Goal: Task Accomplishment & Management: Manage account settings

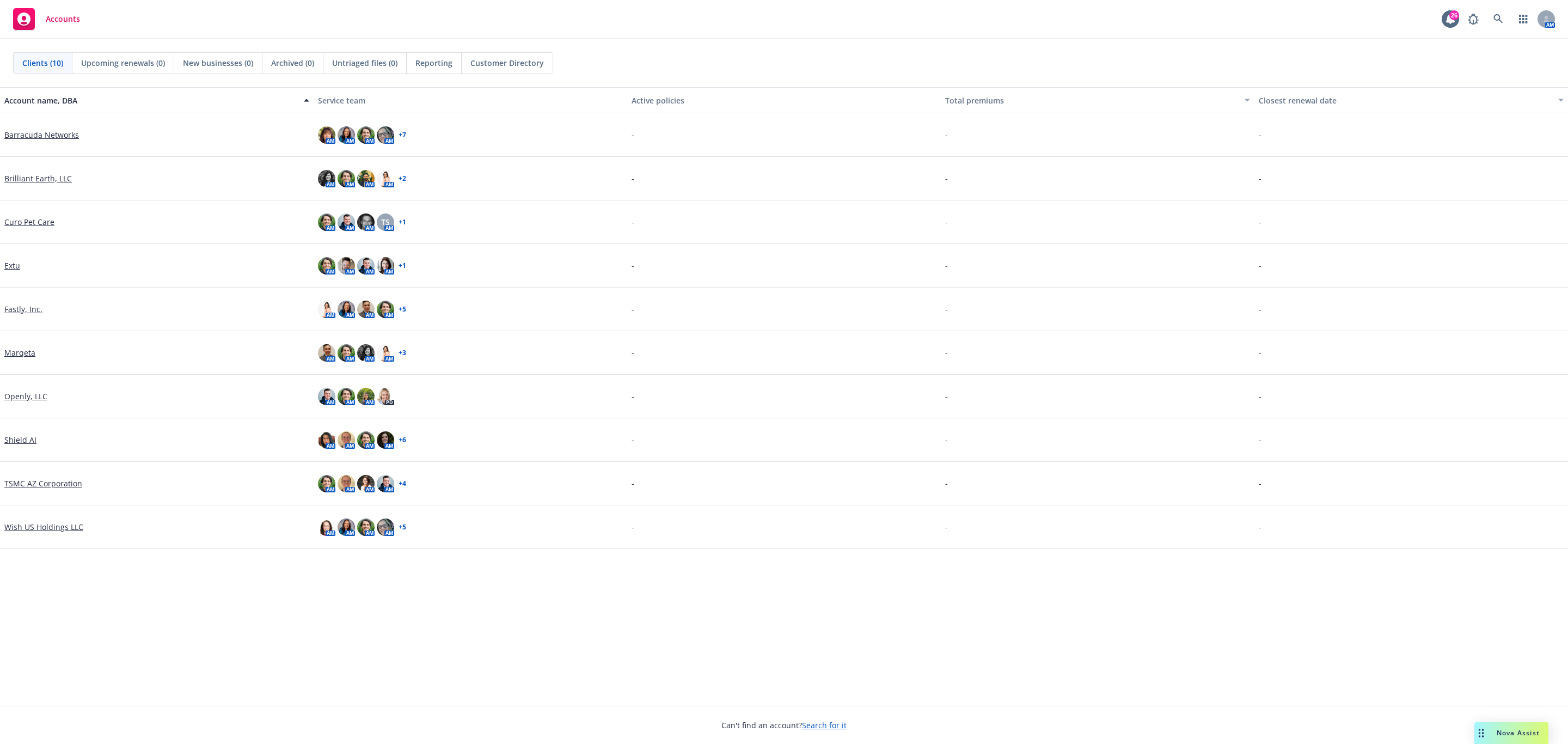
click at [14, 348] on link "Marqeta" at bounding box center [20, 352] width 31 height 11
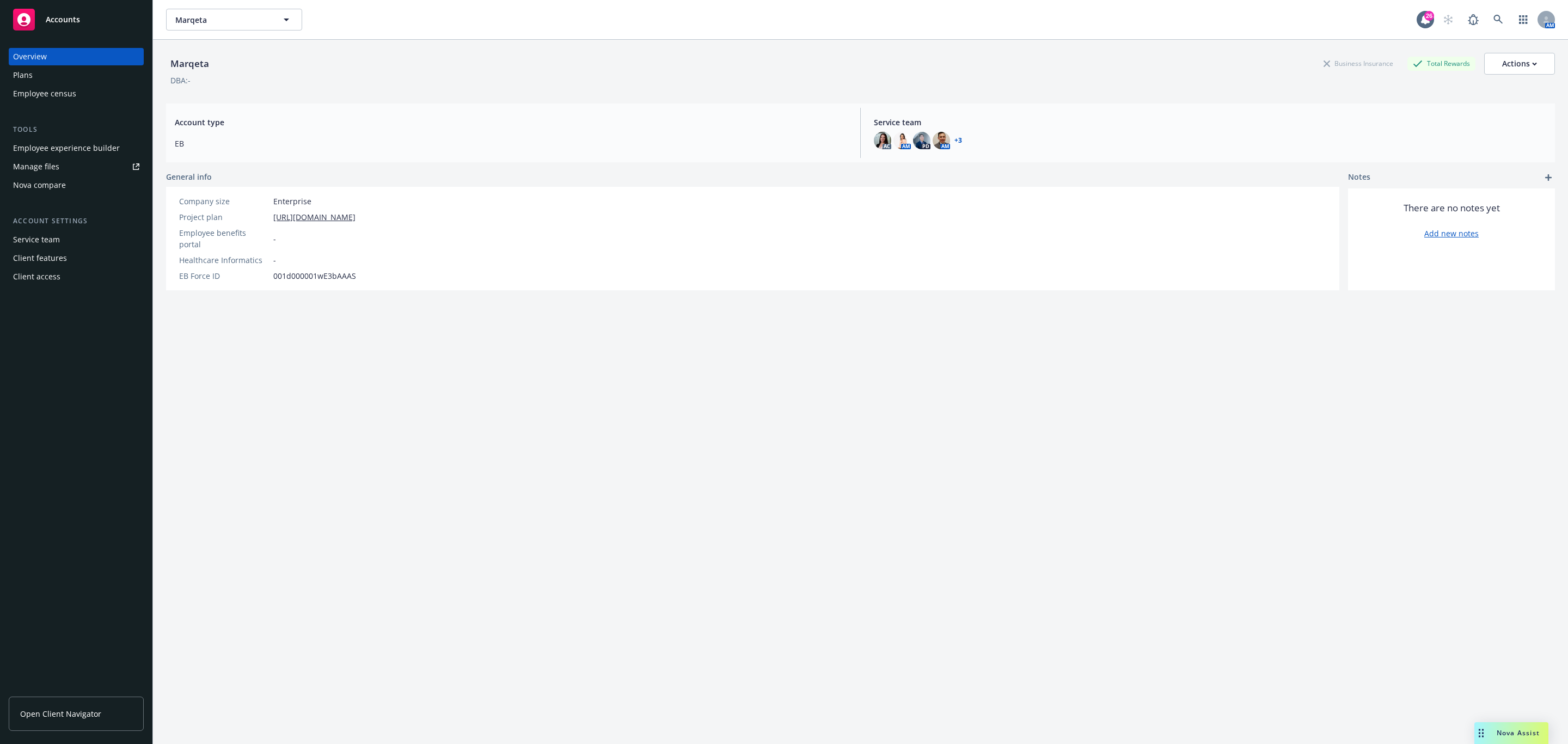
click at [62, 77] on div "Plans" at bounding box center [76, 74] width 126 height 17
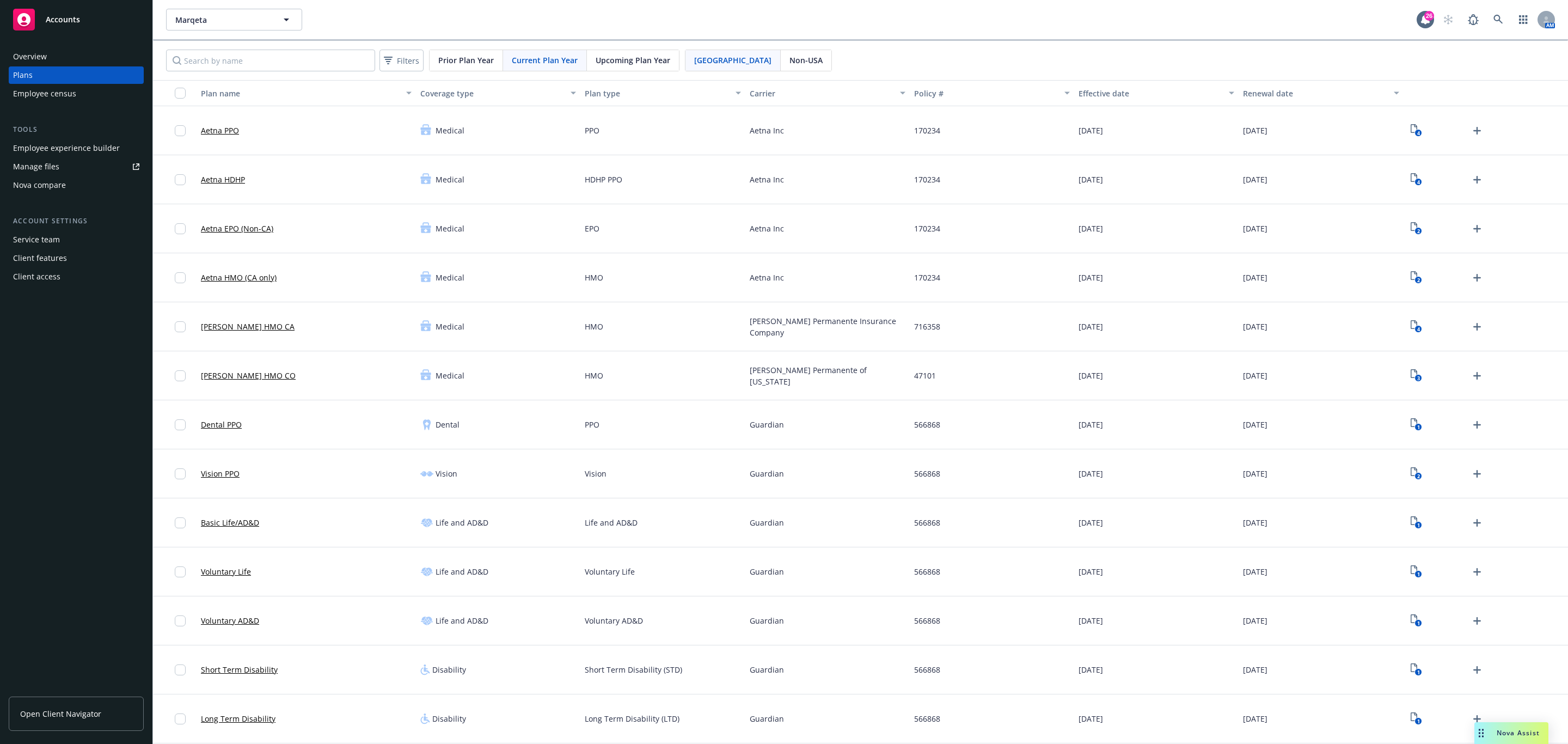
click at [630, 59] on span "Upcoming Plan Year" at bounding box center [633, 60] width 74 height 11
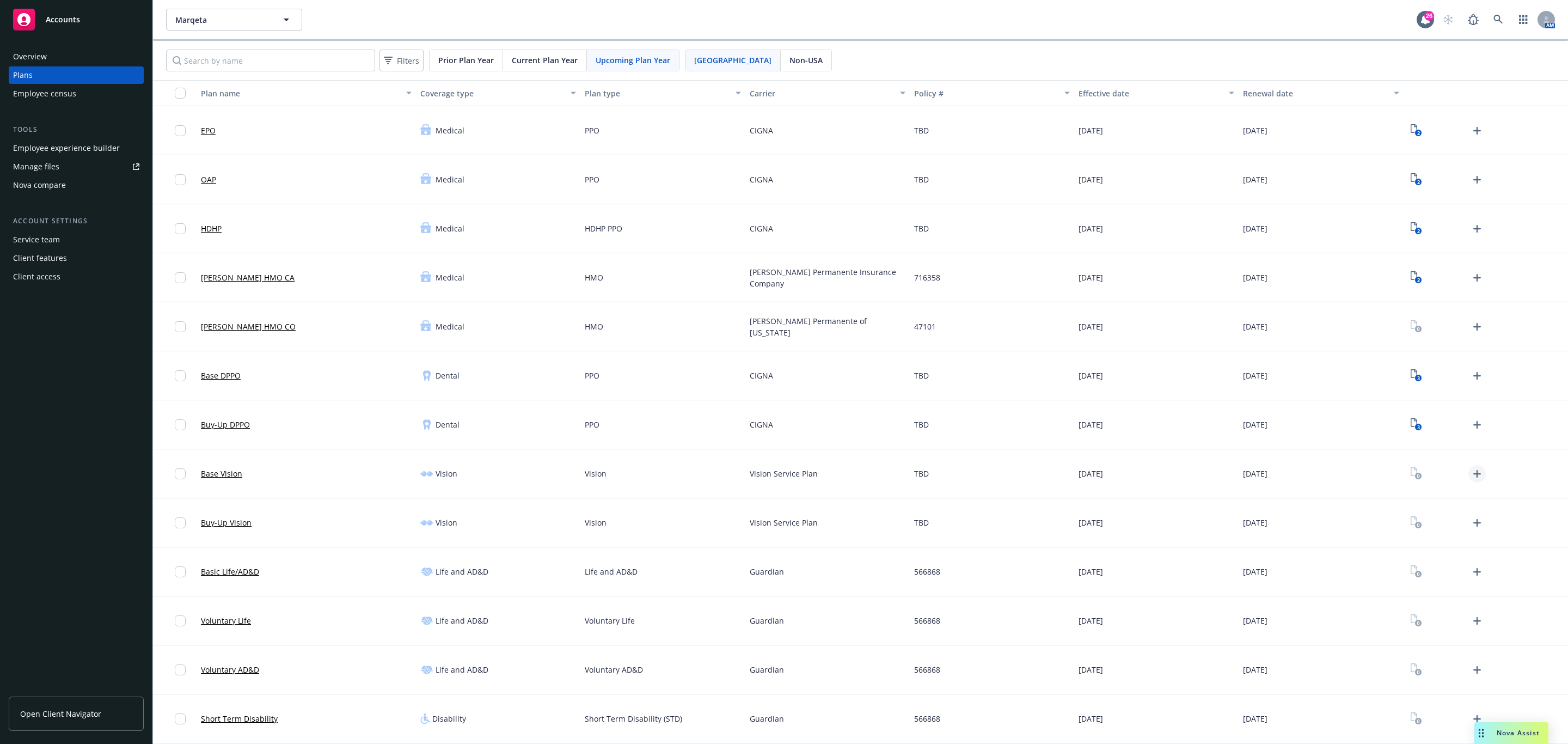
click at [1470, 477] on icon "Upload Plan Documents" at bounding box center [1476, 473] width 13 height 13
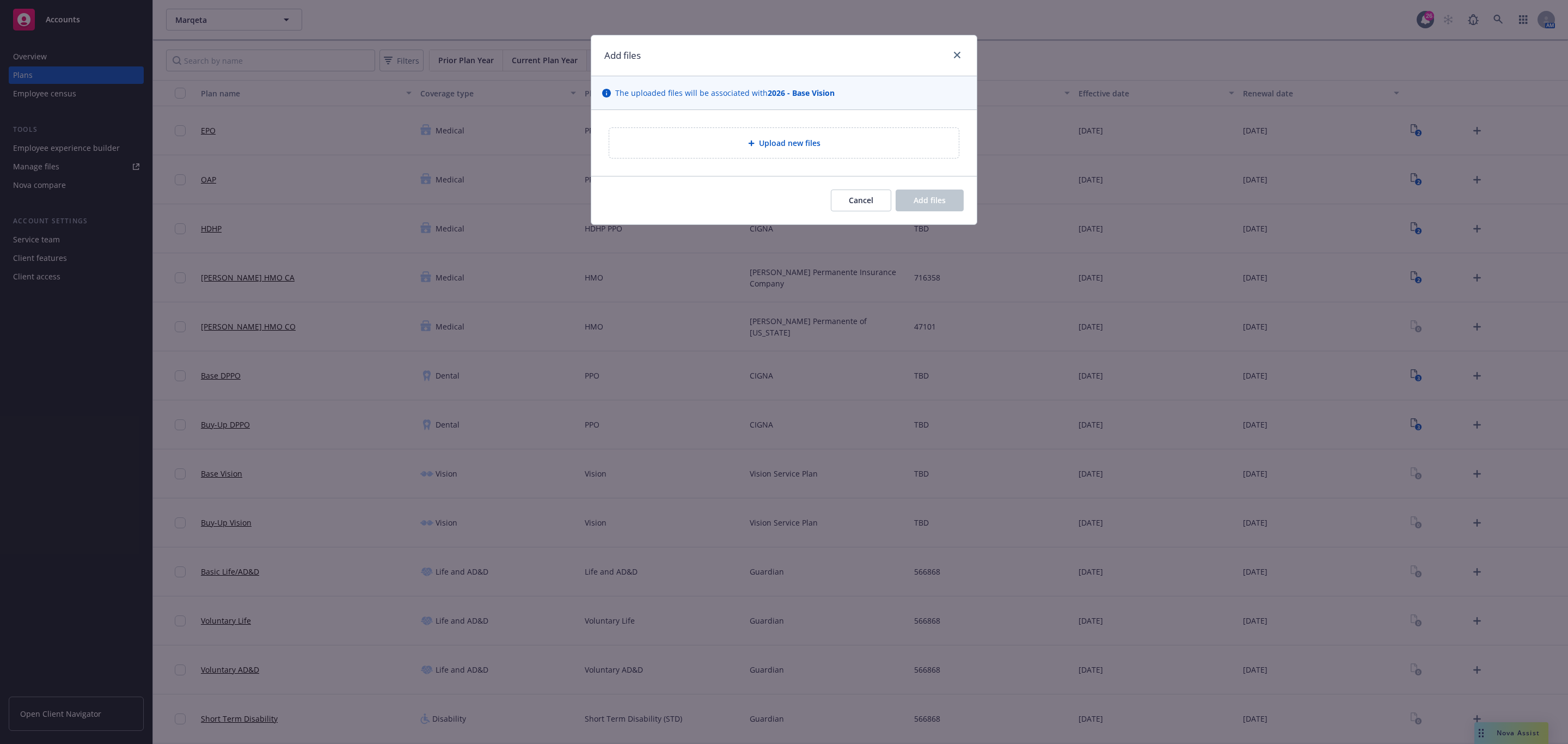
click at [858, 149] on div "Upload new files" at bounding box center [784, 143] width 332 height 13
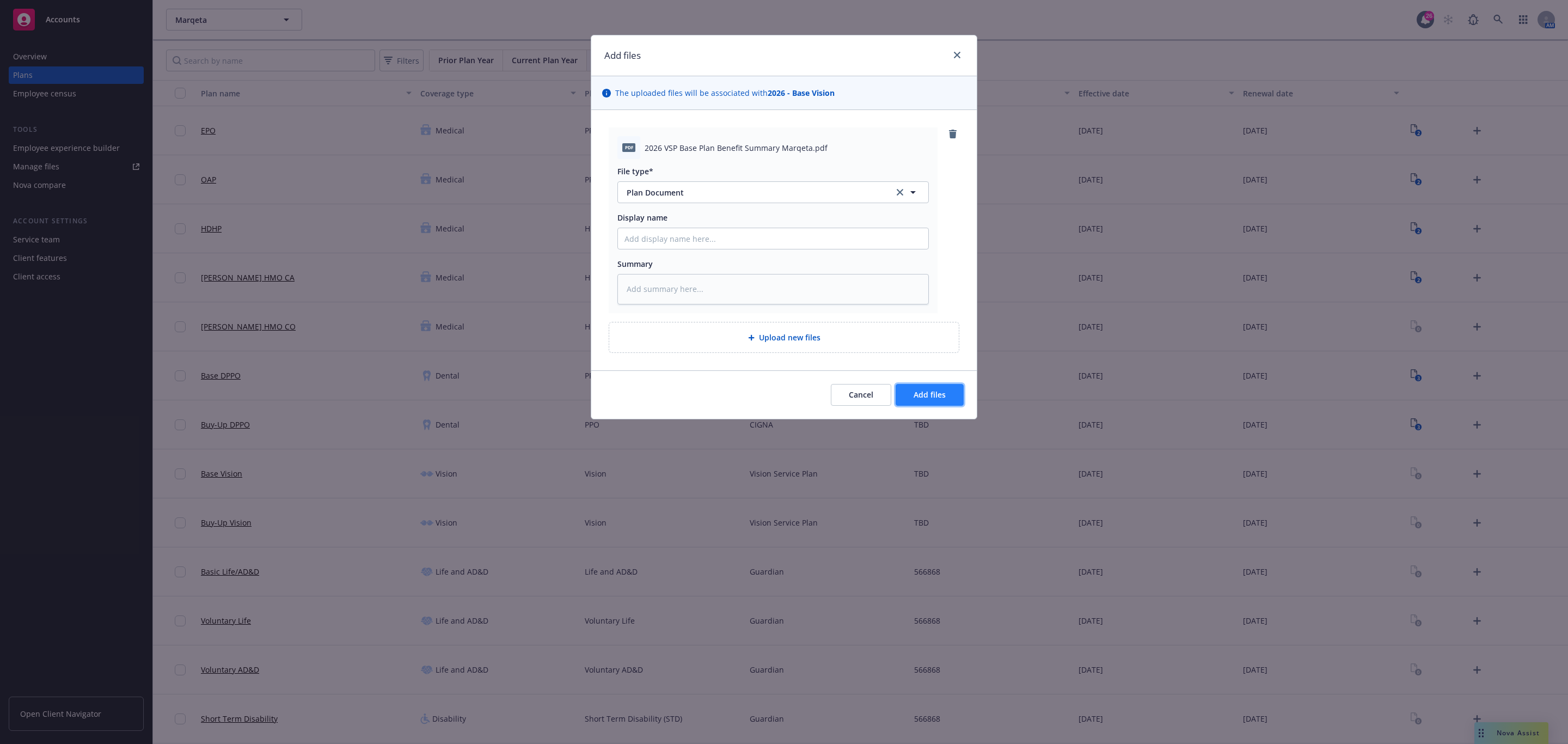
click at [936, 399] on span "Add files" at bounding box center [929, 395] width 32 height 11
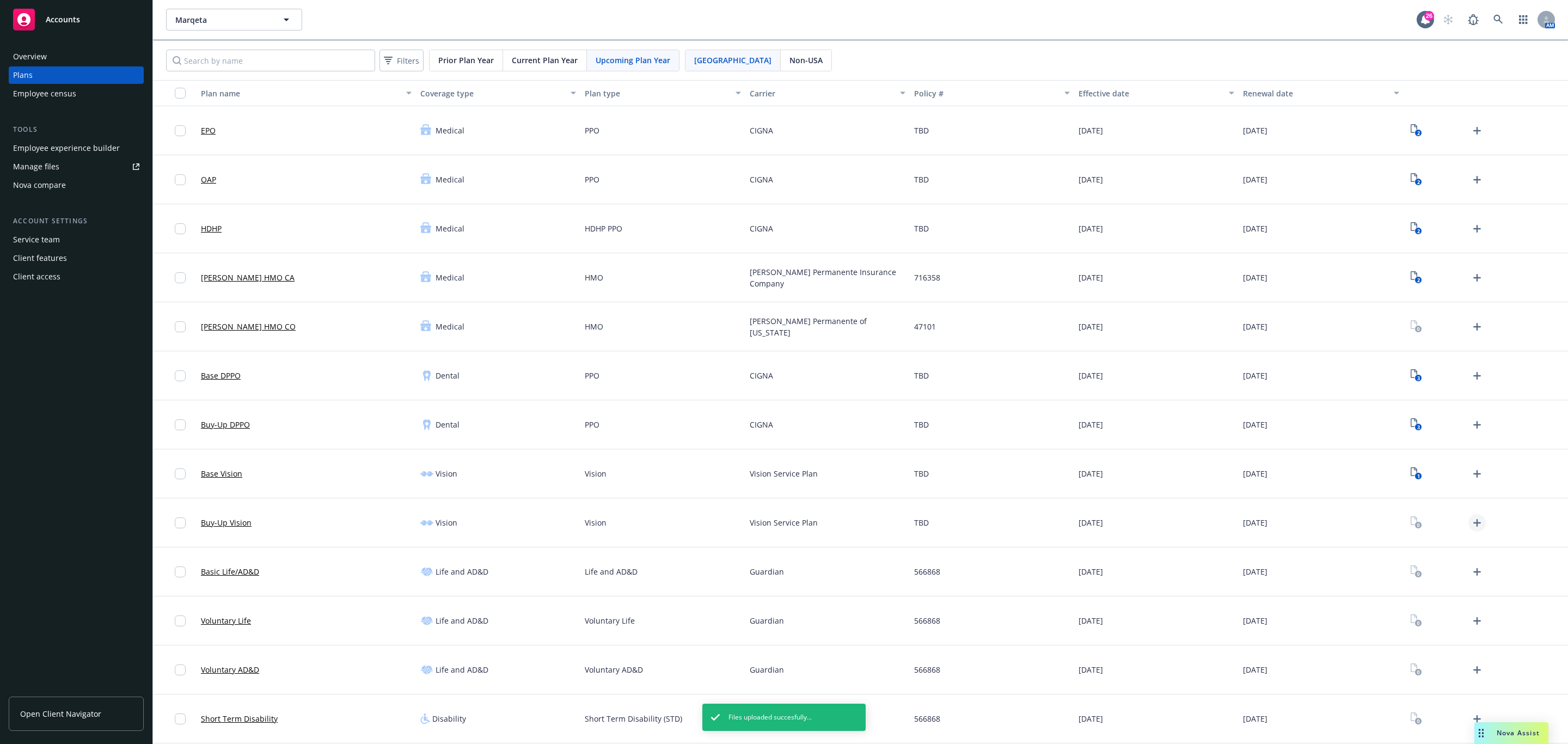
click at [1470, 526] on icon "Upload Plan Documents" at bounding box center [1476, 523] width 13 height 13
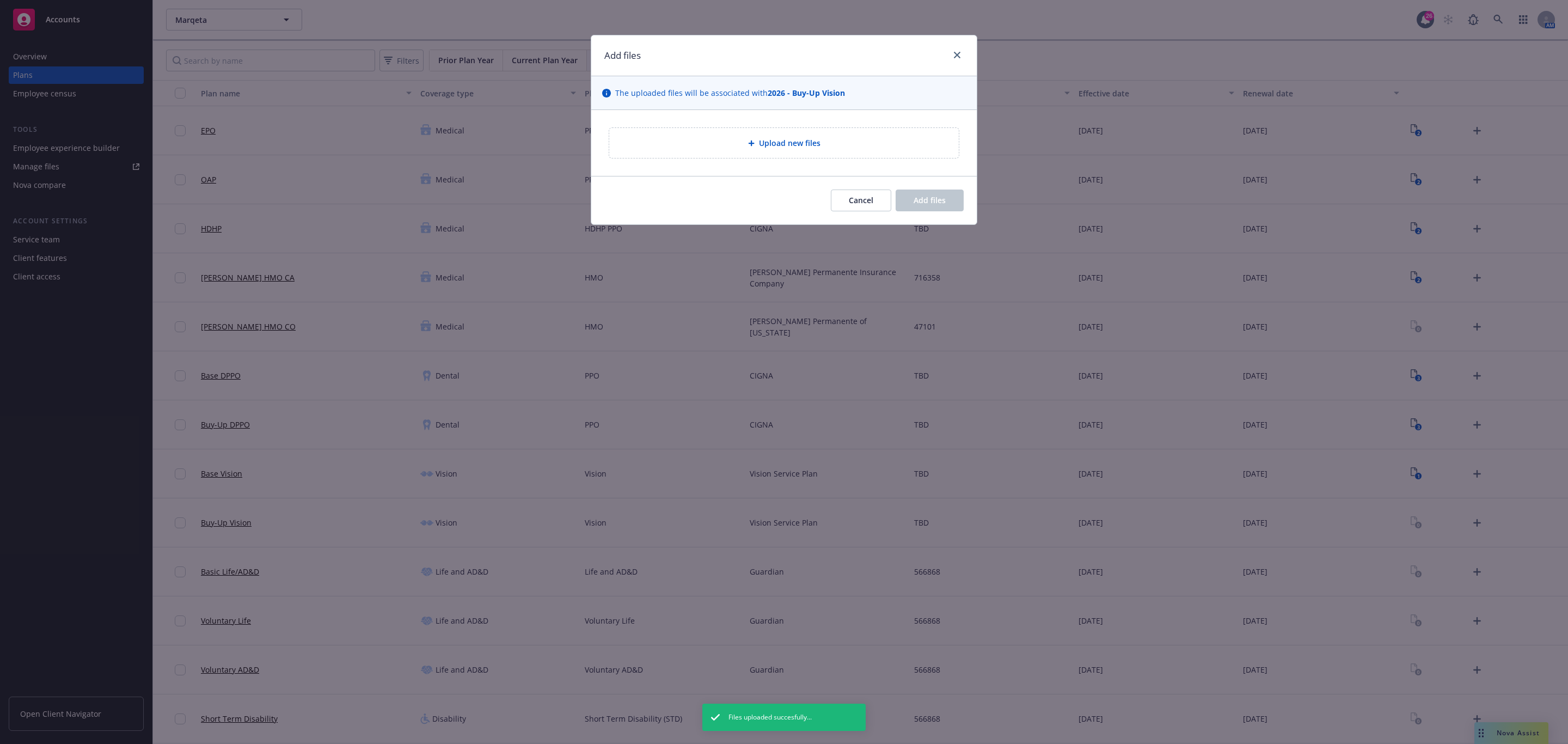
click at [754, 131] on div "Upload new files" at bounding box center [784, 143] width 350 height 30
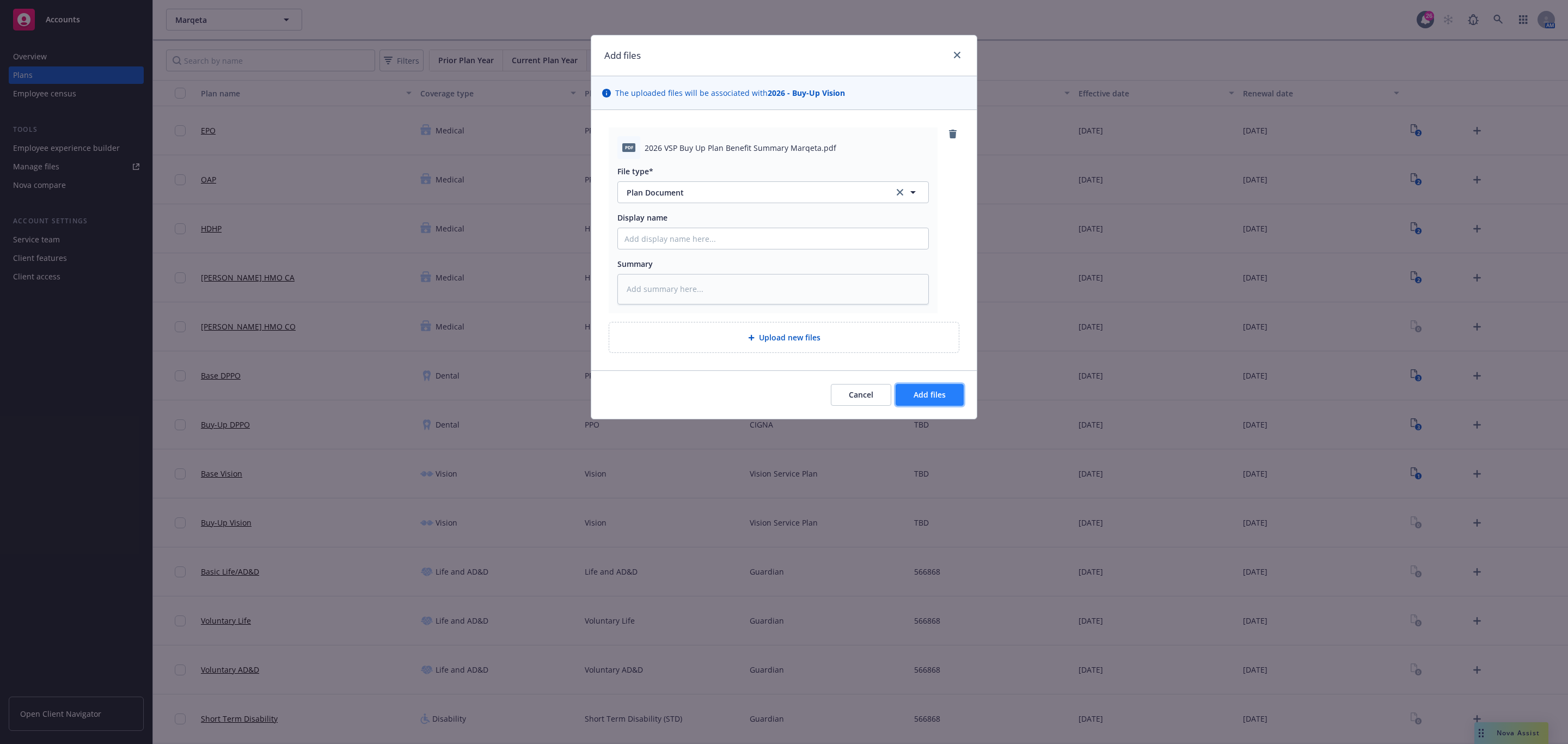
click at [945, 390] on button "Add files" at bounding box center [929, 394] width 68 height 22
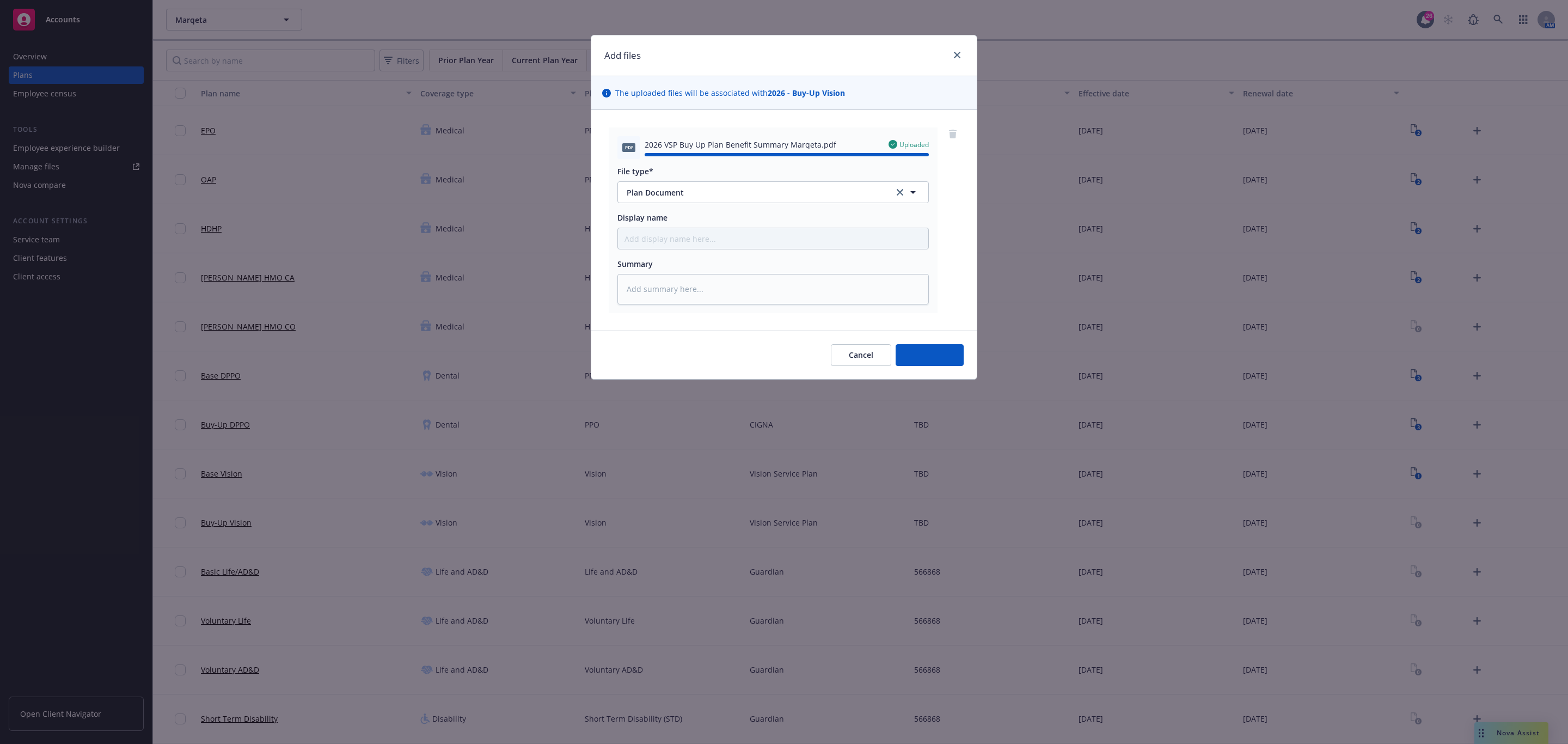
type textarea "x"
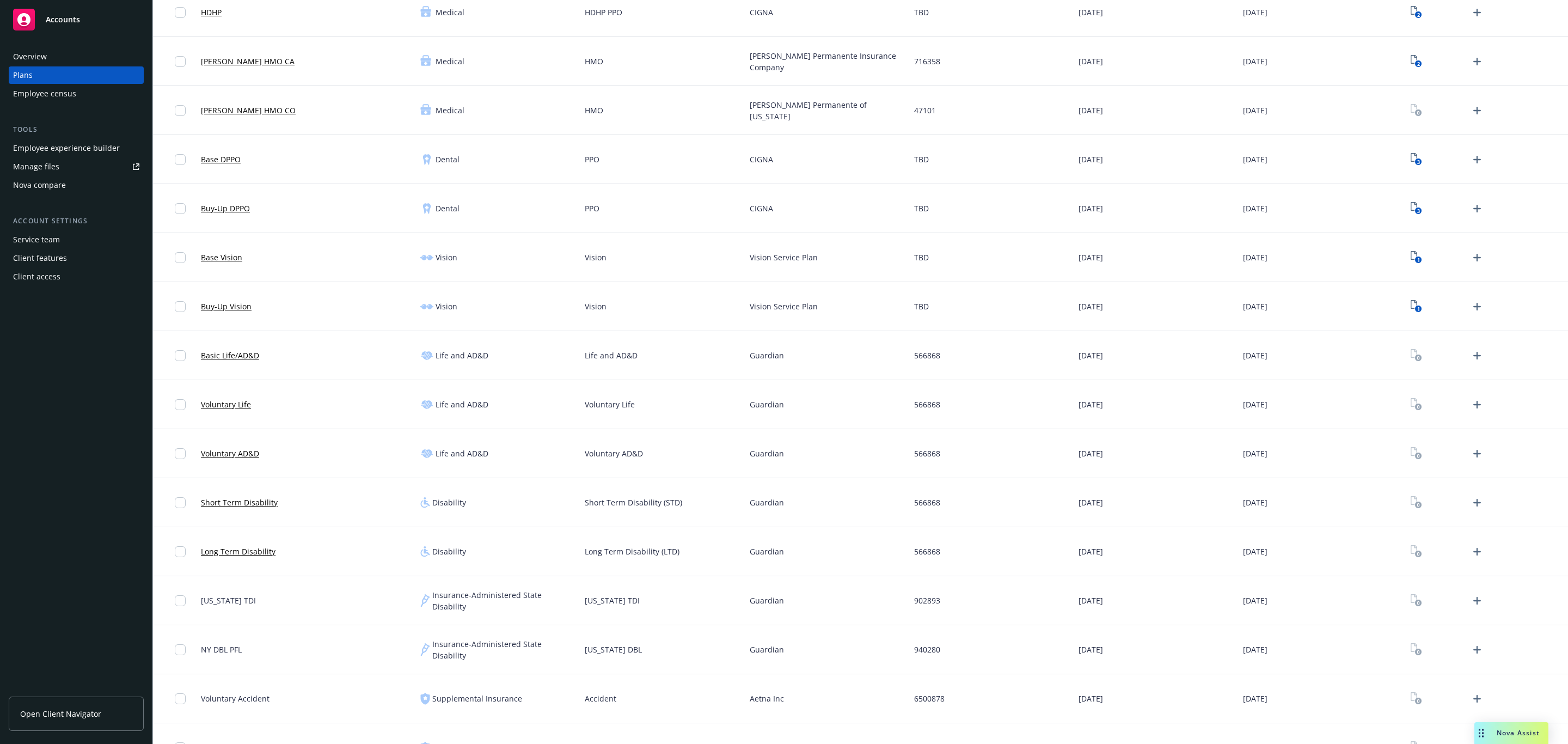
scroll to position [245, 0]
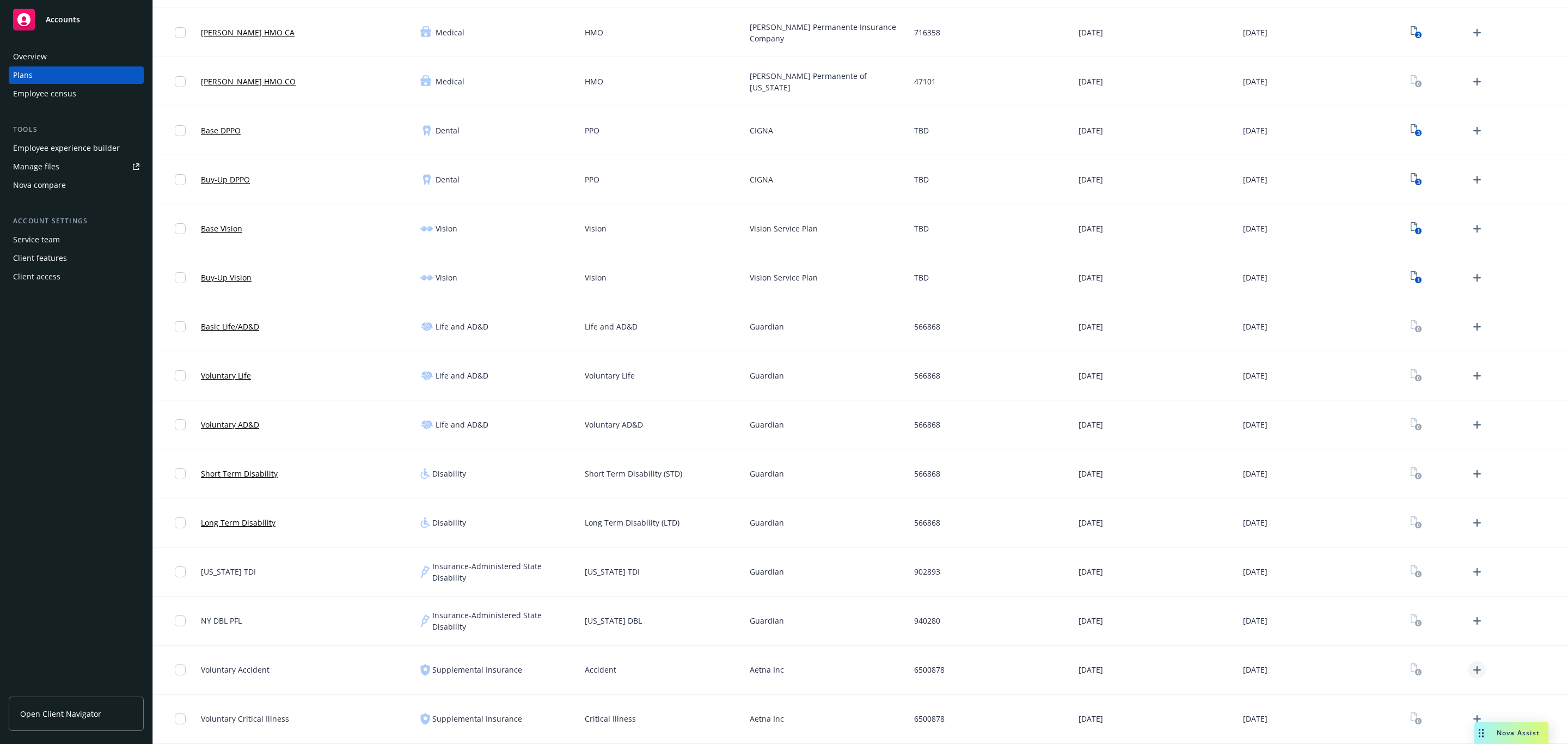
click at [1468, 661] on link "Upload Plan Documents" at bounding box center [1476, 670] width 17 height 17
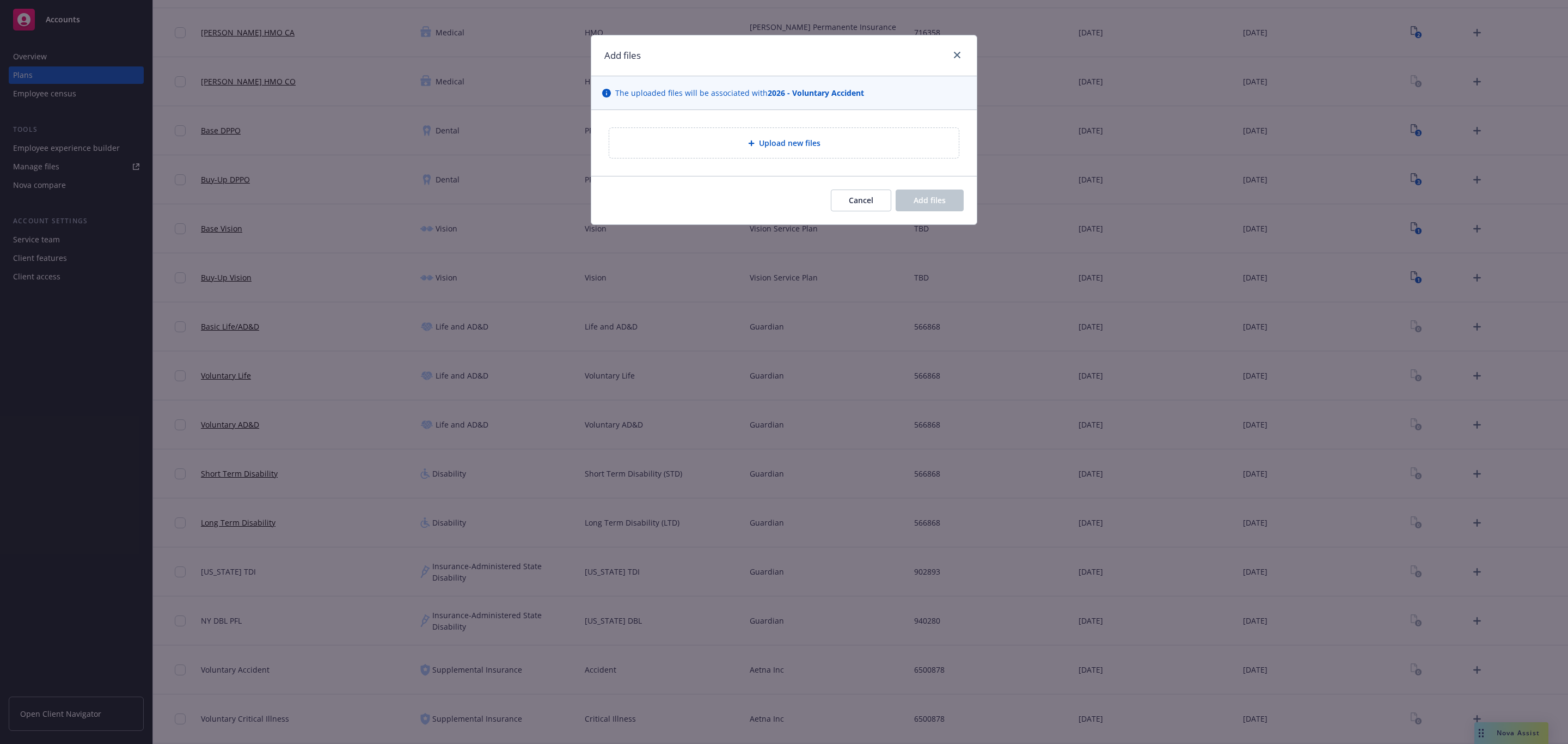
click at [761, 155] on div "Upload new files" at bounding box center [784, 143] width 350 height 30
click at [876, 191] on button "Cancel" at bounding box center [861, 200] width 61 height 22
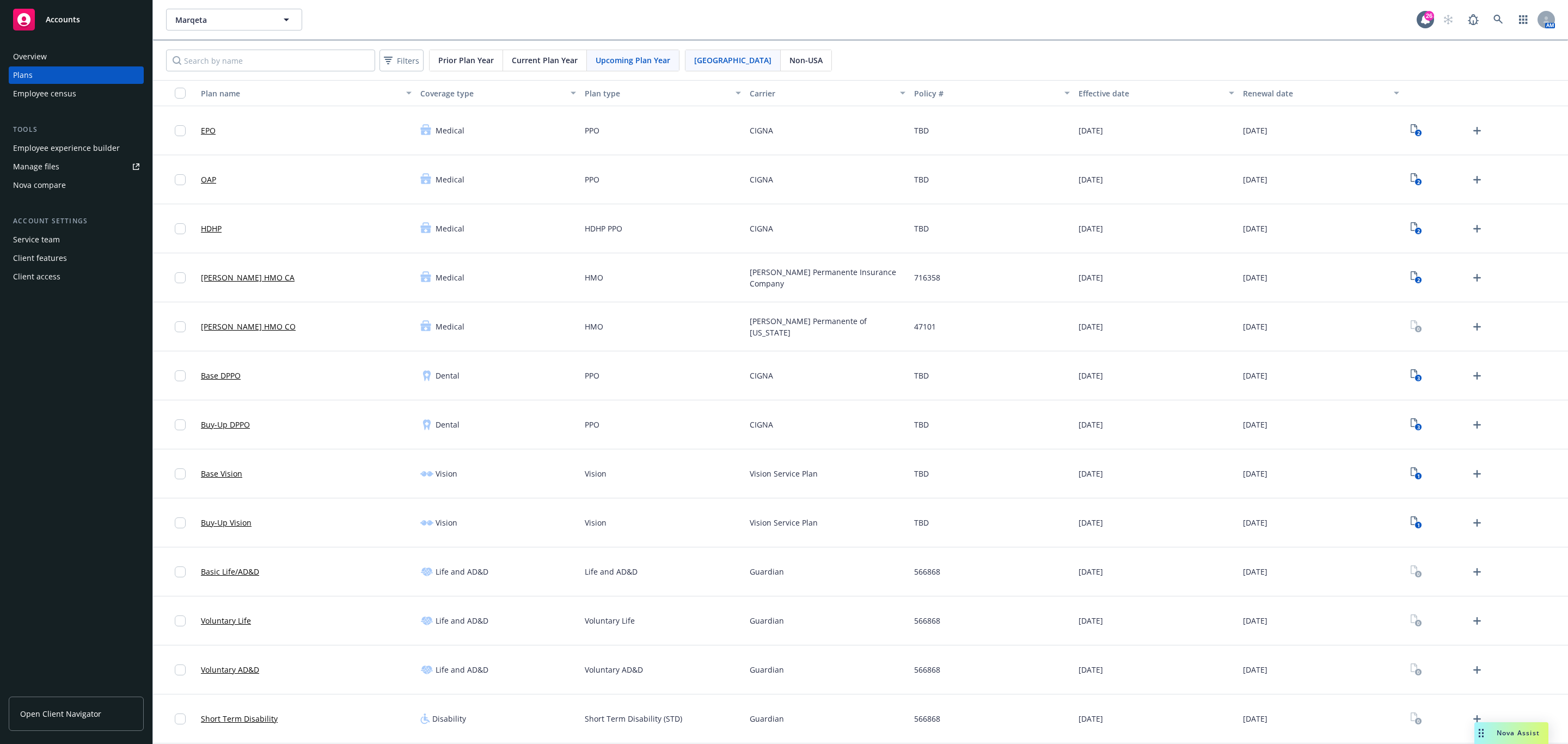
click at [205, 5] on div "[PERSON_NAME] 26 AM" at bounding box center [860, 20] width 1415 height 39
click at [206, 14] on span "Marqeta" at bounding box center [222, 20] width 94 height 11
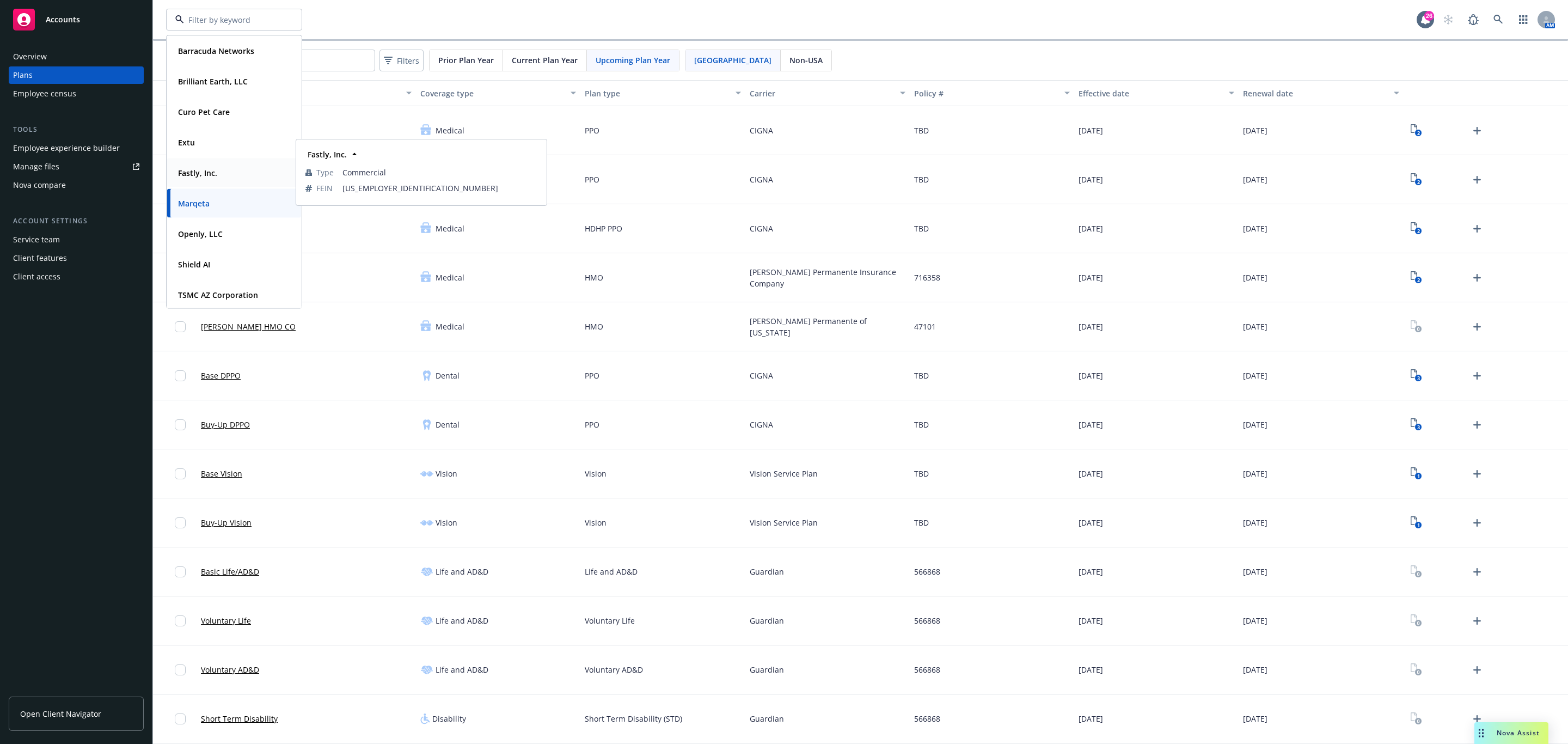
click at [219, 179] on div "Fastly, Inc." at bounding box center [196, 173] width 46 height 16
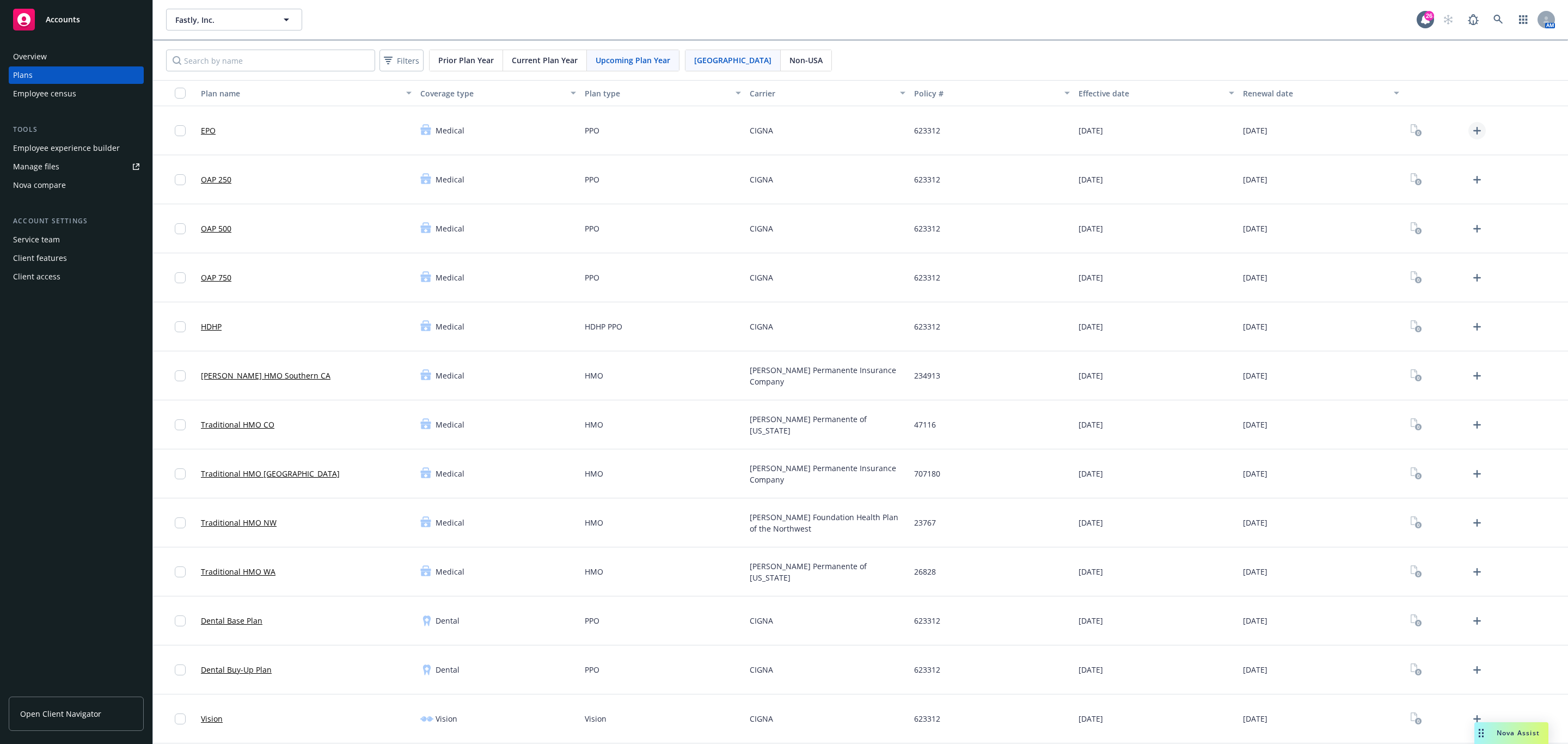
click at [1470, 131] on icon "Upload Plan Documents" at bounding box center [1476, 130] width 13 height 13
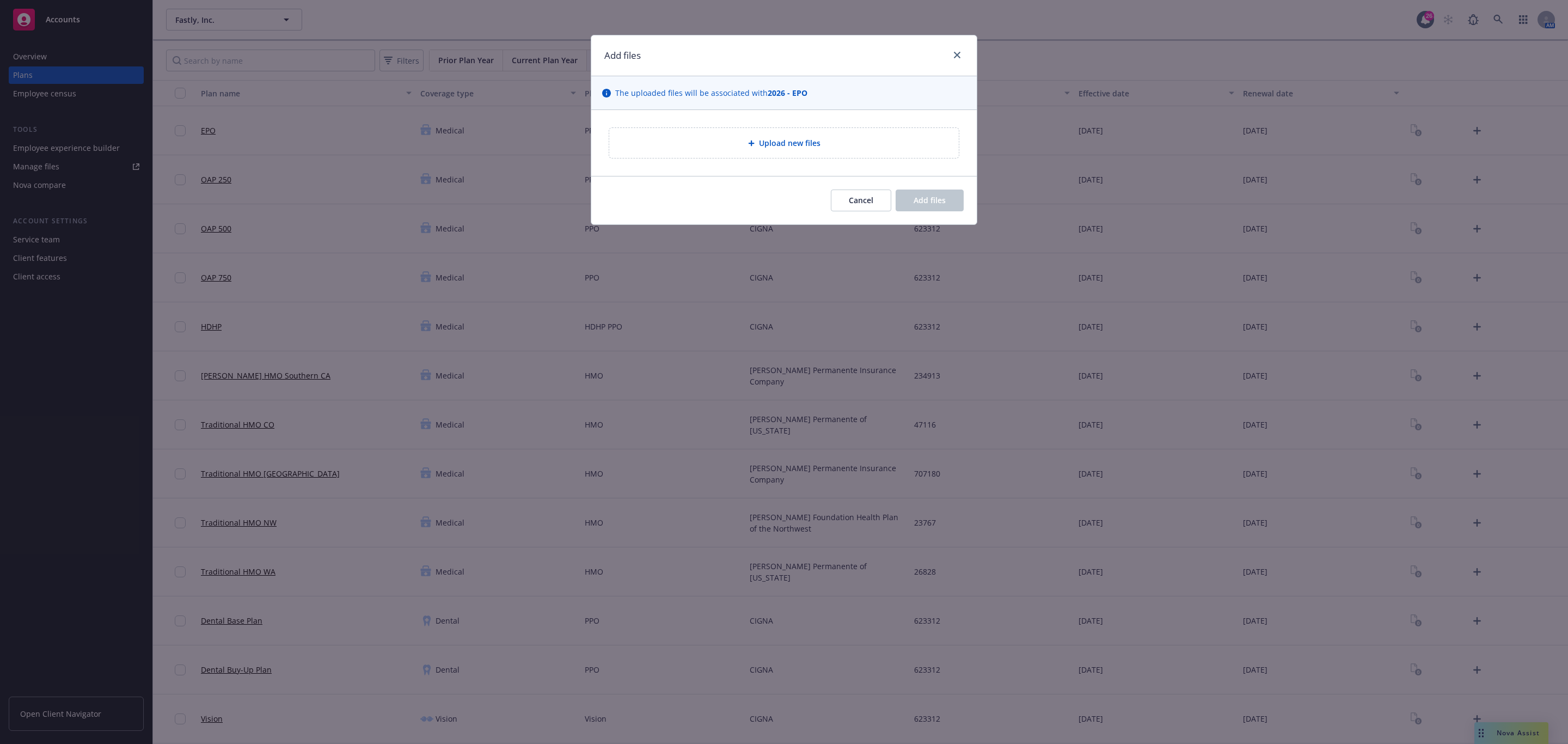
click at [883, 157] on div "Upload new files" at bounding box center [784, 143] width 350 height 30
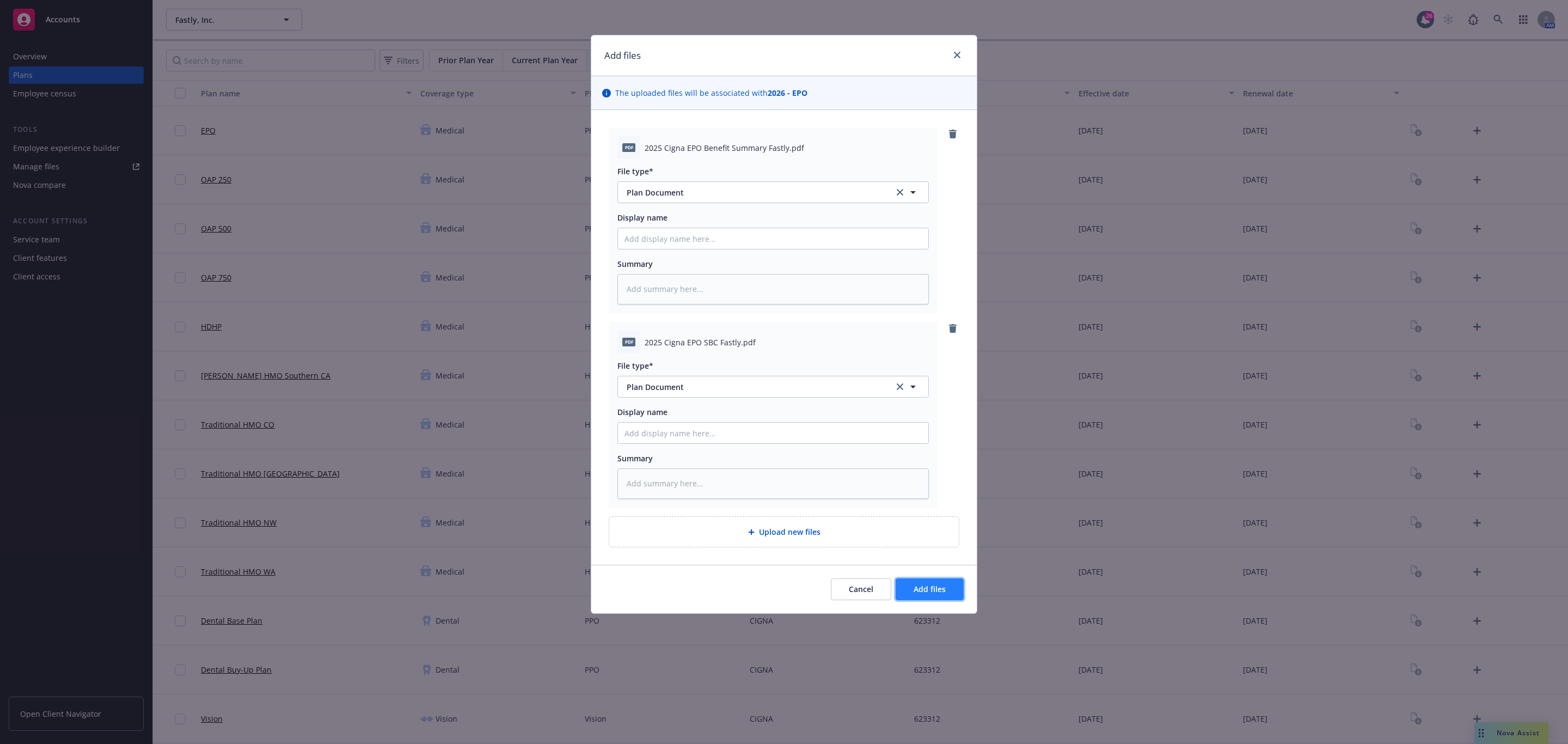
click at [919, 587] on span "Add files" at bounding box center [929, 589] width 32 height 11
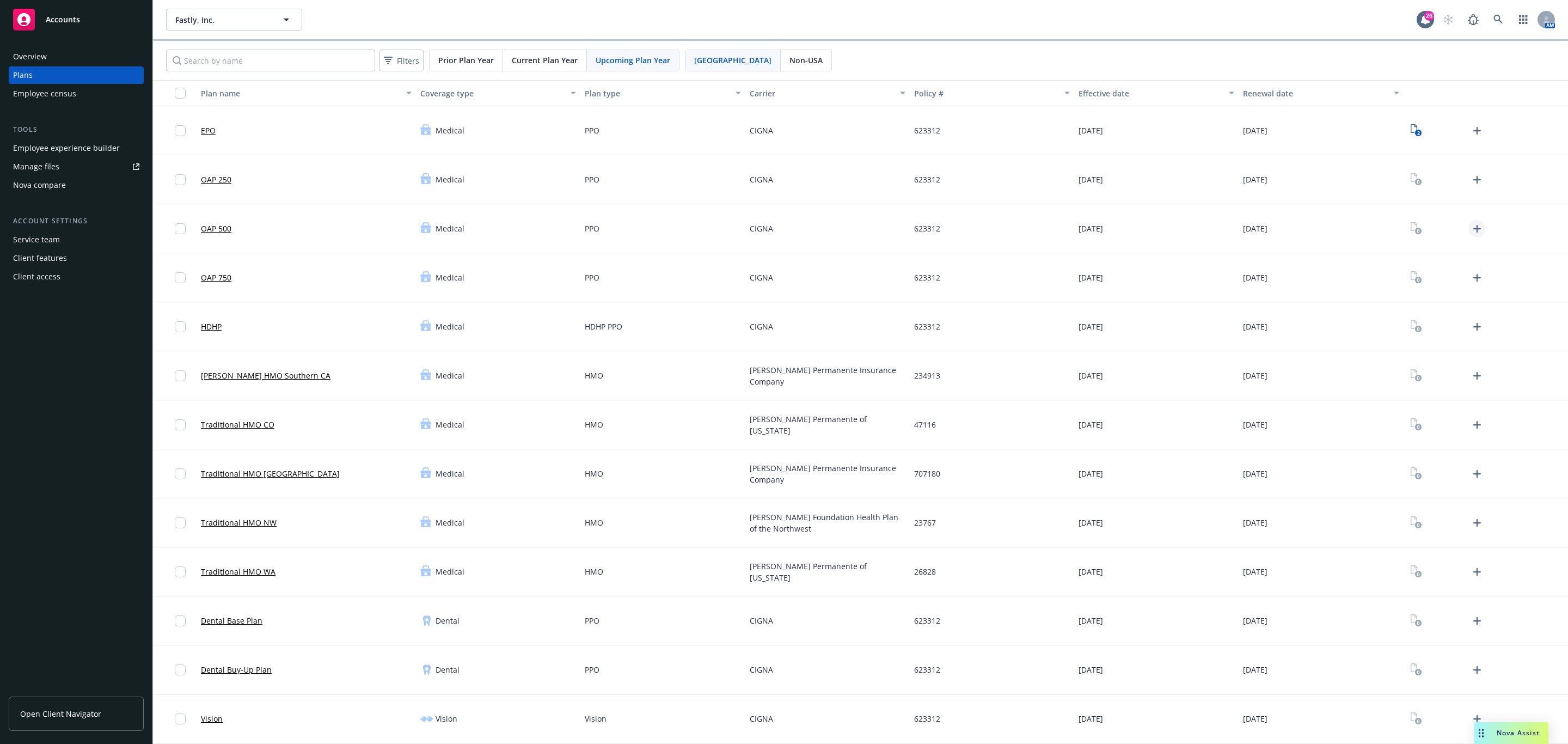
click at [1470, 233] on icon "Upload Plan Documents" at bounding box center [1476, 228] width 13 height 13
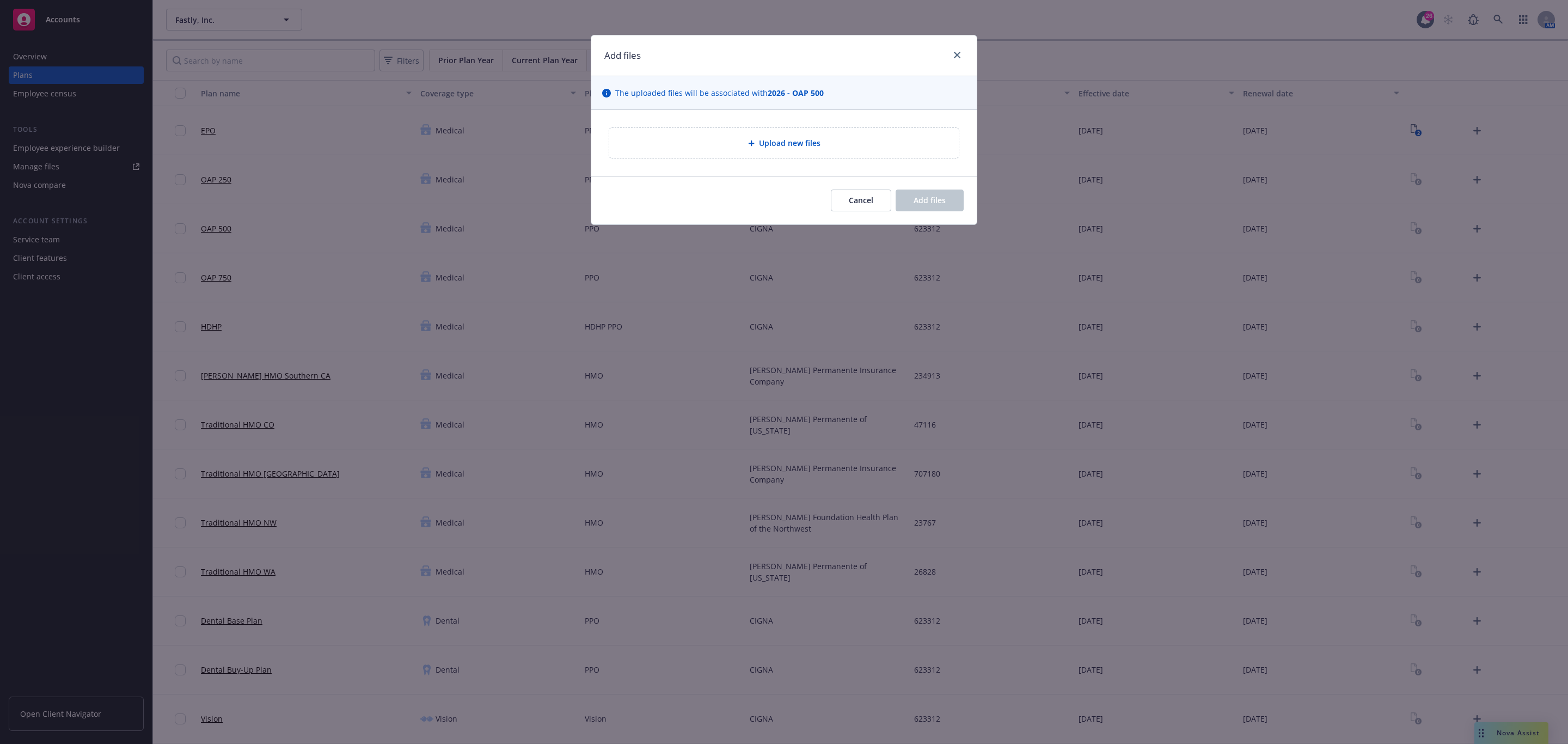
click at [841, 155] on div "Upload new files" at bounding box center [784, 143] width 350 height 30
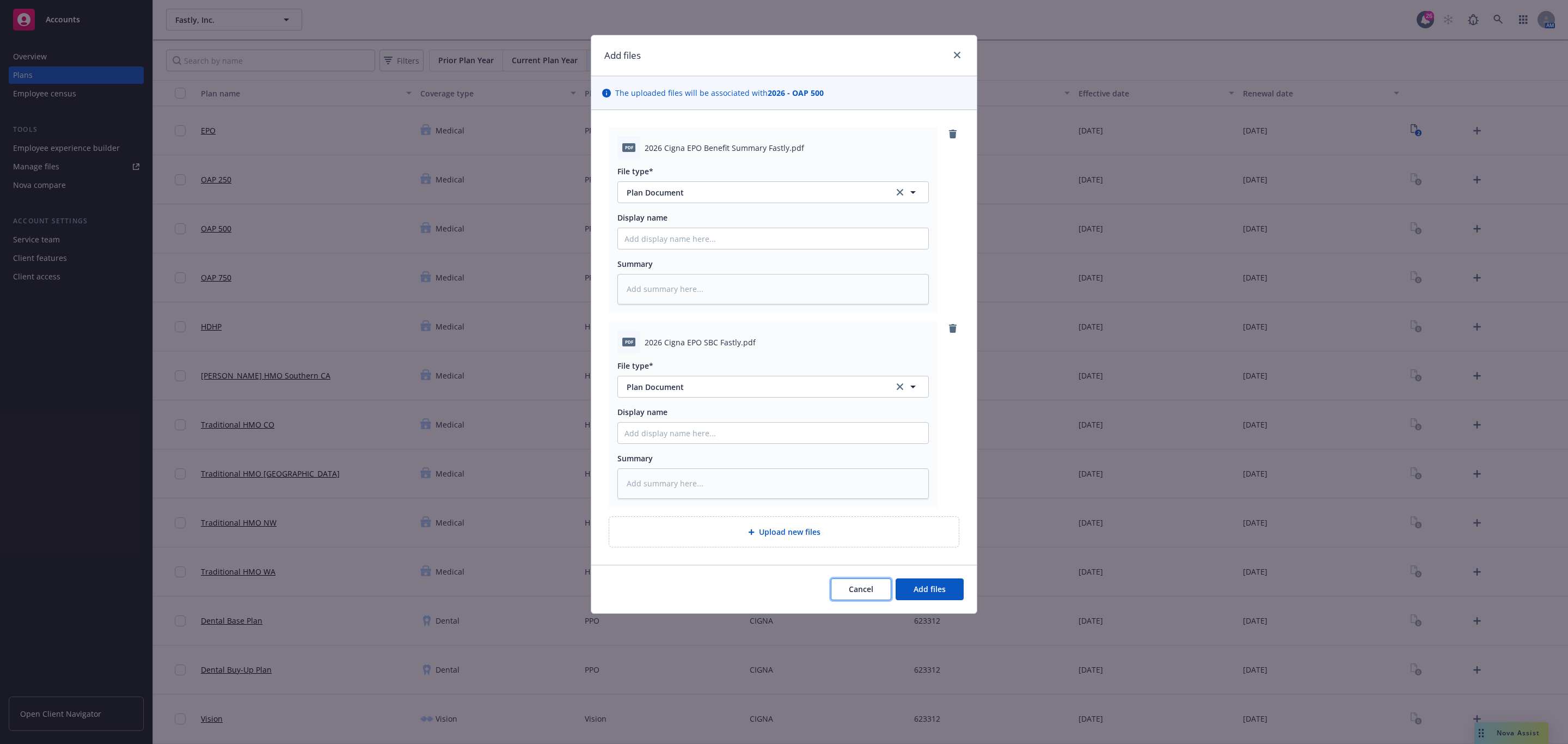
click at [844, 600] on button "Cancel" at bounding box center [861, 589] width 61 height 22
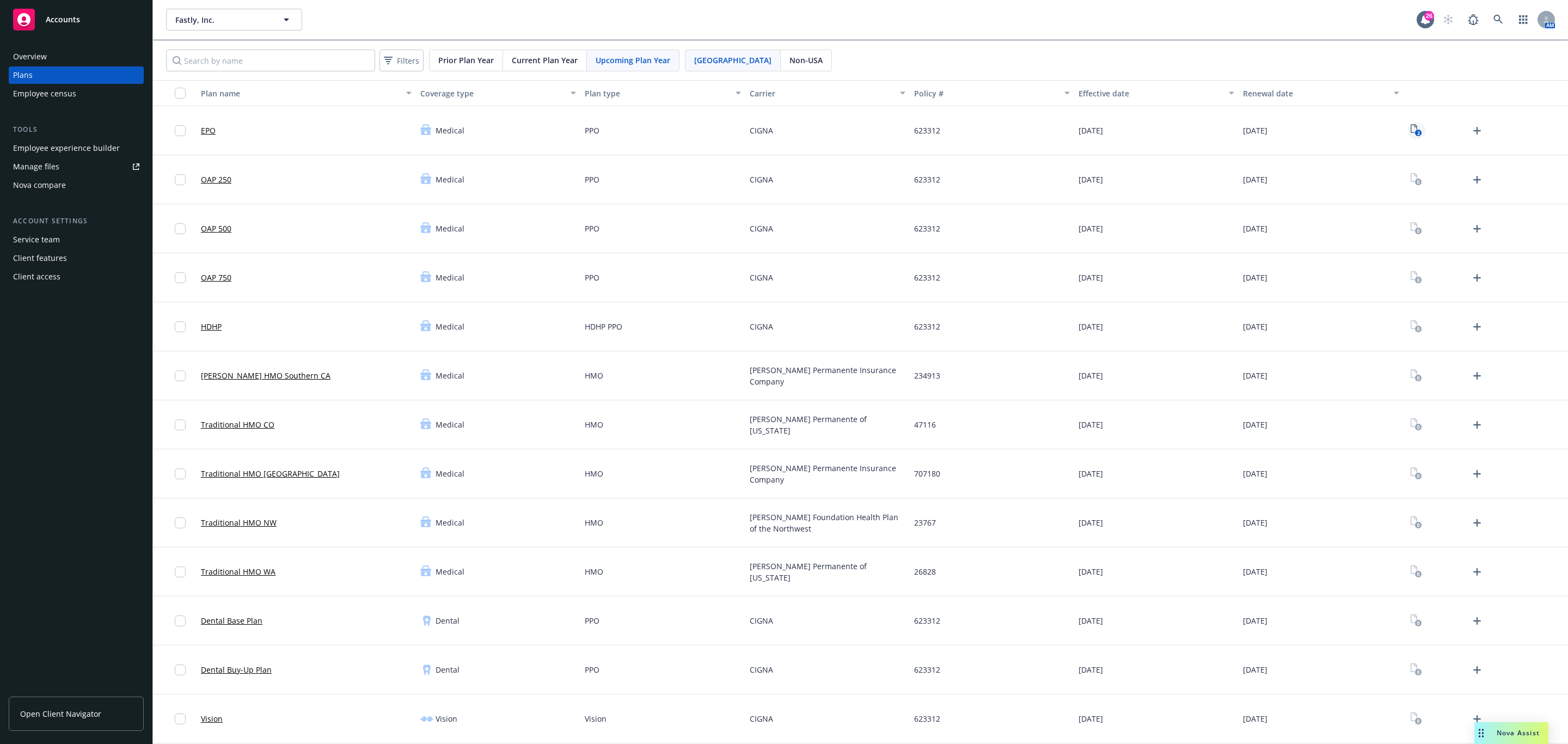
click at [1412, 130] on link "2" at bounding box center [1416, 130] width 17 height 17
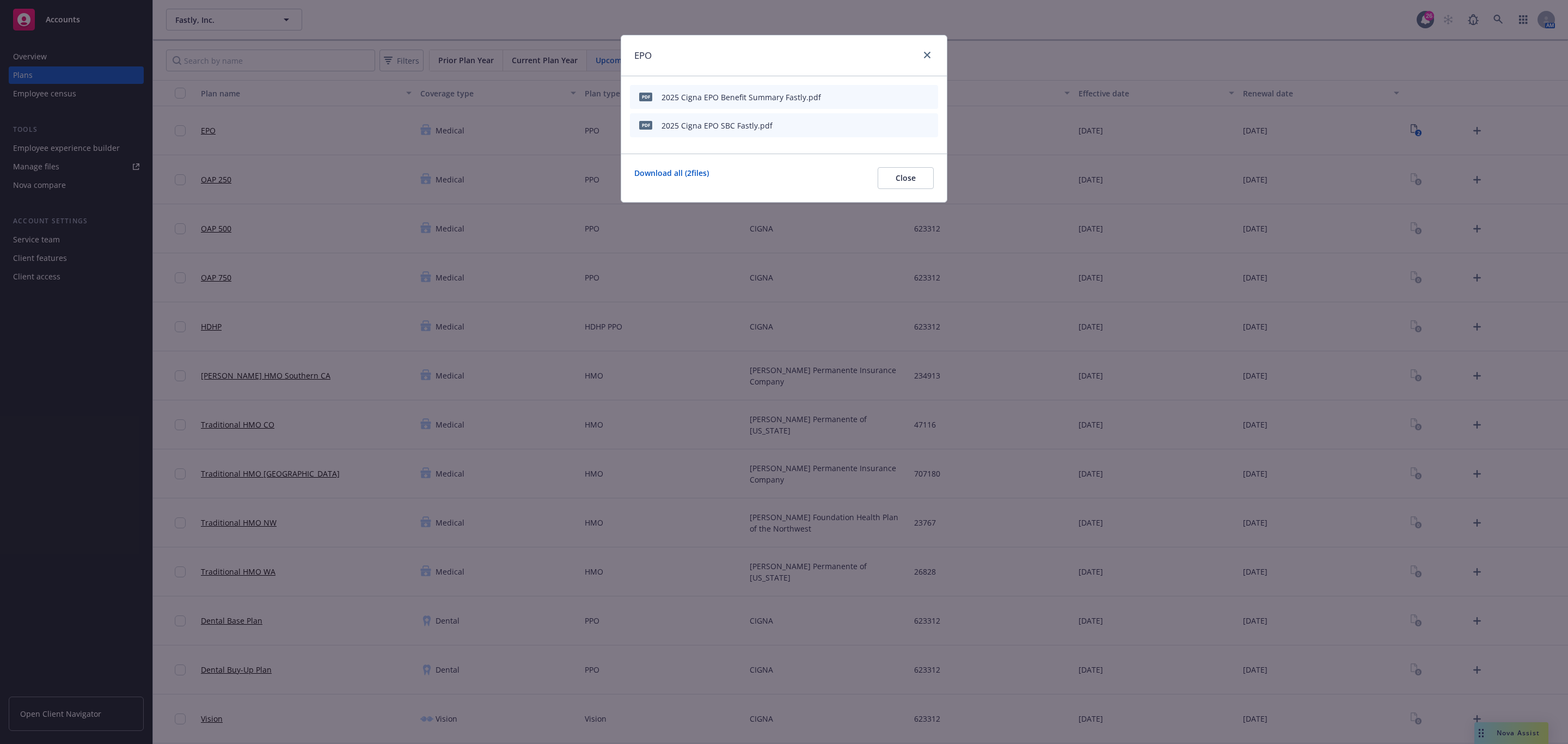
click at [928, 122] on icon "archive file" at bounding box center [928, 125] width 9 height 9
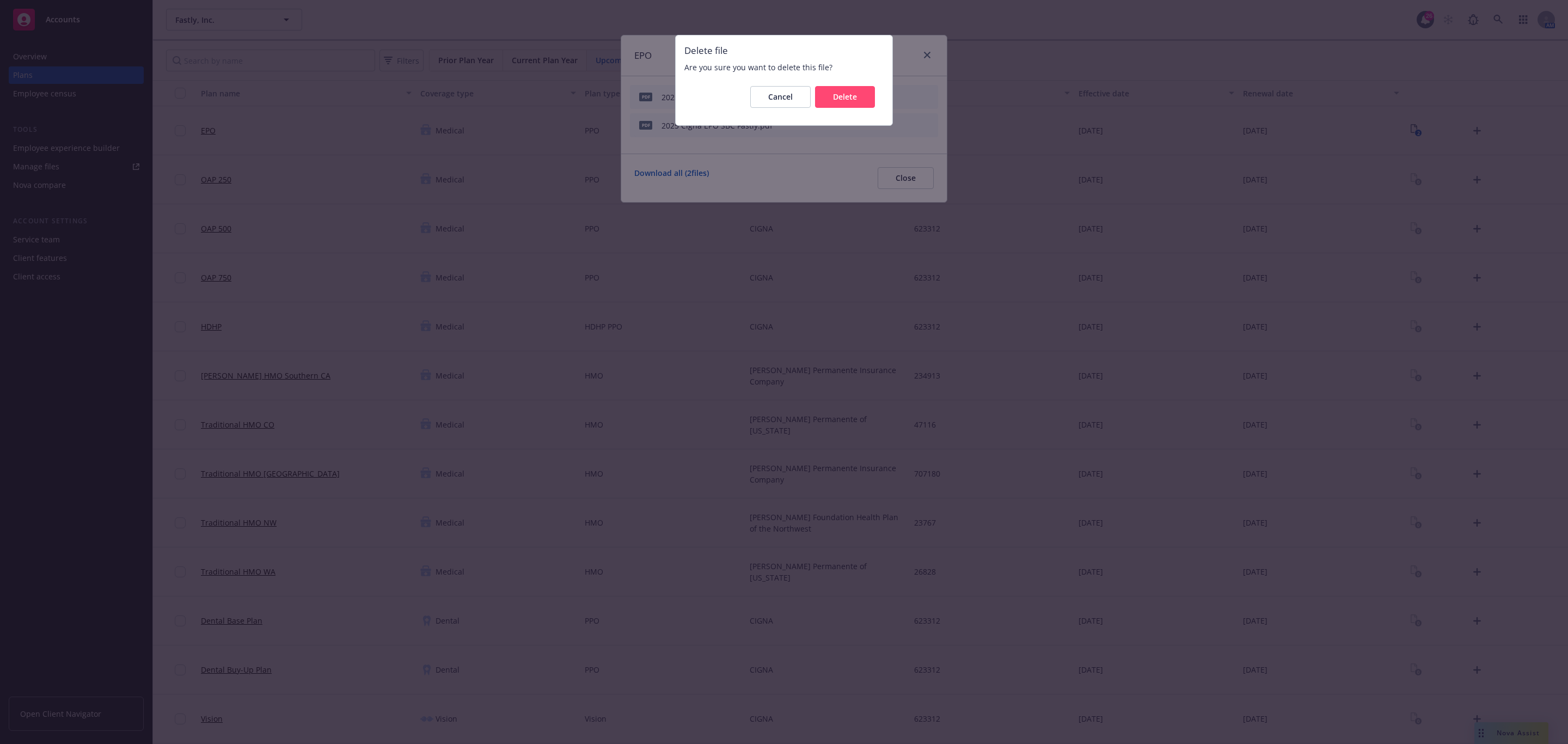
click at [923, 92] on div "Delete file Are you sure you want to delete this file? Cancel Delete" at bounding box center [784, 372] width 1568 height 744
click at [856, 96] on button "Delete" at bounding box center [845, 97] width 60 height 22
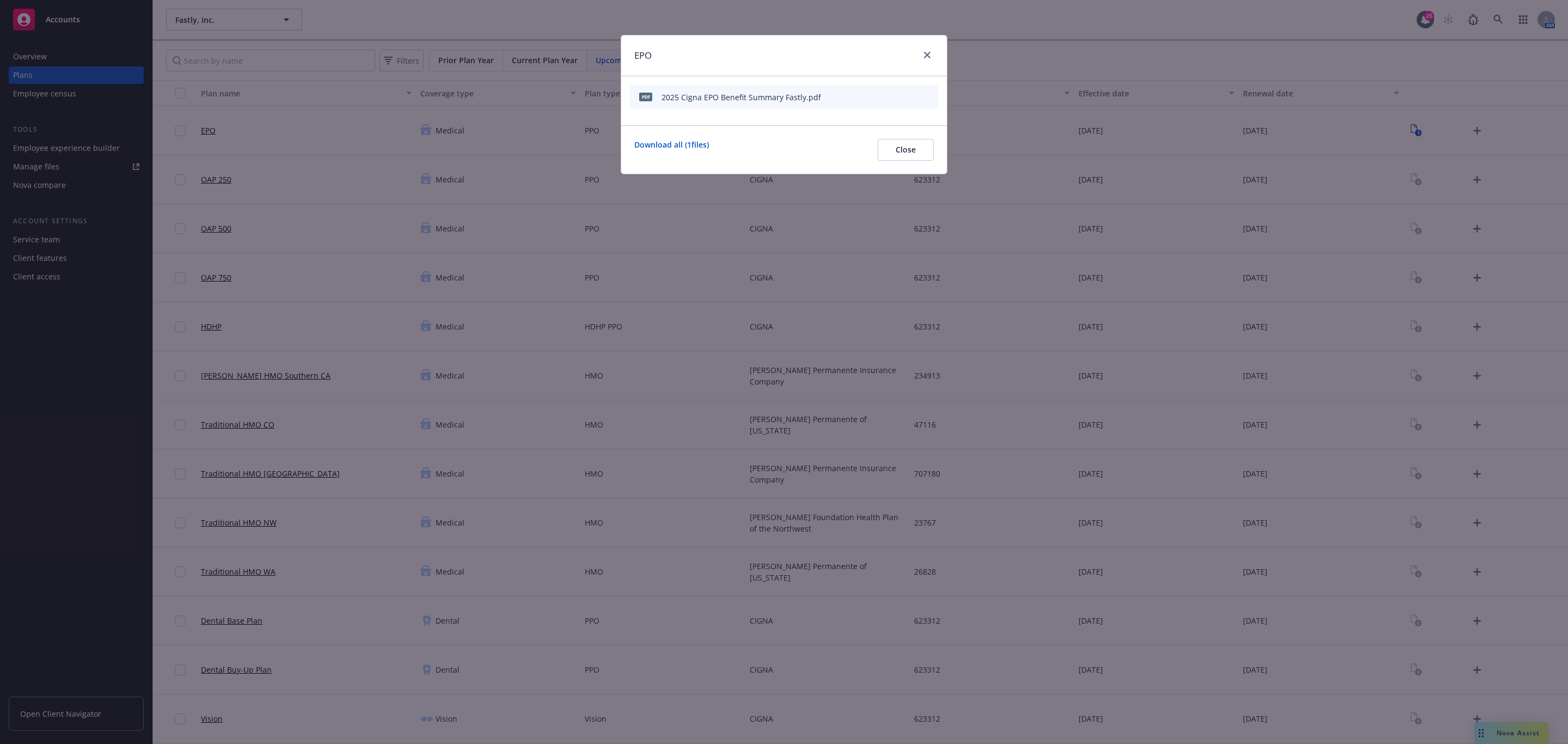
click at [927, 95] on icon "archive file" at bounding box center [928, 97] width 8 height 9
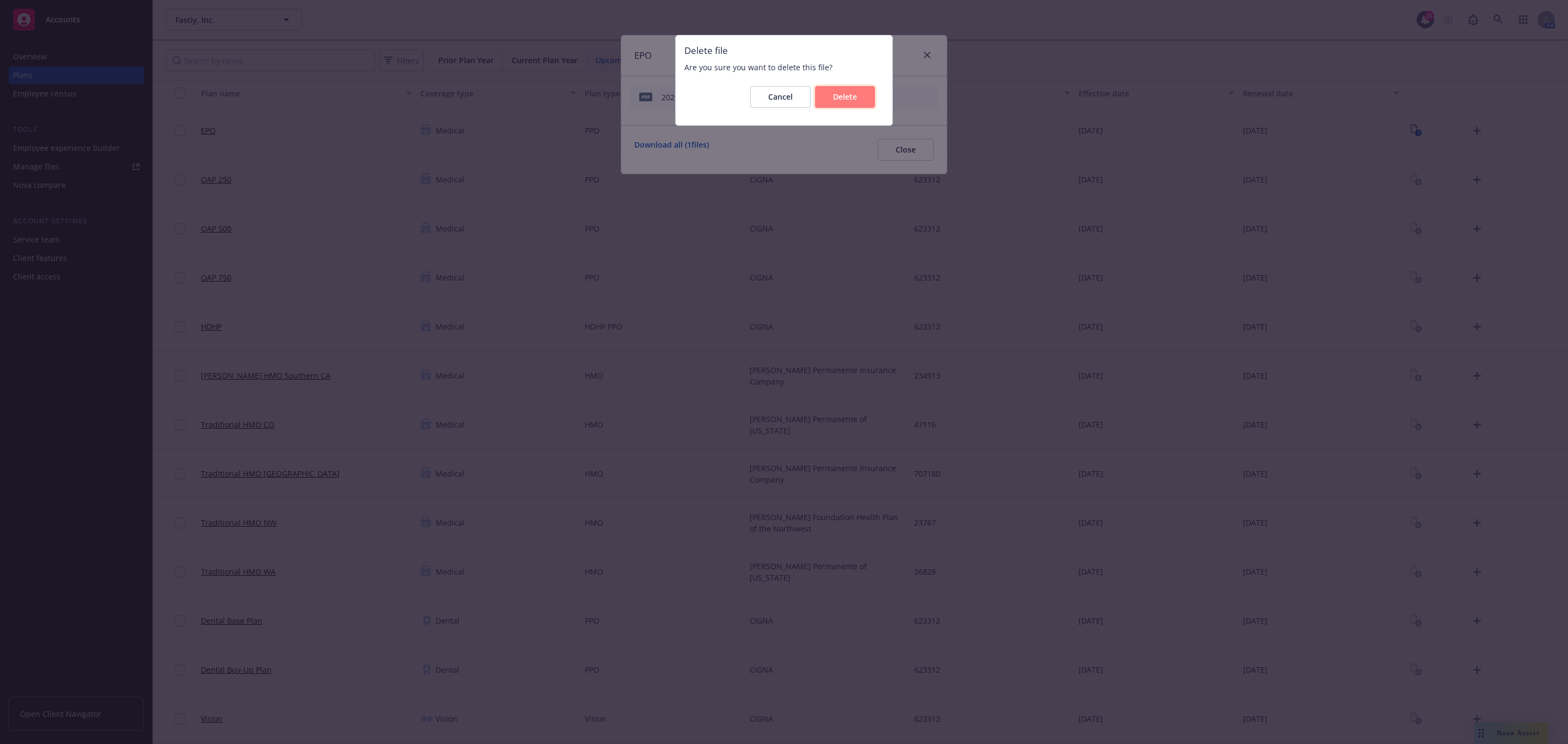
click at [869, 95] on button "Delete" at bounding box center [845, 97] width 60 height 22
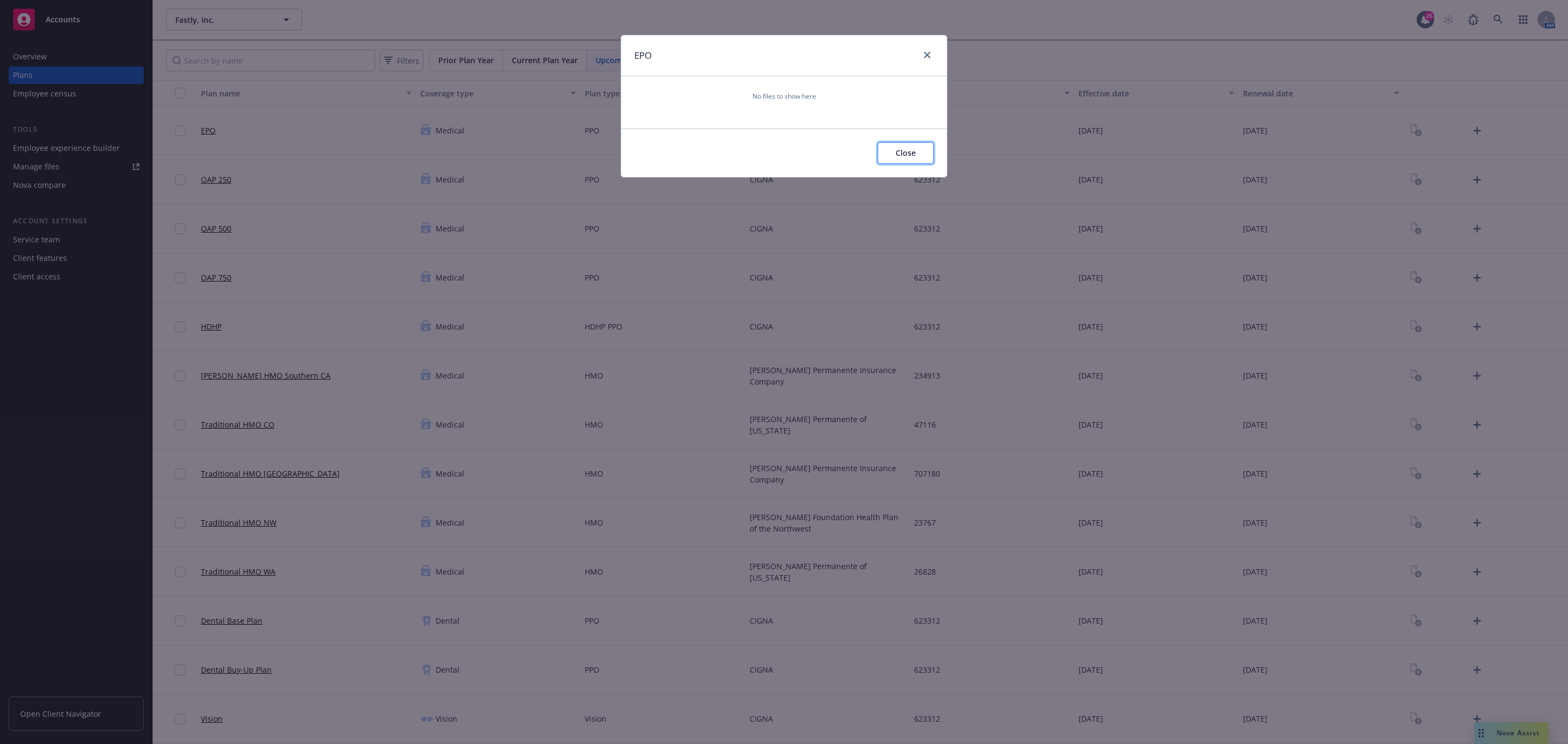
click at [901, 146] on button "Close" at bounding box center [905, 152] width 56 height 22
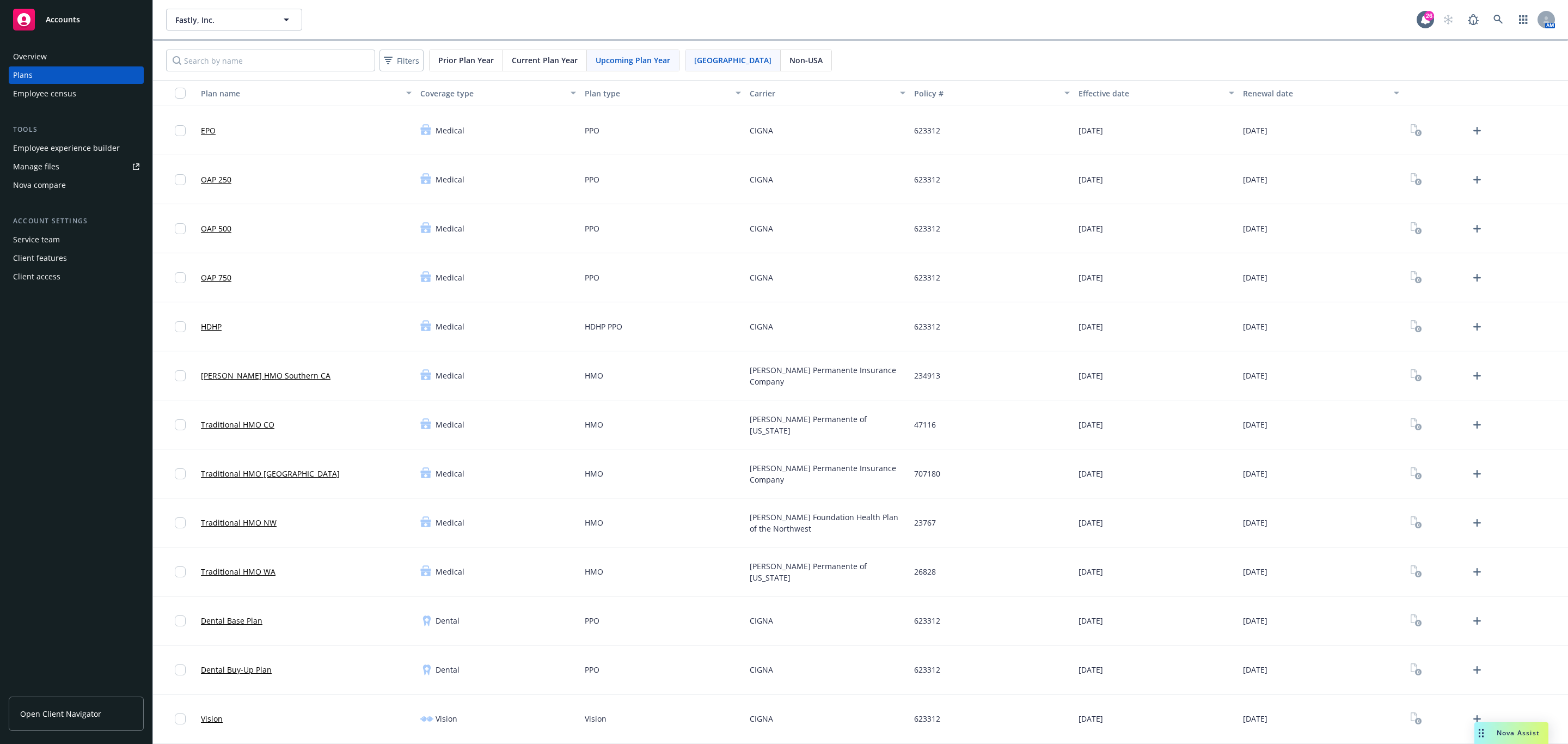
click at [1456, 128] on div at bounding box center [1447, 130] width 78 height 17
click at [1473, 129] on icon "Upload Plan Documents" at bounding box center [1477, 131] width 8 height 8
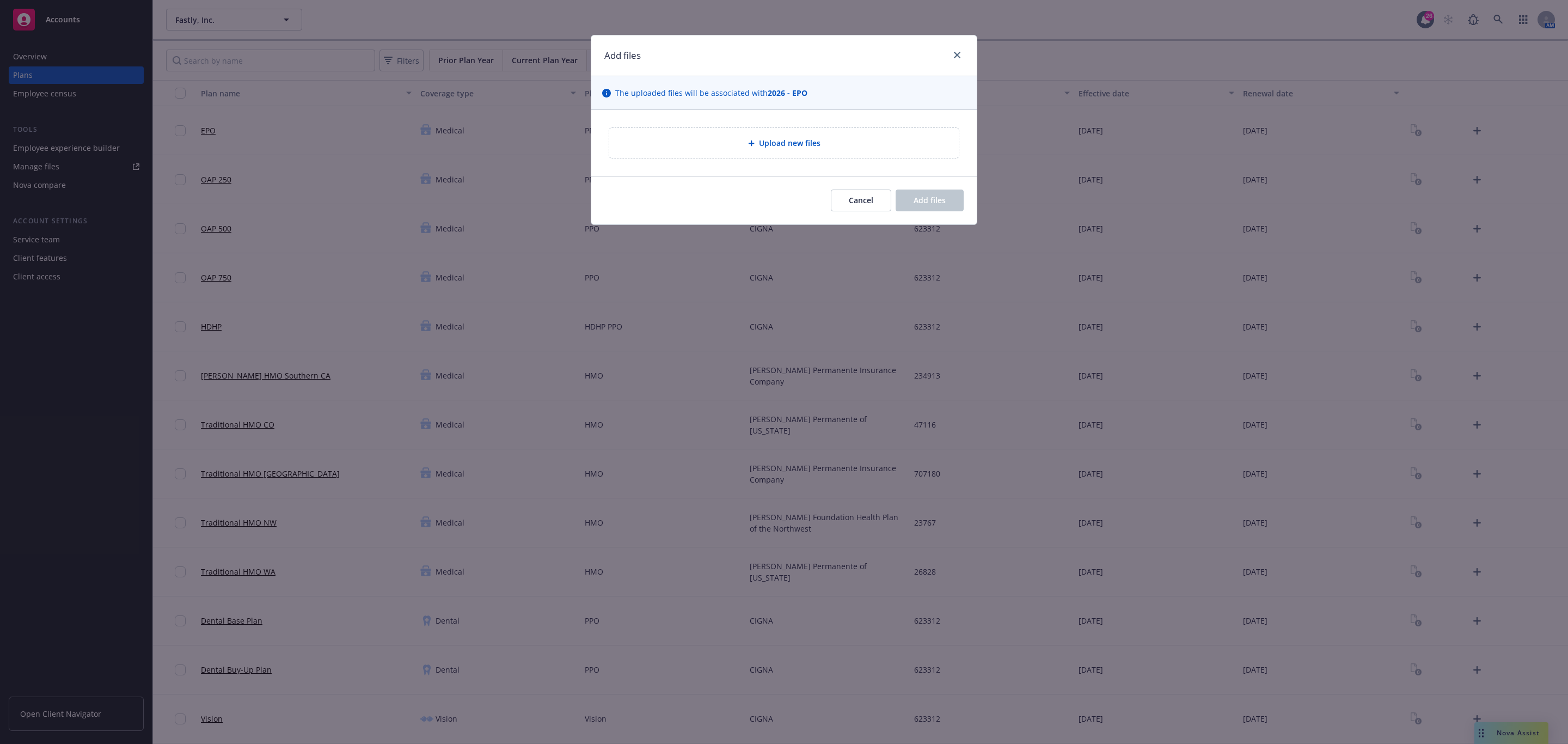
click at [912, 136] on div "Upload new files" at bounding box center [784, 143] width 350 height 30
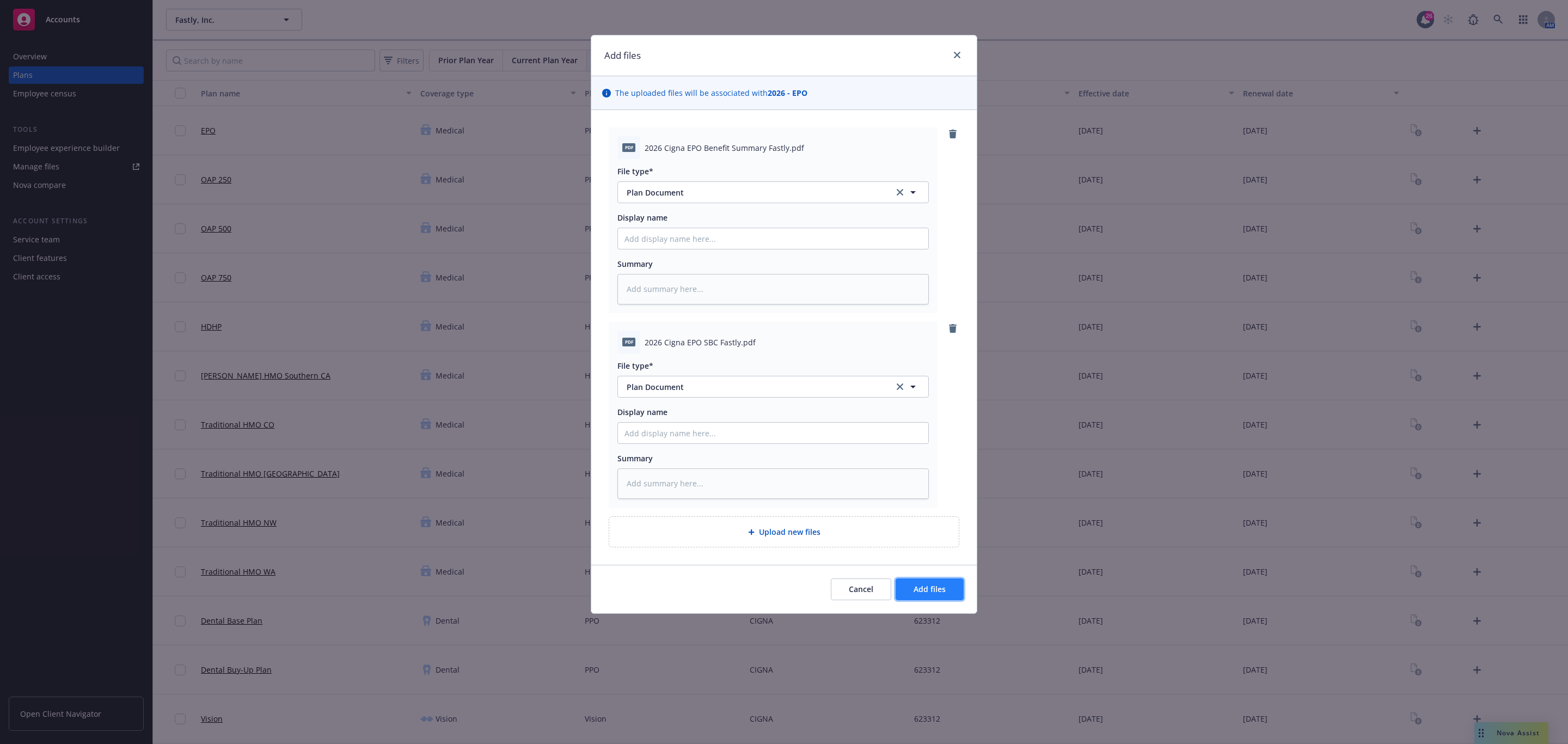
click at [911, 582] on button "Add files" at bounding box center [929, 589] width 68 height 22
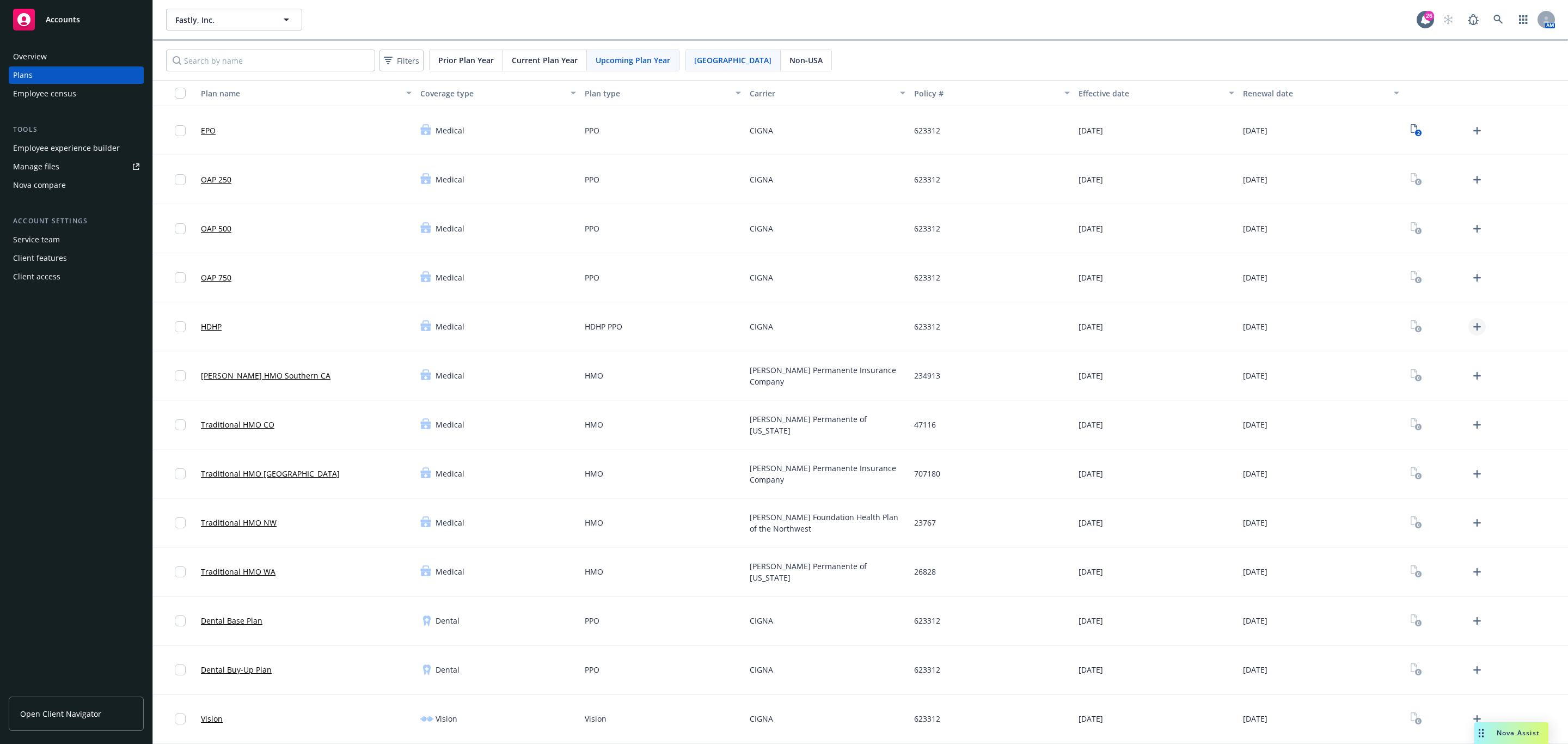
click at [1468, 319] on link "Upload Plan Documents" at bounding box center [1476, 327] width 17 height 17
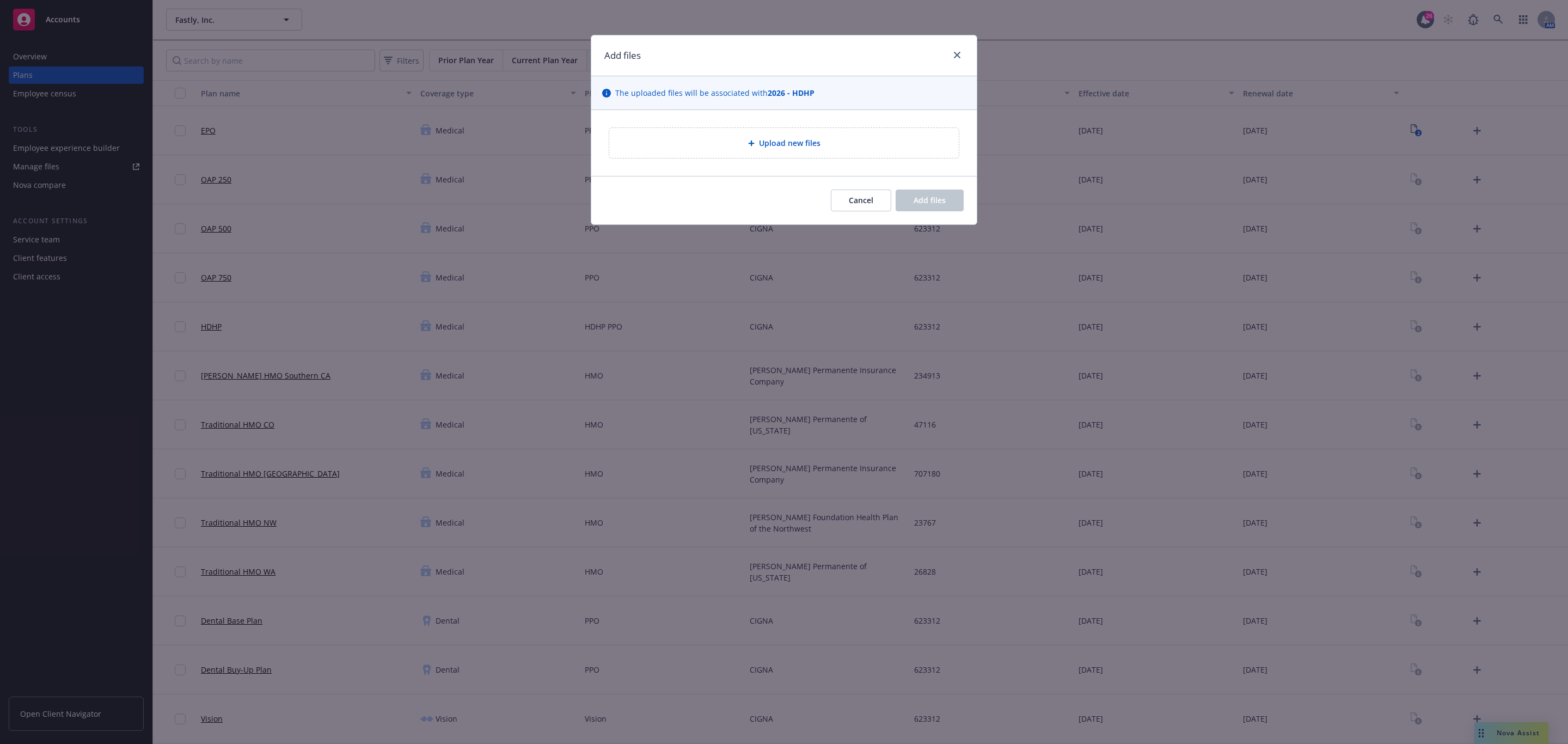
click at [812, 128] on div "Upload new files" at bounding box center [784, 143] width 351 height 31
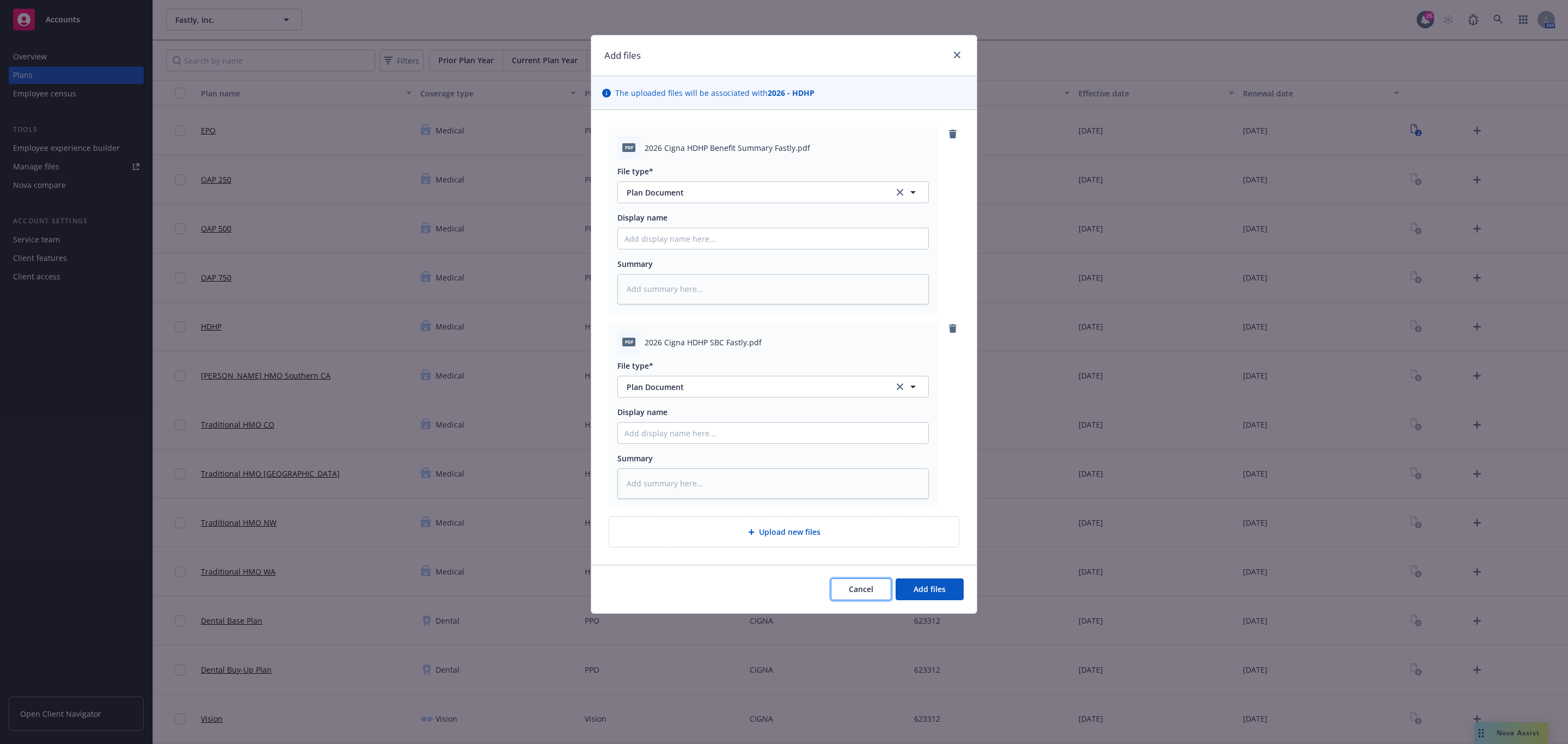
click at [887, 583] on button "Cancel" at bounding box center [861, 589] width 61 height 22
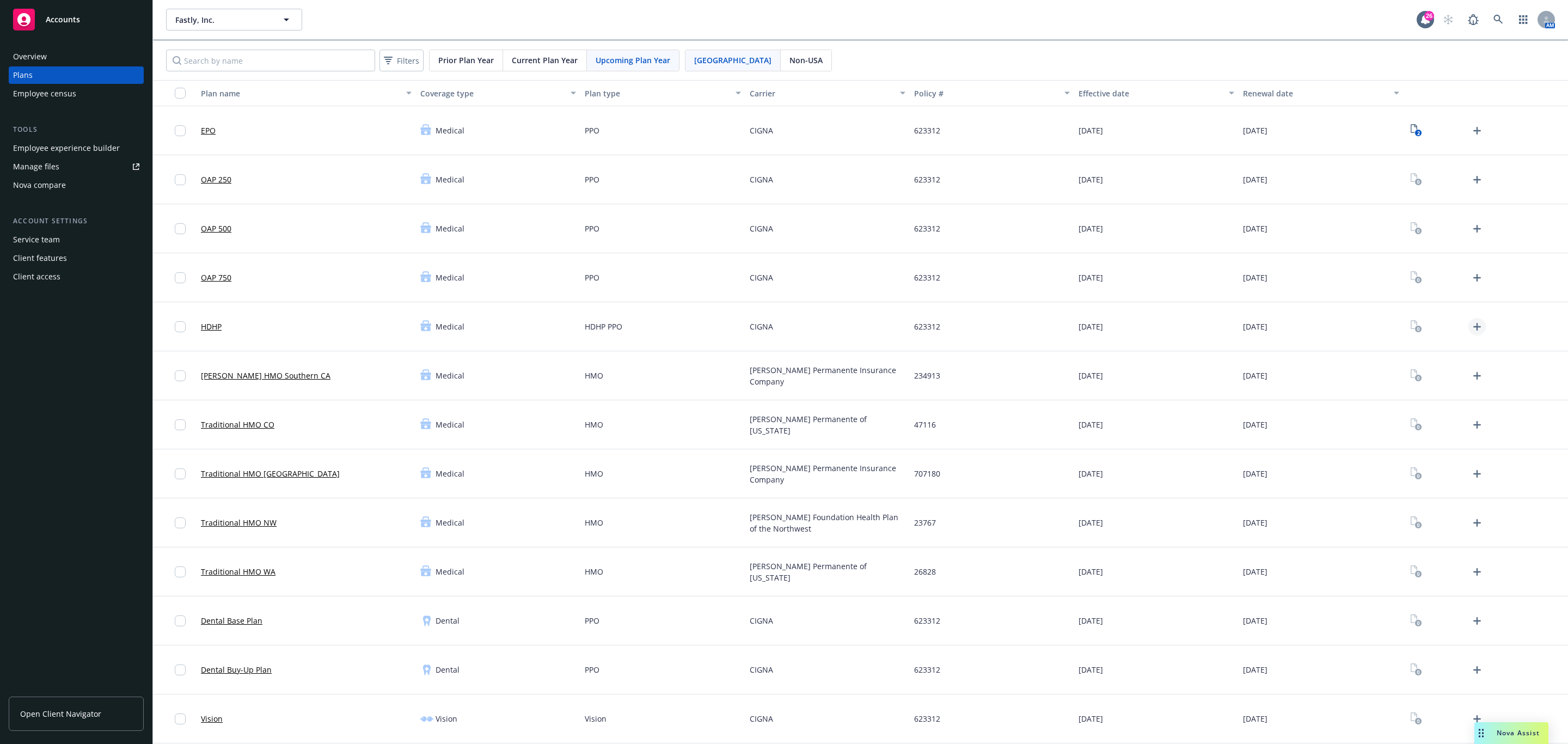
click at [1470, 330] on icon "Upload Plan Documents" at bounding box center [1476, 327] width 13 height 13
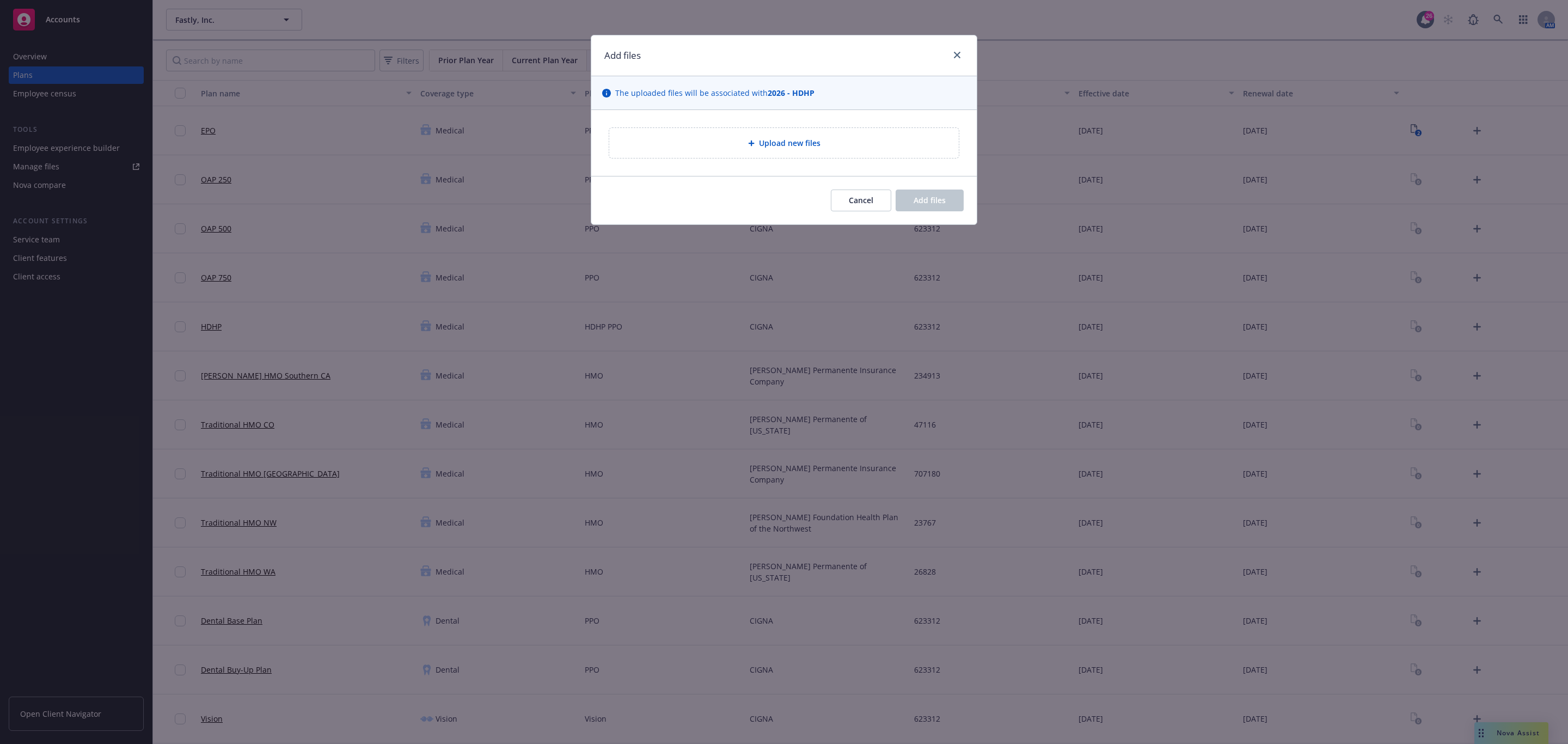
click at [945, 158] on div "Upload new files" at bounding box center [784, 143] width 351 height 31
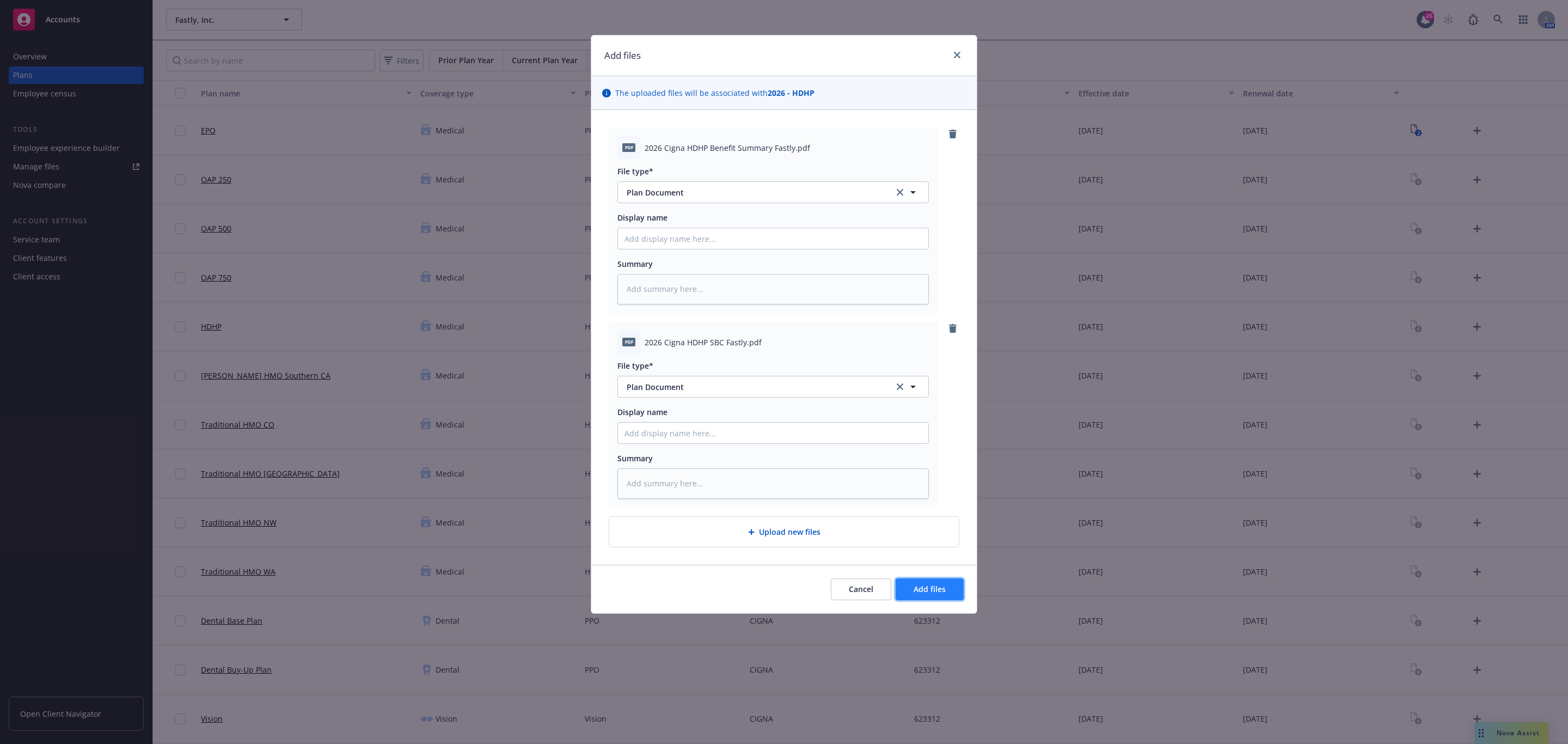
click at [928, 592] on span "Add files" at bounding box center [929, 589] width 32 height 11
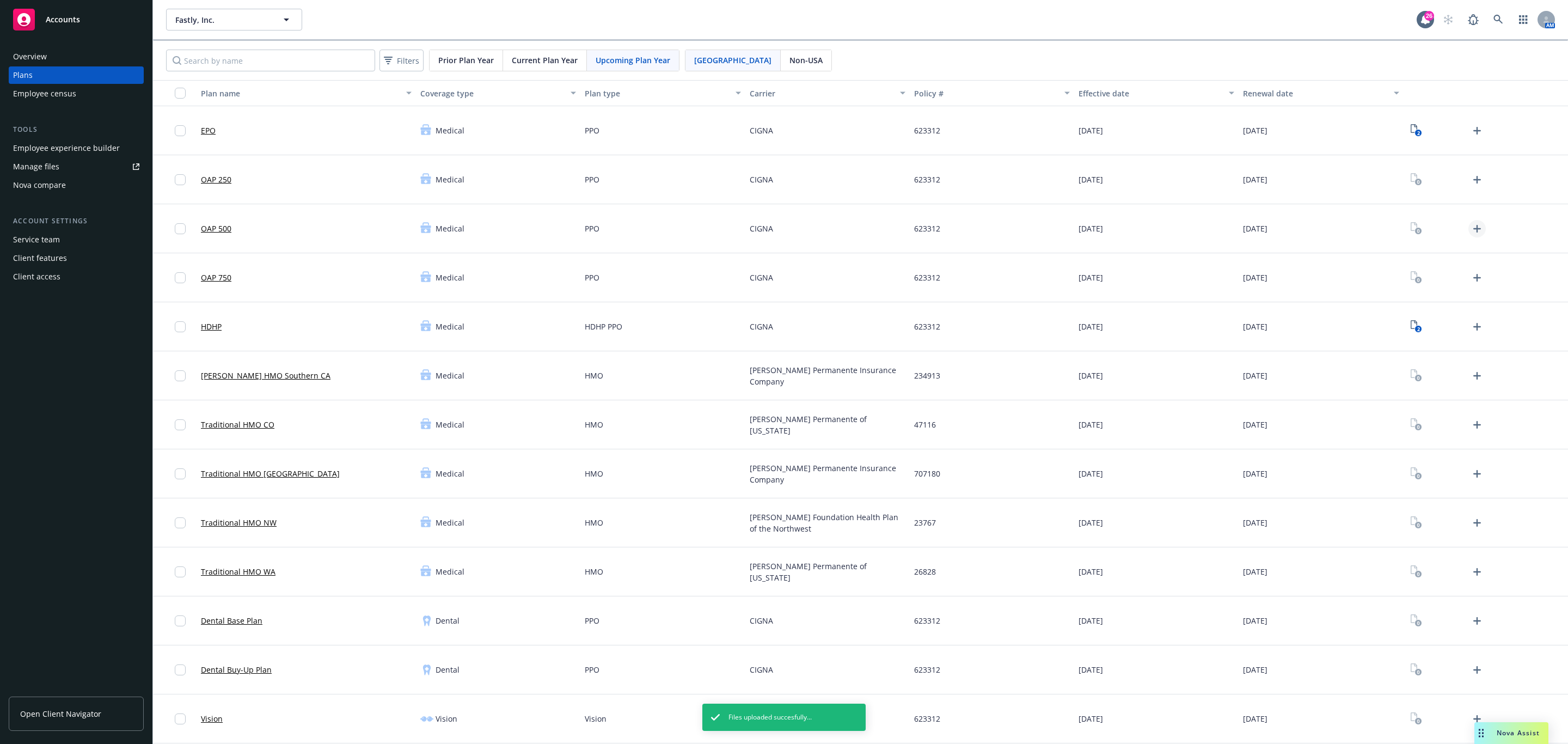
click at [1473, 229] on icon "Upload Plan Documents" at bounding box center [1477, 229] width 8 height 8
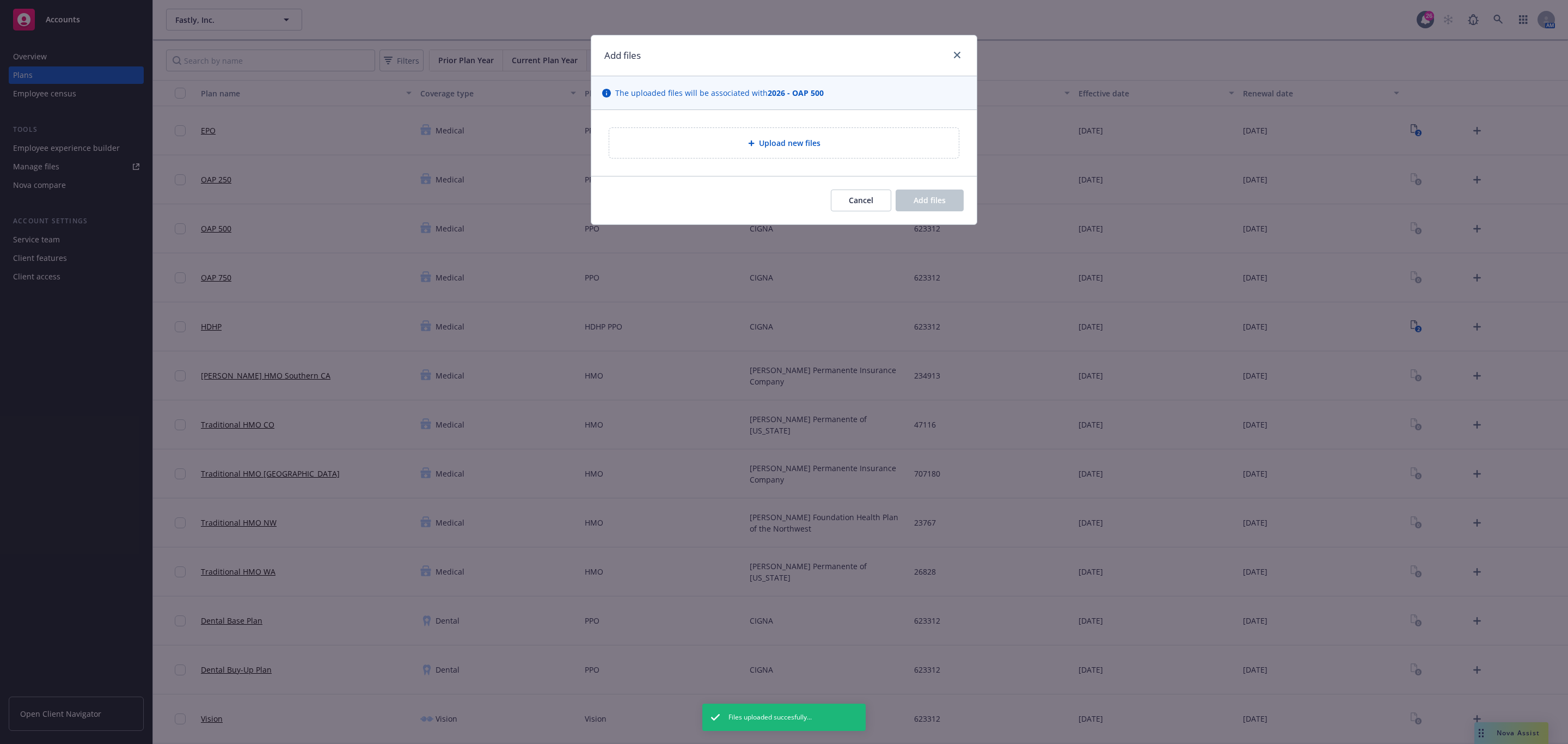
click at [913, 148] on div "Upload new files" at bounding box center [784, 143] width 332 height 13
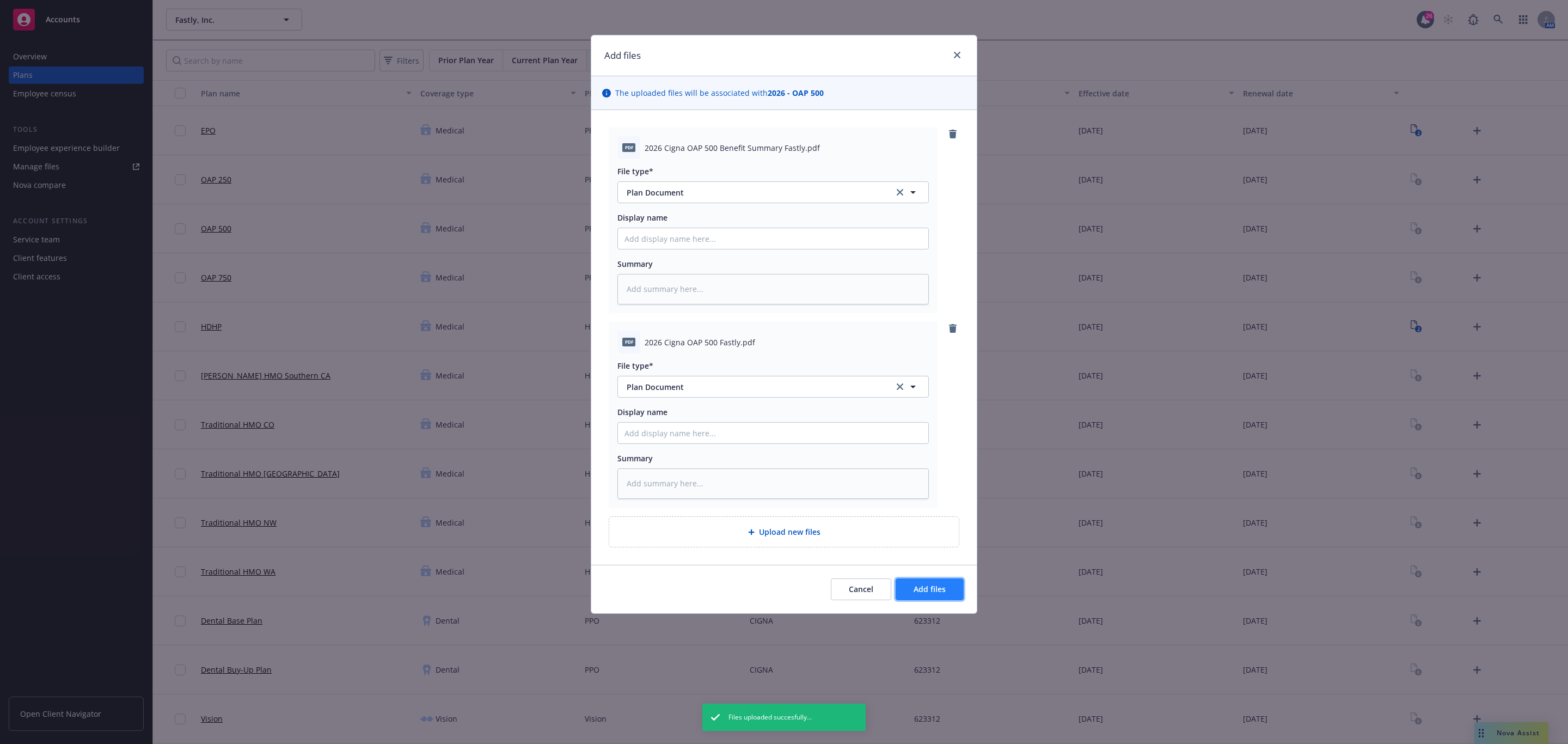
click at [929, 585] on span "Add files" at bounding box center [929, 589] width 32 height 11
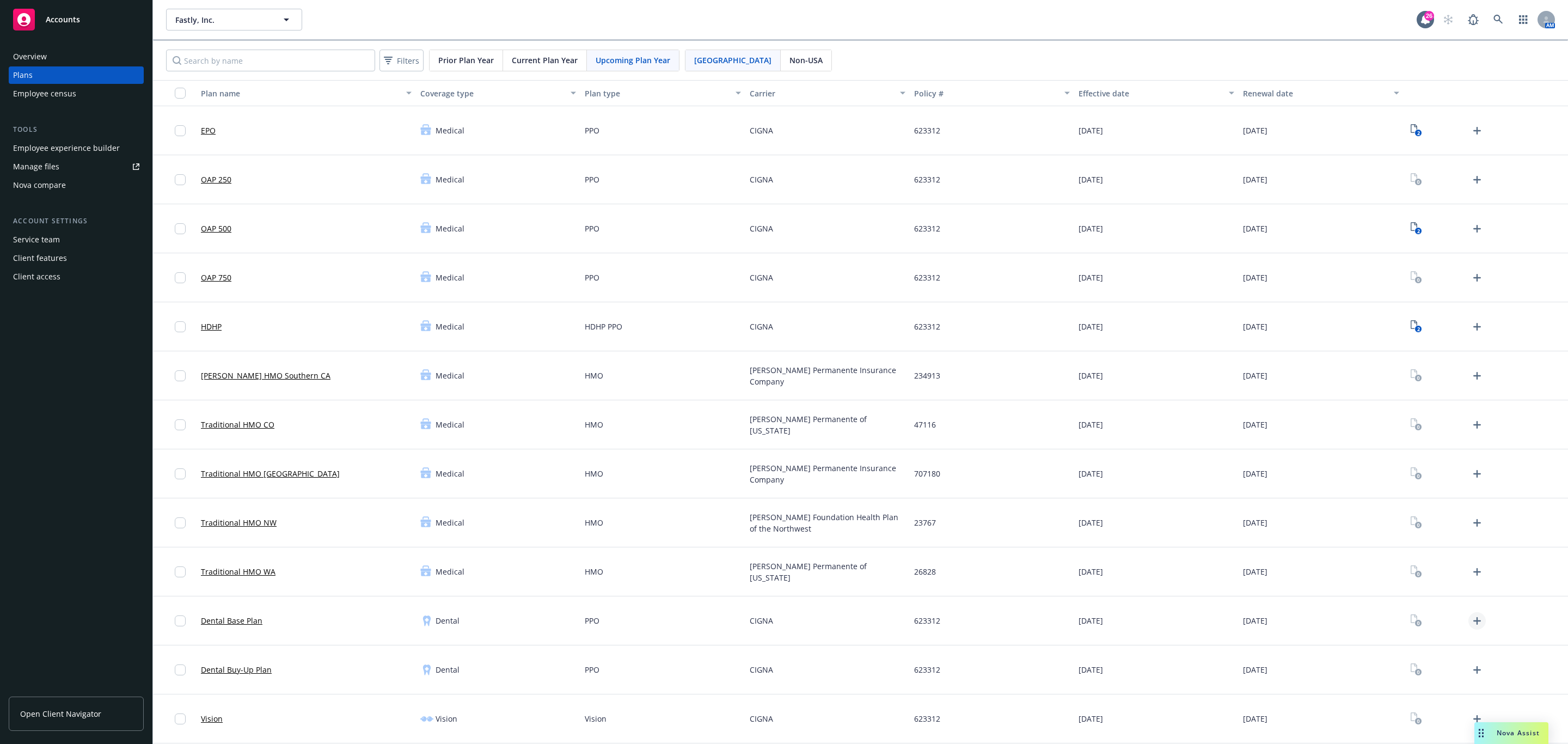
click at [1470, 621] on icon "Upload Plan Documents" at bounding box center [1476, 620] width 13 height 13
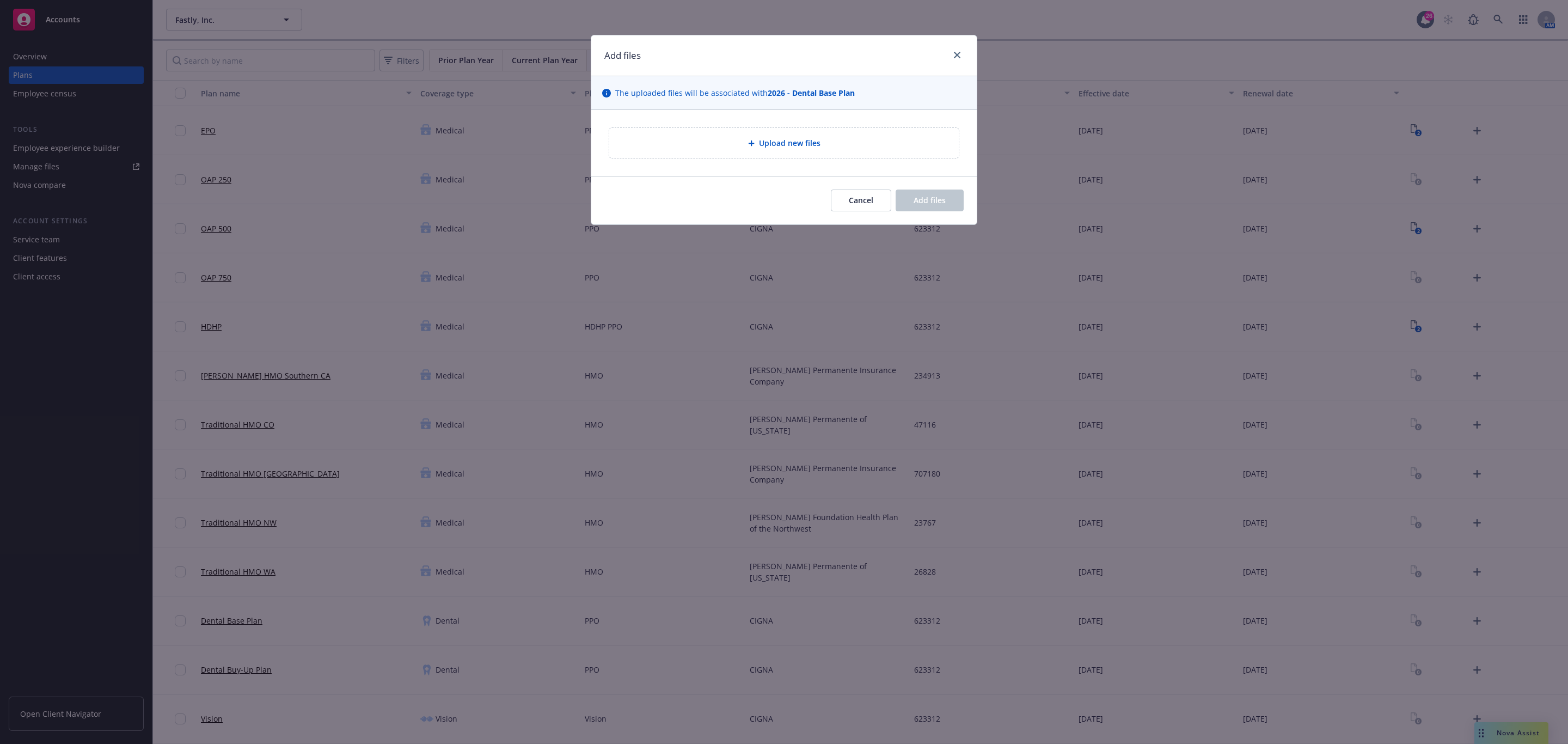
click at [809, 124] on div "Upload new files" at bounding box center [784, 143] width 386 height 66
click at [809, 133] on div "Upload new files" at bounding box center [784, 143] width 350 height 30
click at [861, 136] on div "Upload new files" at bounding box center [784, 143] width 350 height 30
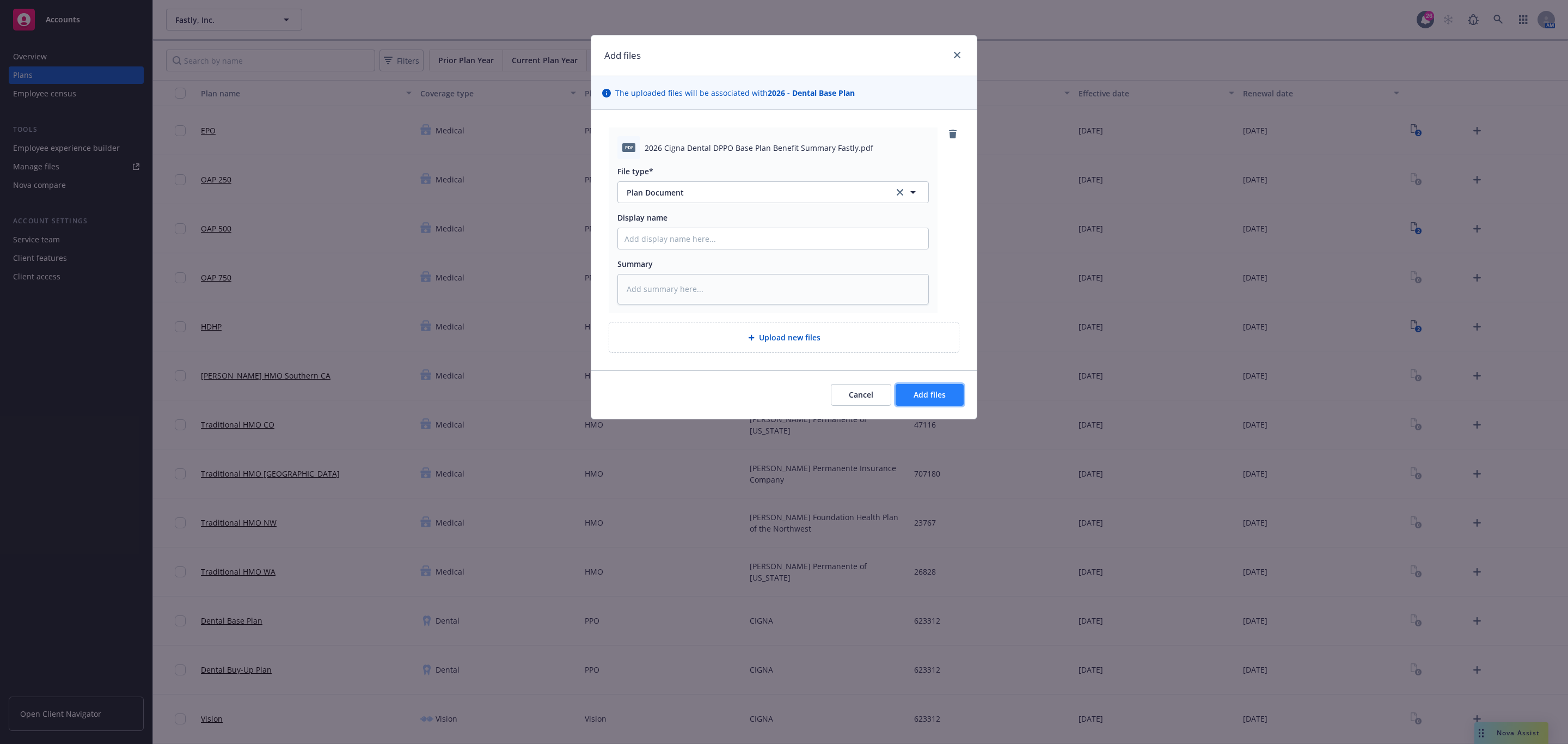
click at [944, 392] on span "Add files" at bounding box center [929, 395] width 32 height 11
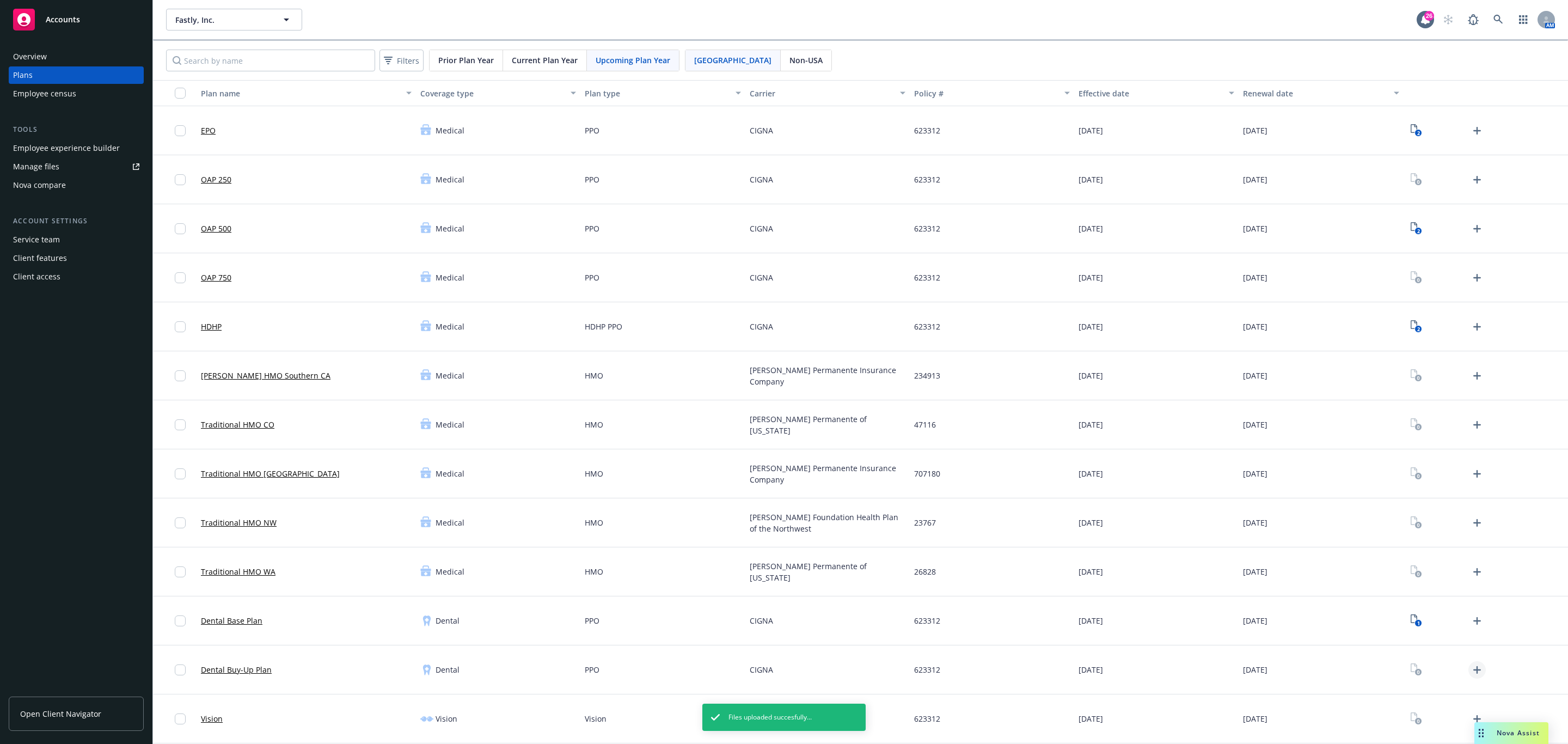
click at [1473, 670] on icon "Upload Plan Documents" at bounding box center [1477, 670] width 8 height 8
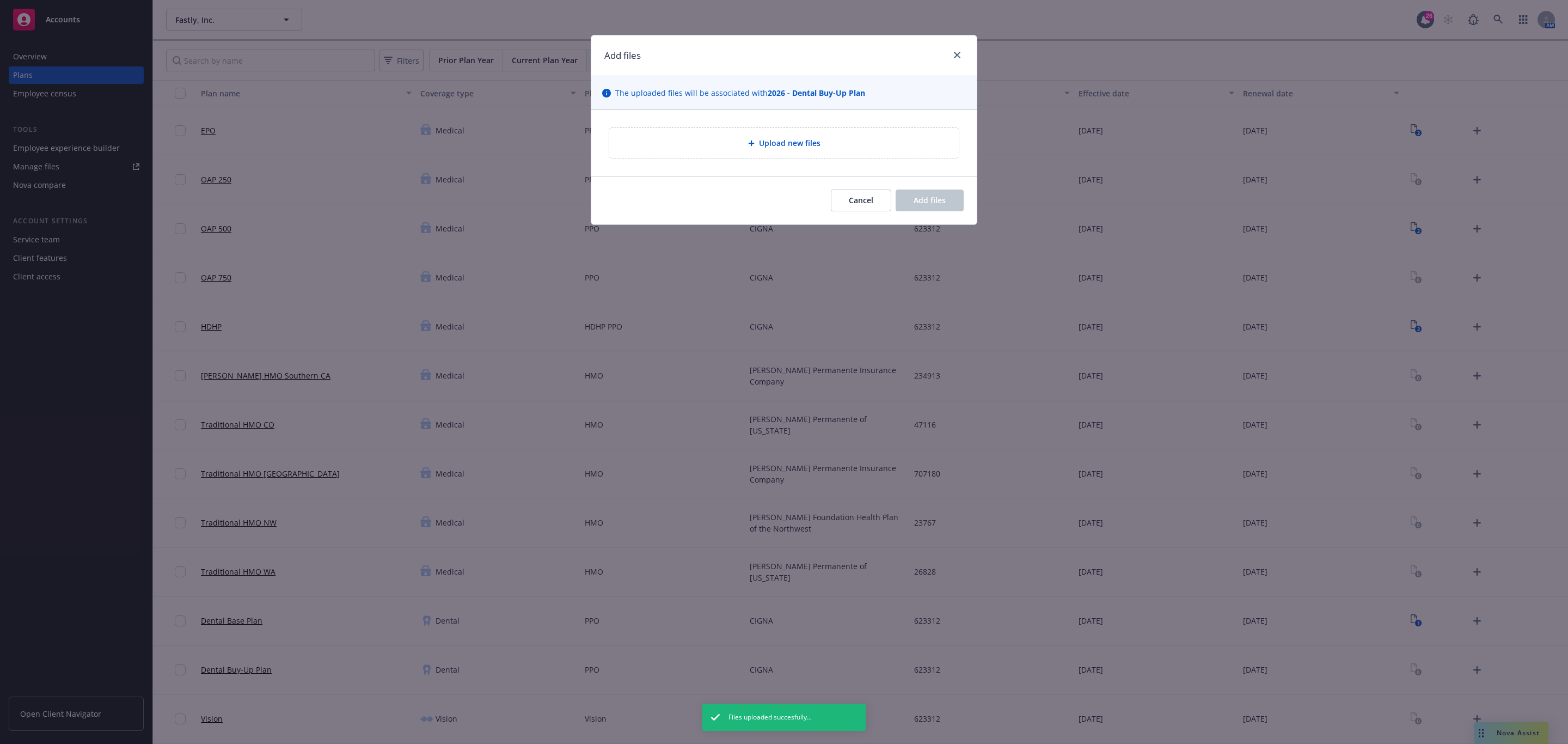
click at [801, 131] on div "Upload new files" at bounding box center [784, 143] width 350 height 30
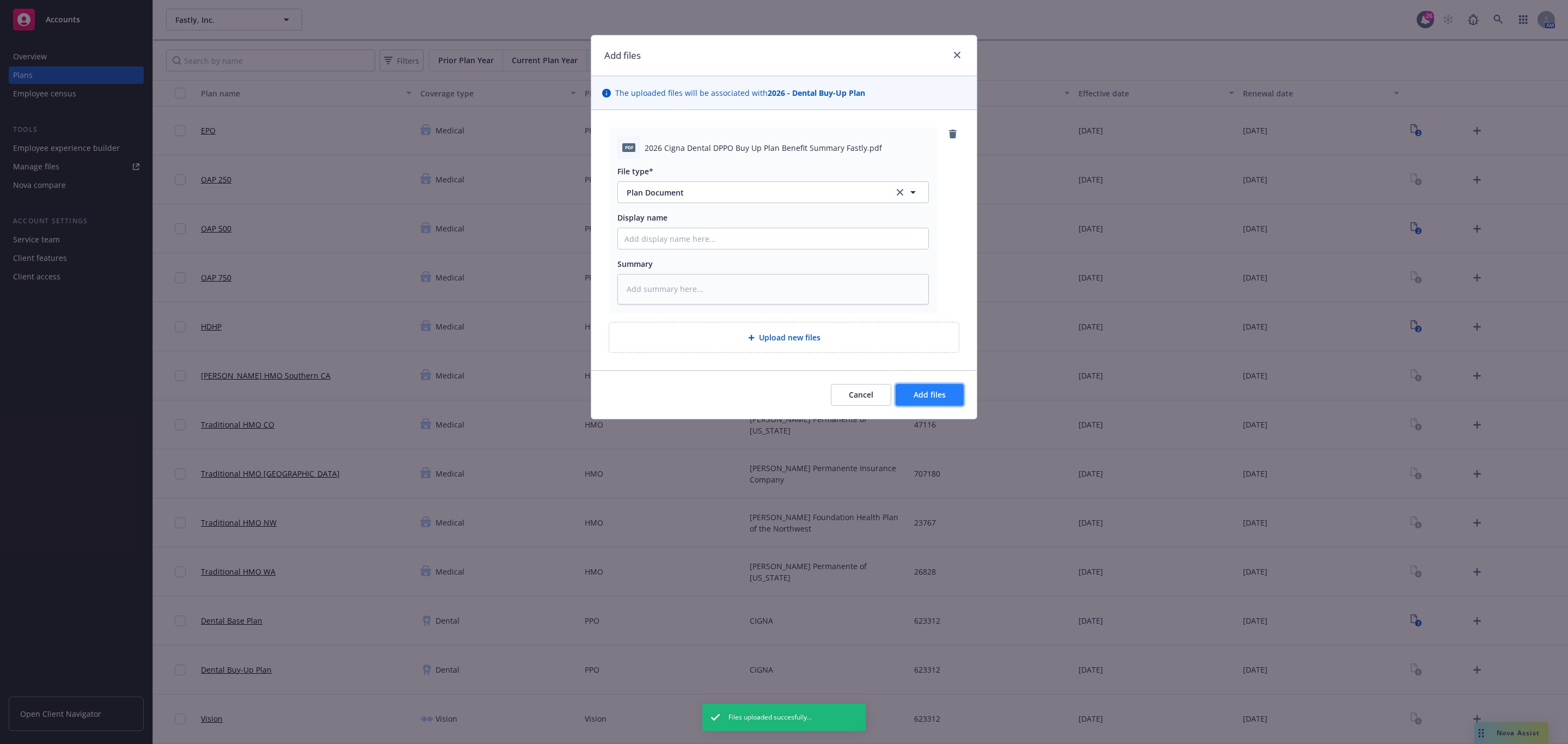
click at [912, 399] on button "Add files" at bounding box center [929, 394] width 68 height 22
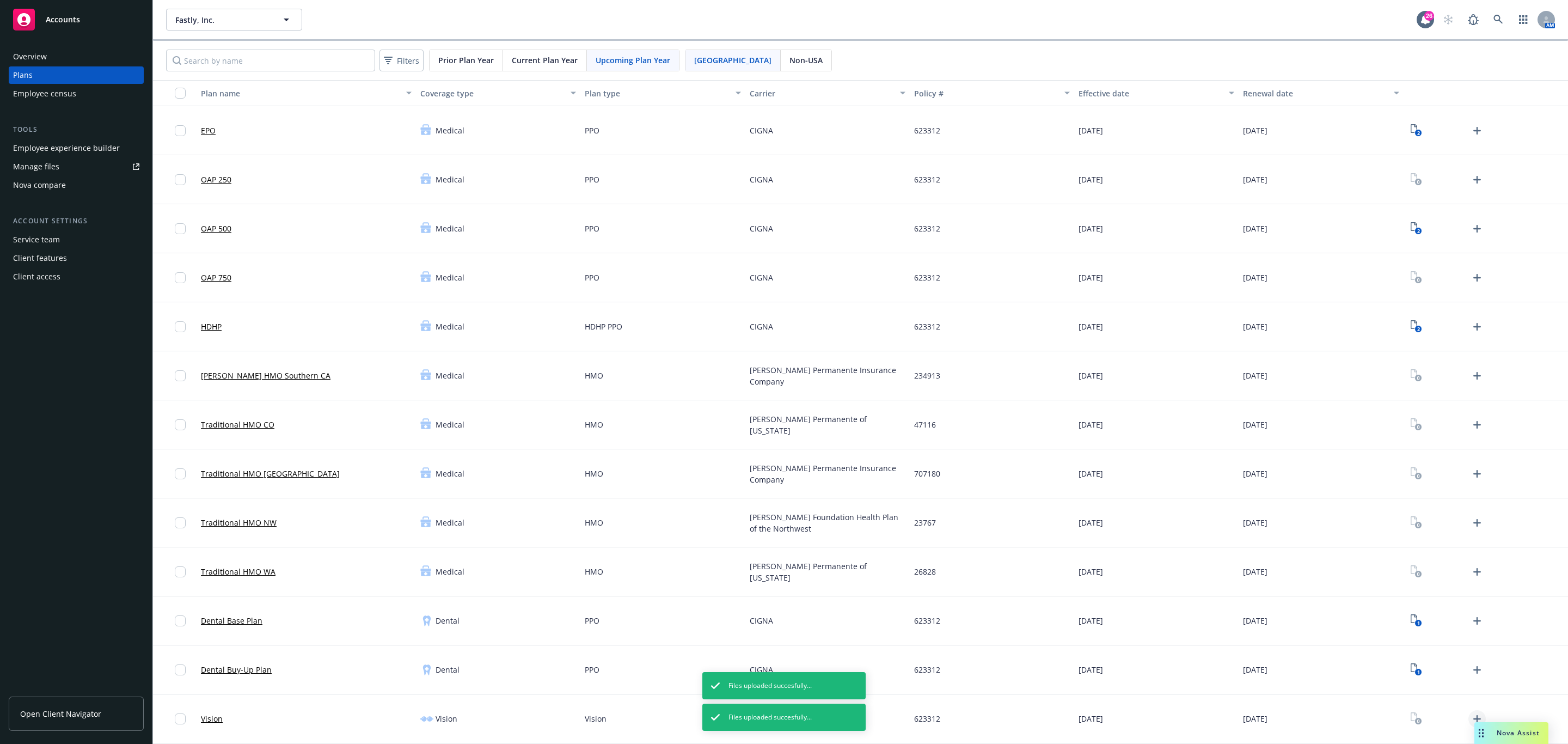
click at [1470, 715] on icon "Upload Plan Documents" at bounding box center [1476, 718] width 13 height 13
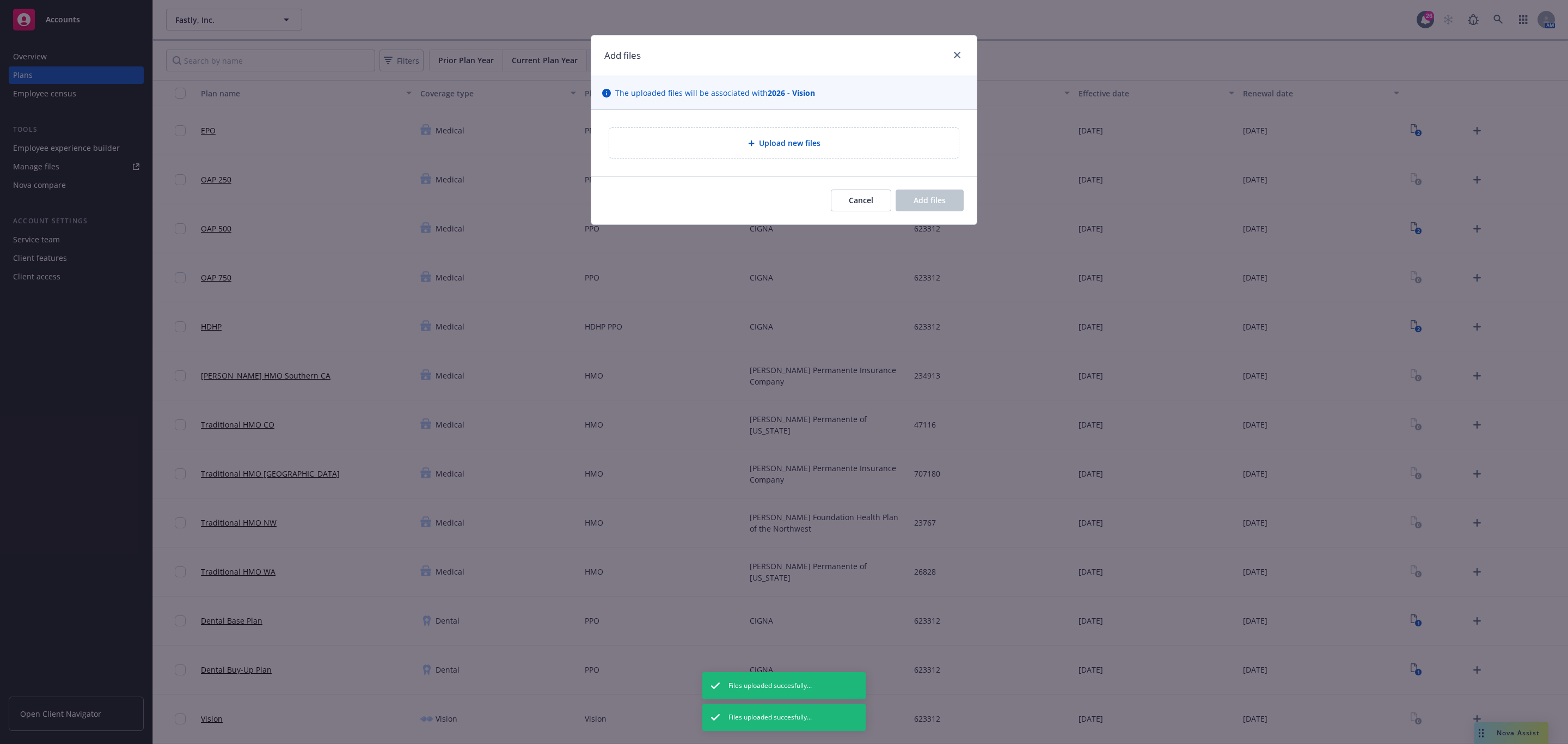
click at [705, 100] on div "The uploaded files will be associated with 2026 - Vision" at bounding box center [784, 93] width 386 height 34
click at [742, 161] on div "Upload new files" at bounding box center [784, 143] width 386 height 66
click at [750, 151] on div "Upload new files" at bounding box center [784, 143] width 350 height 30
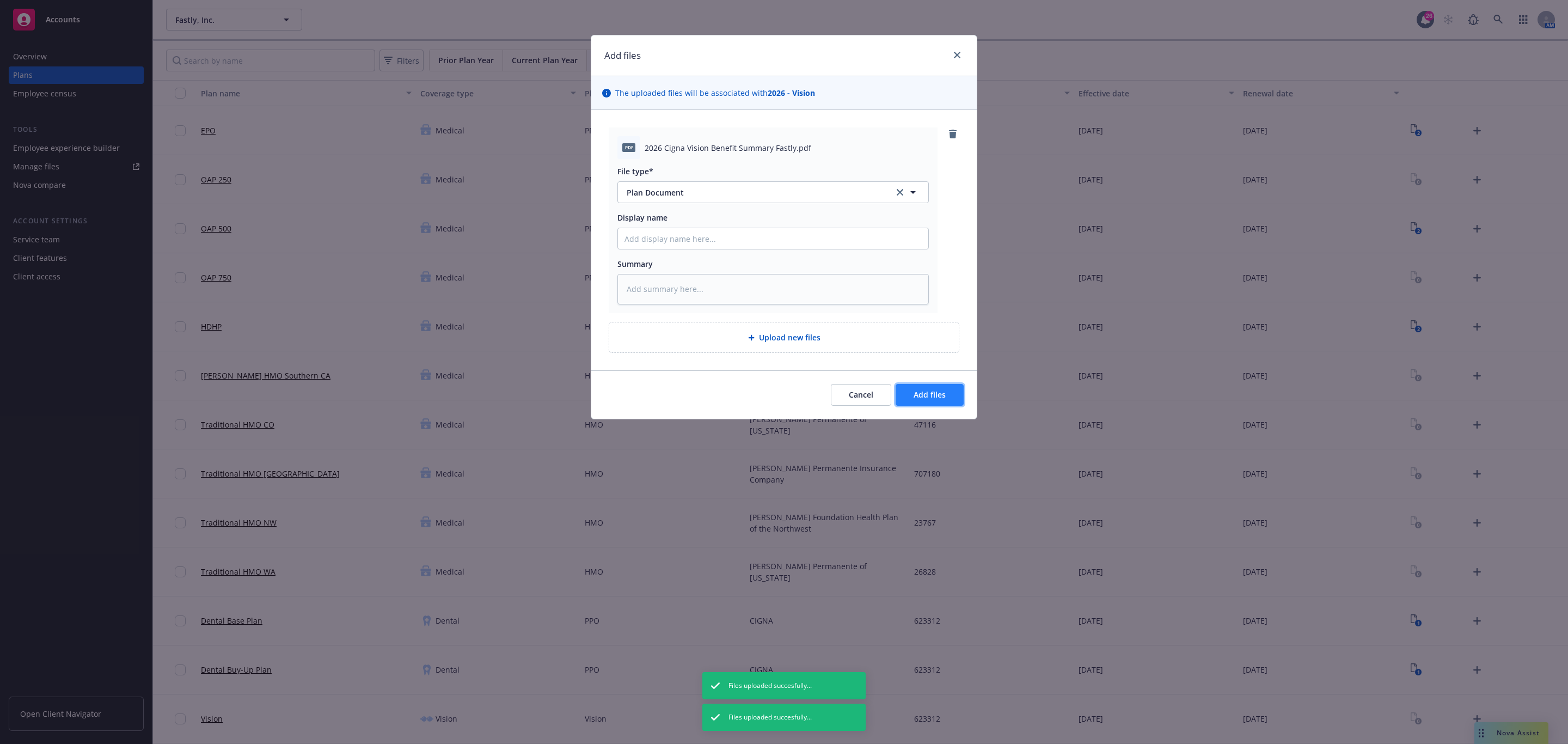
click at [945, 404] on button "Add files" at bounding box center [929, 394] width 68 height 22
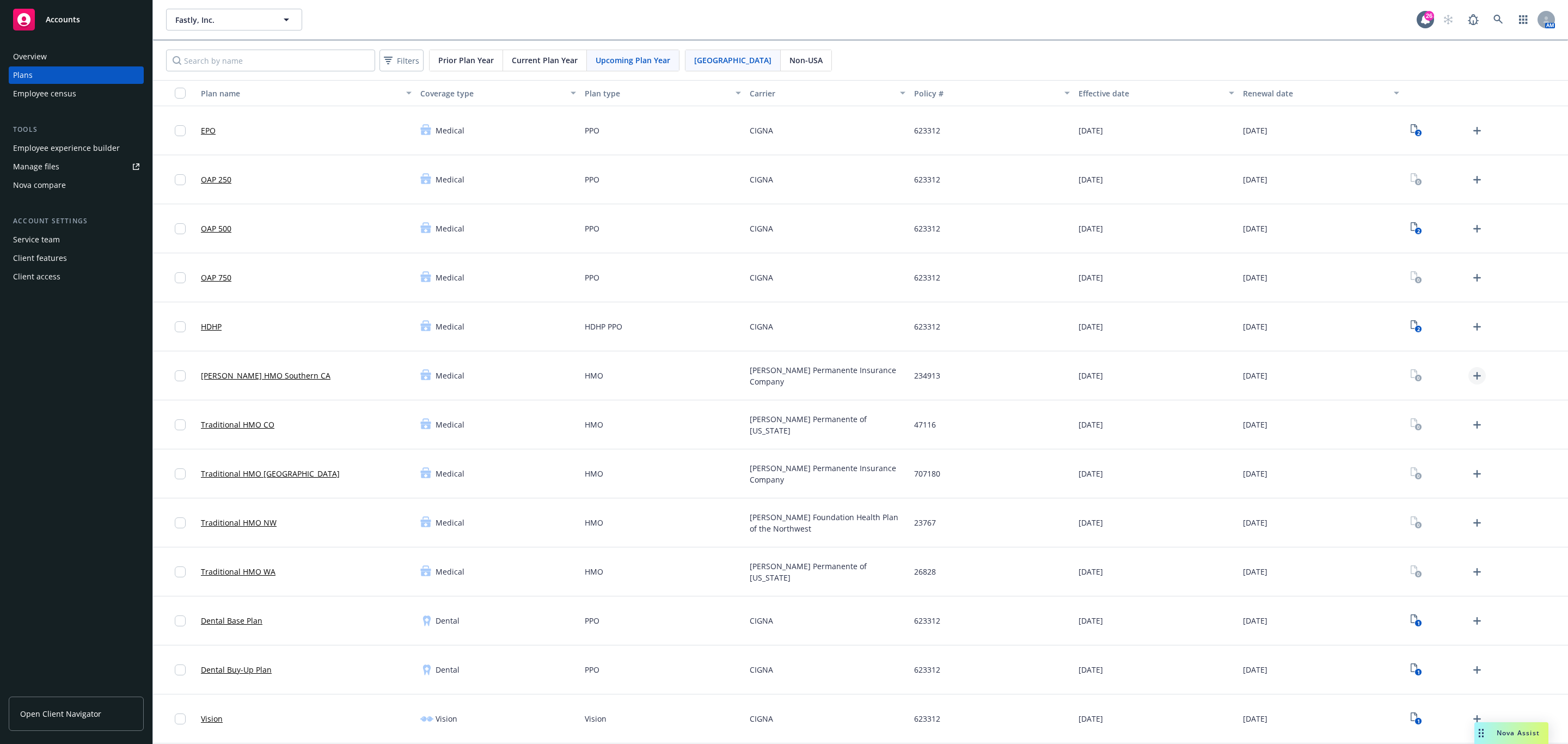
click at [1470, 378] on icon "Upload Plan Documents" at bounding box center [1476, 375] width 13 height 13
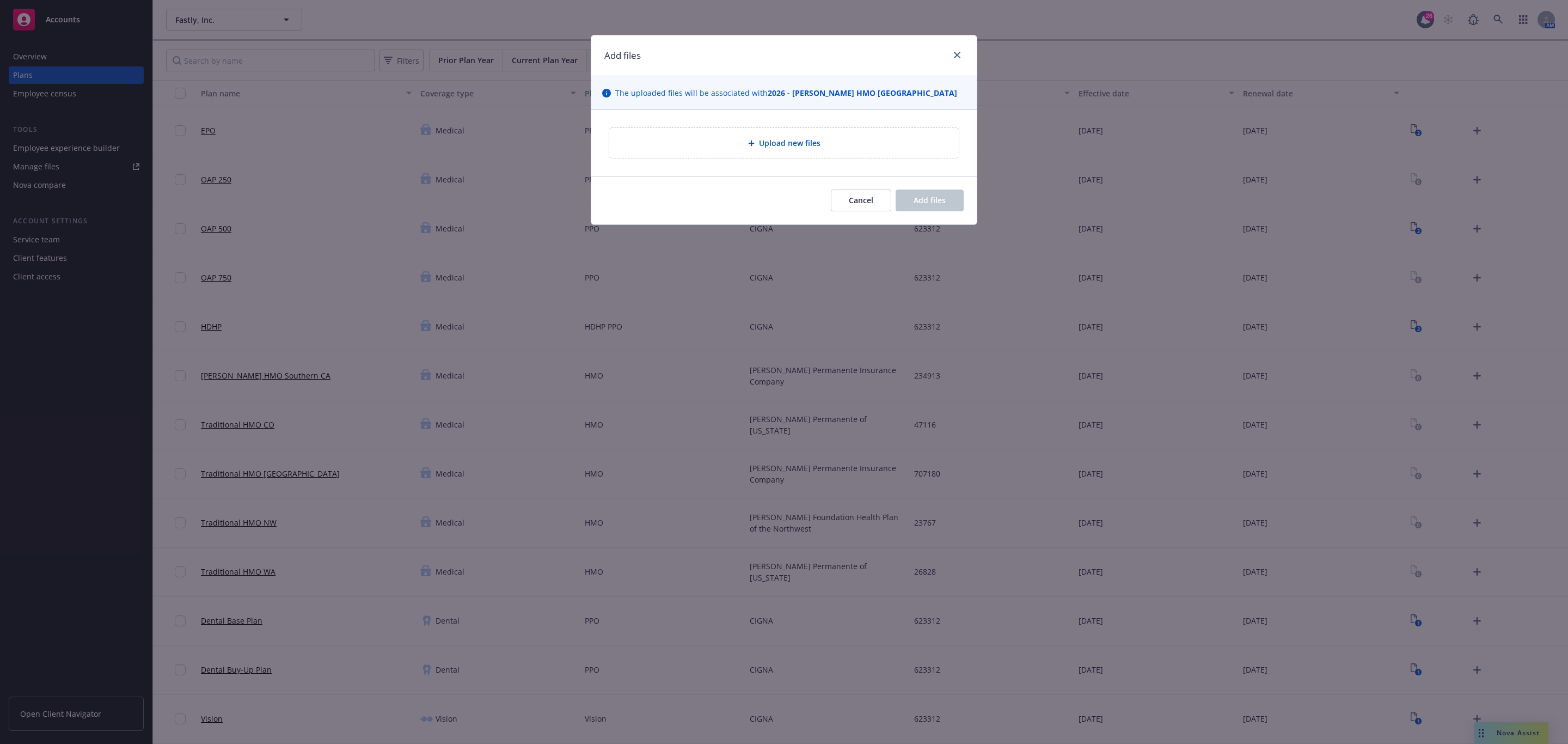
click at [864, 138] on div "Upload new files" at bounding box center [784, 143] width 332 height 13
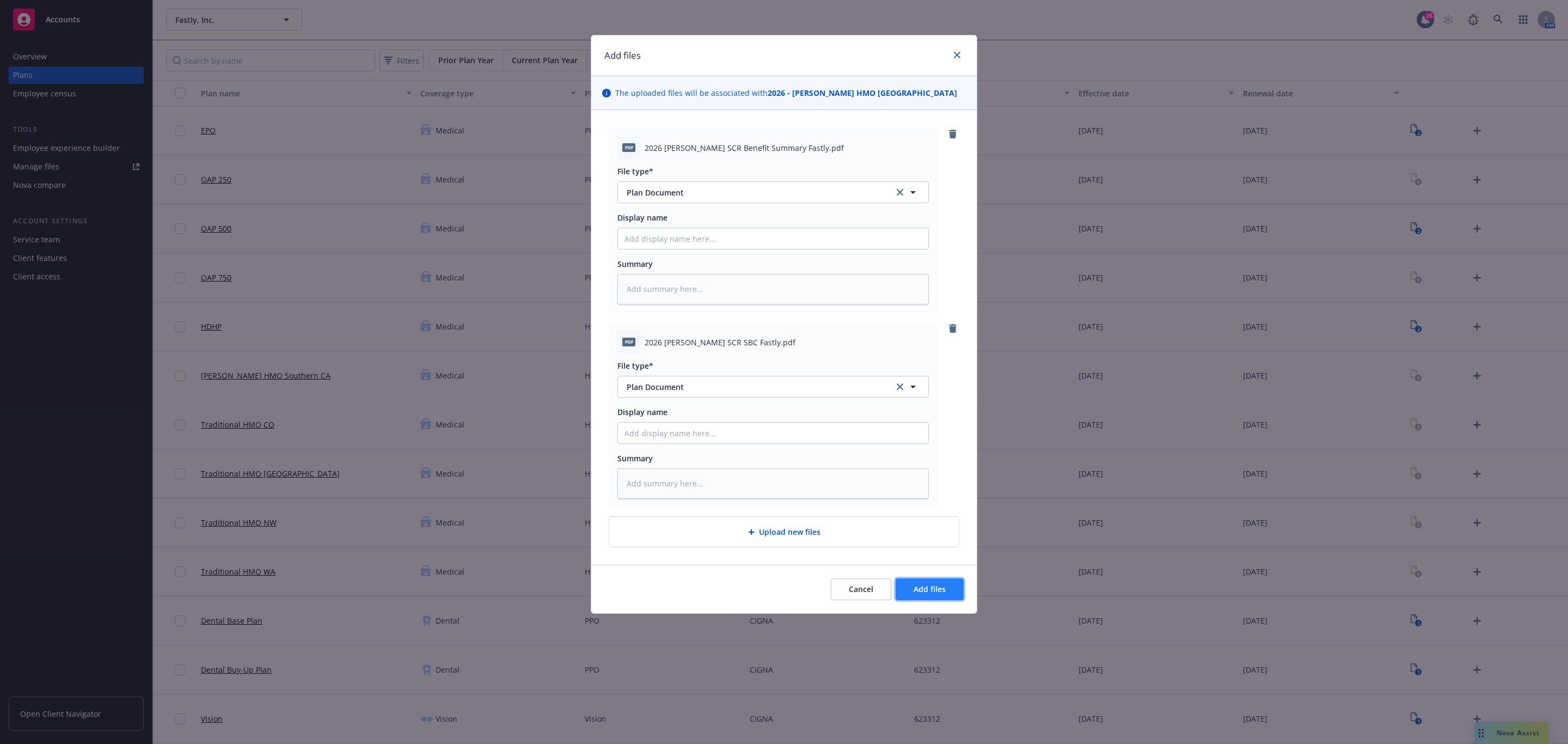
click at [930, 584] on button "Add files" at bounding box center [929, 589] width 68 height 22
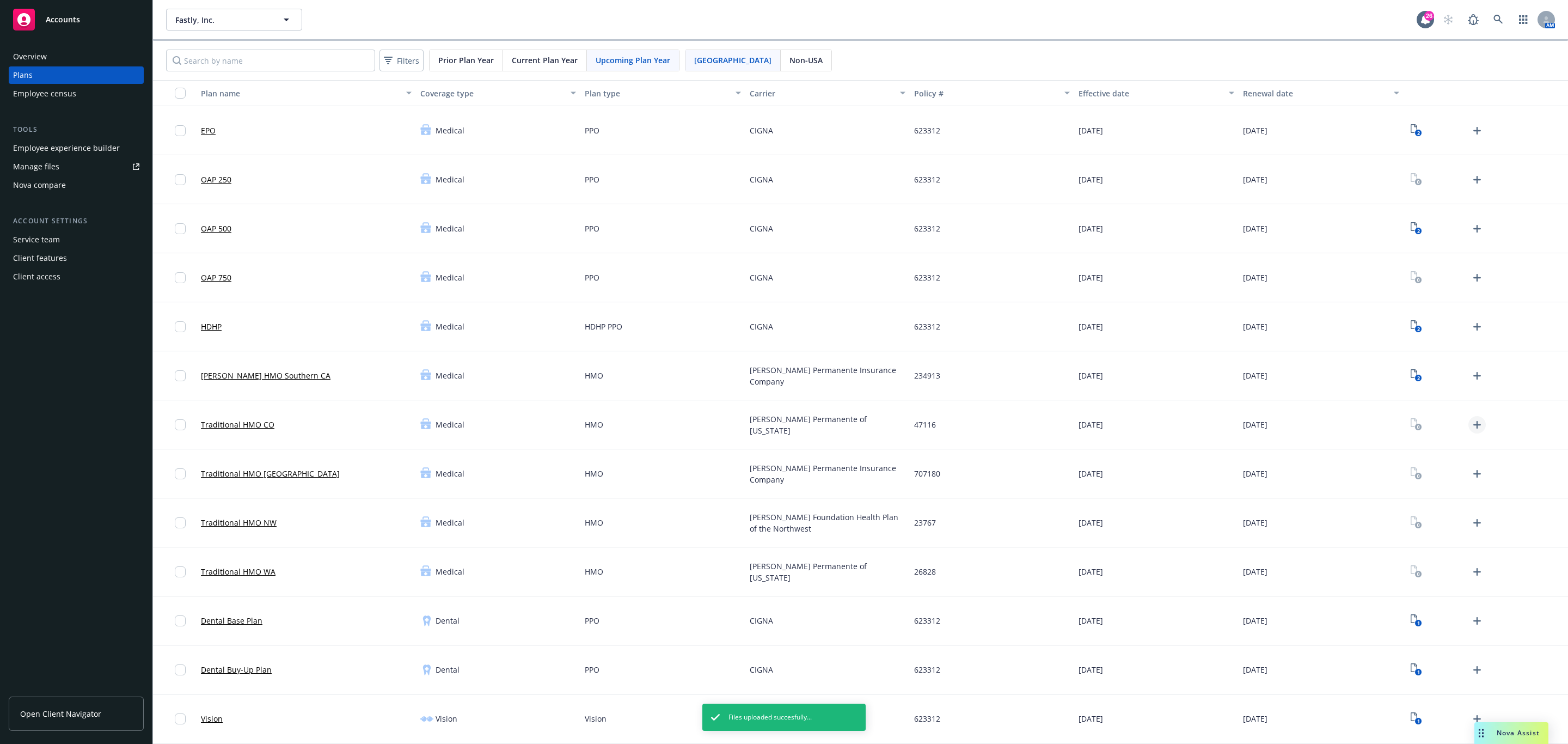
click at [1470, 421] on icon "Upload Plan Documents" at bounding box center [1476, 424] width 13 height 13
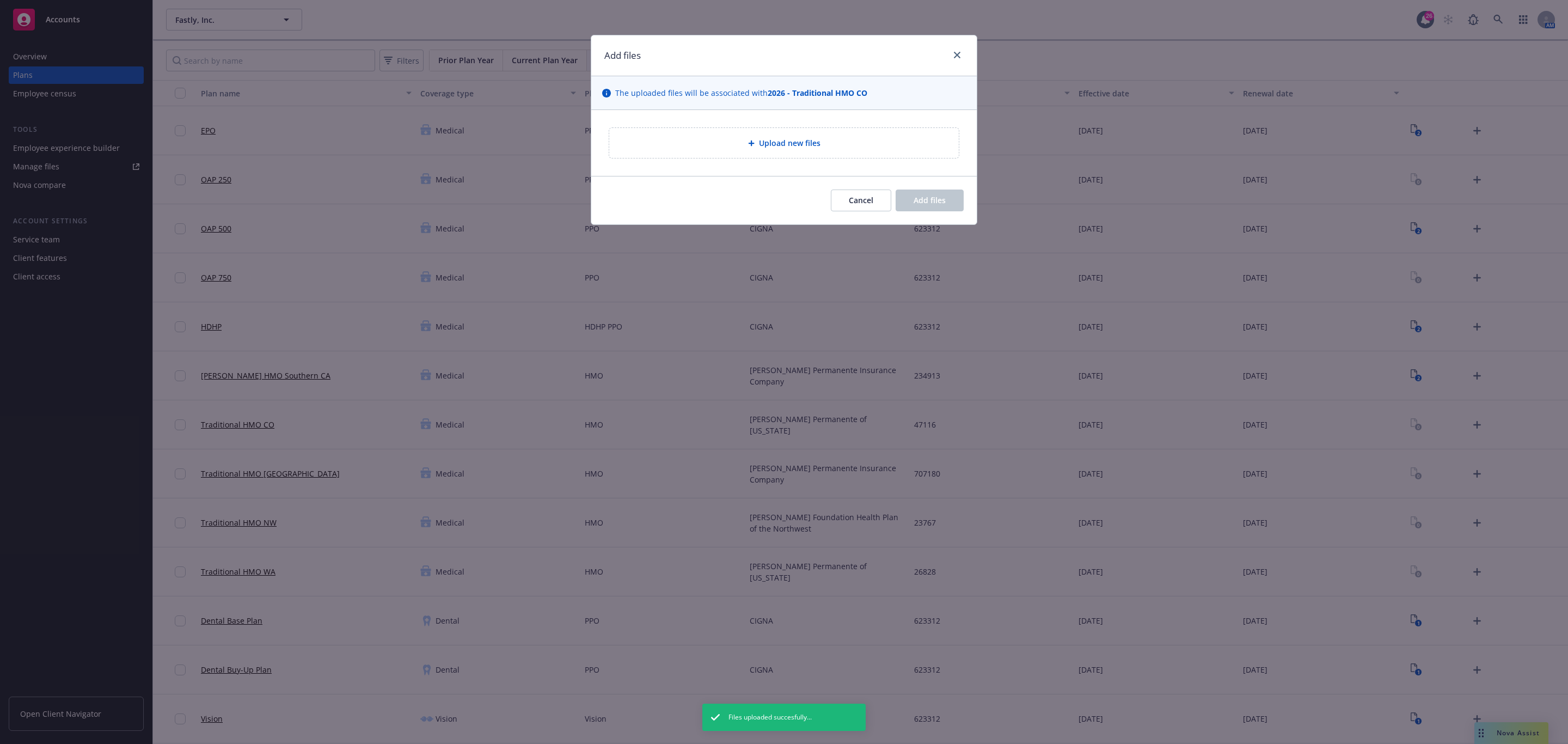
click at [907, 169] on div "Upload new files" at bounding box center [784, 143] width 386 height 66
click at [904, 161] on div "Upload new files" at bounding box center [784, 143] width 386 height 66
click at [904, 157] on div "Upload new files" at bounding box center [784, 143] width 350 height 30
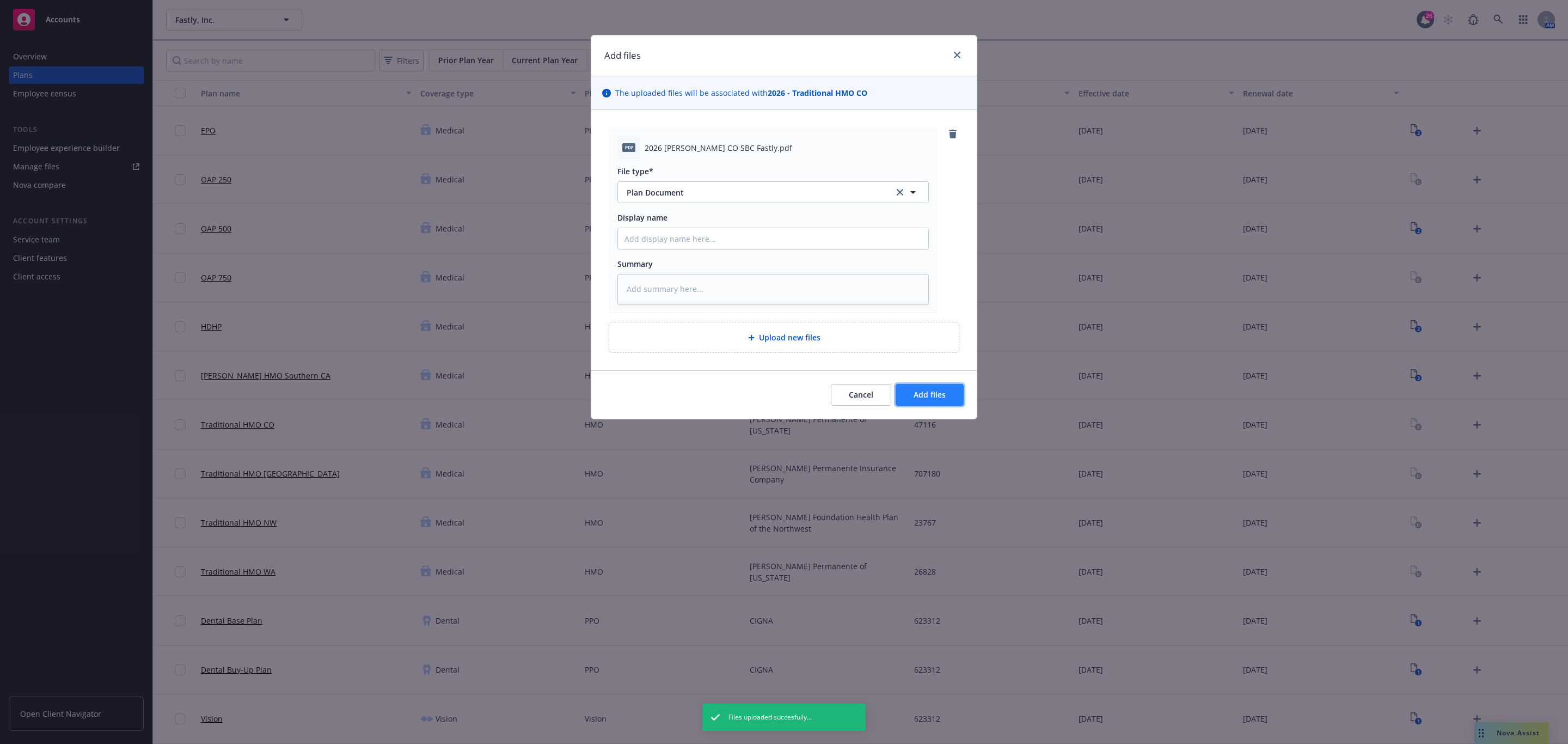
click at [937, 399] on span "Add files" at bounding box center [929, 395] width 32 height 11
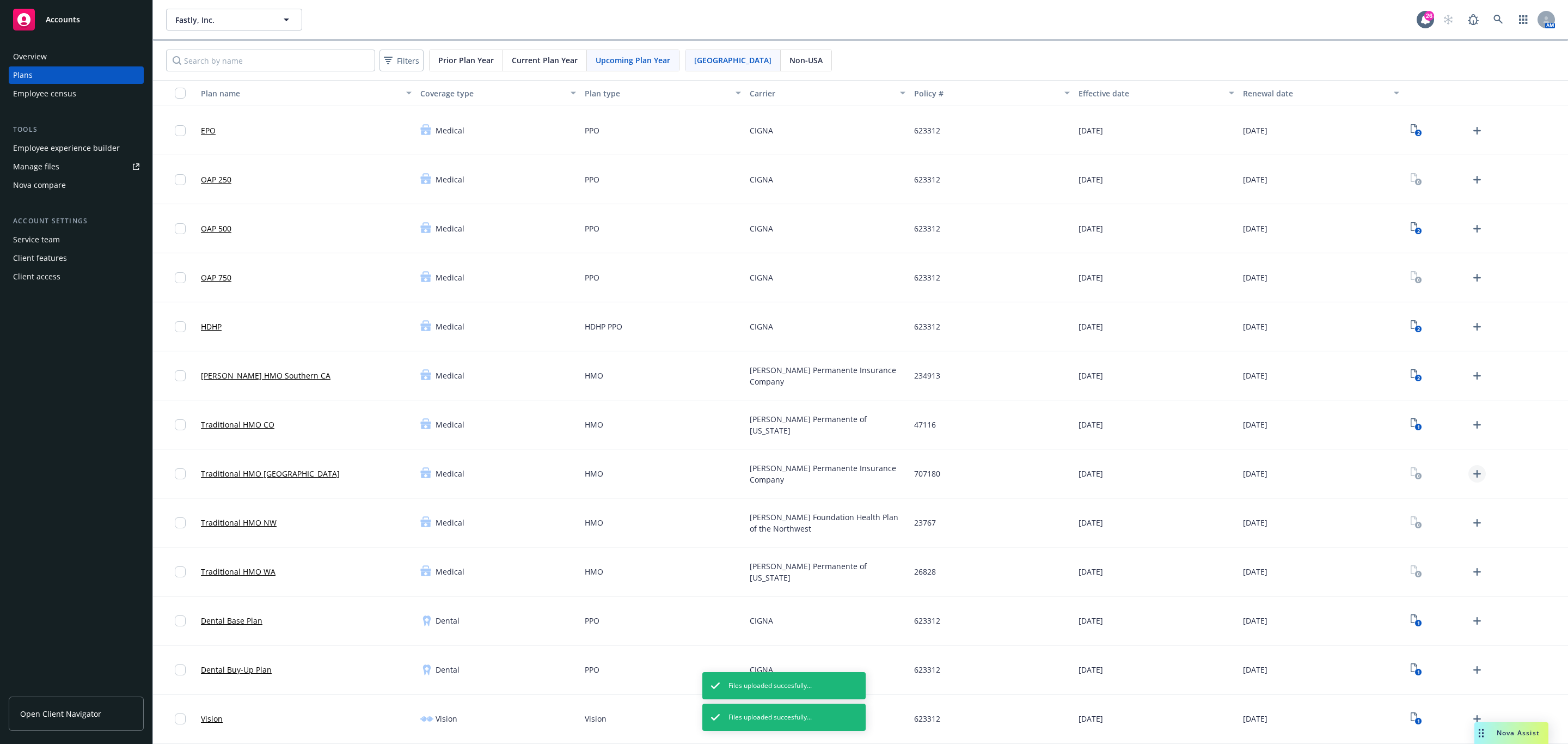
click at [1470, 471] on icon "Upload Plan Documents" at bounding box center [1476, 473] width 13 height 13
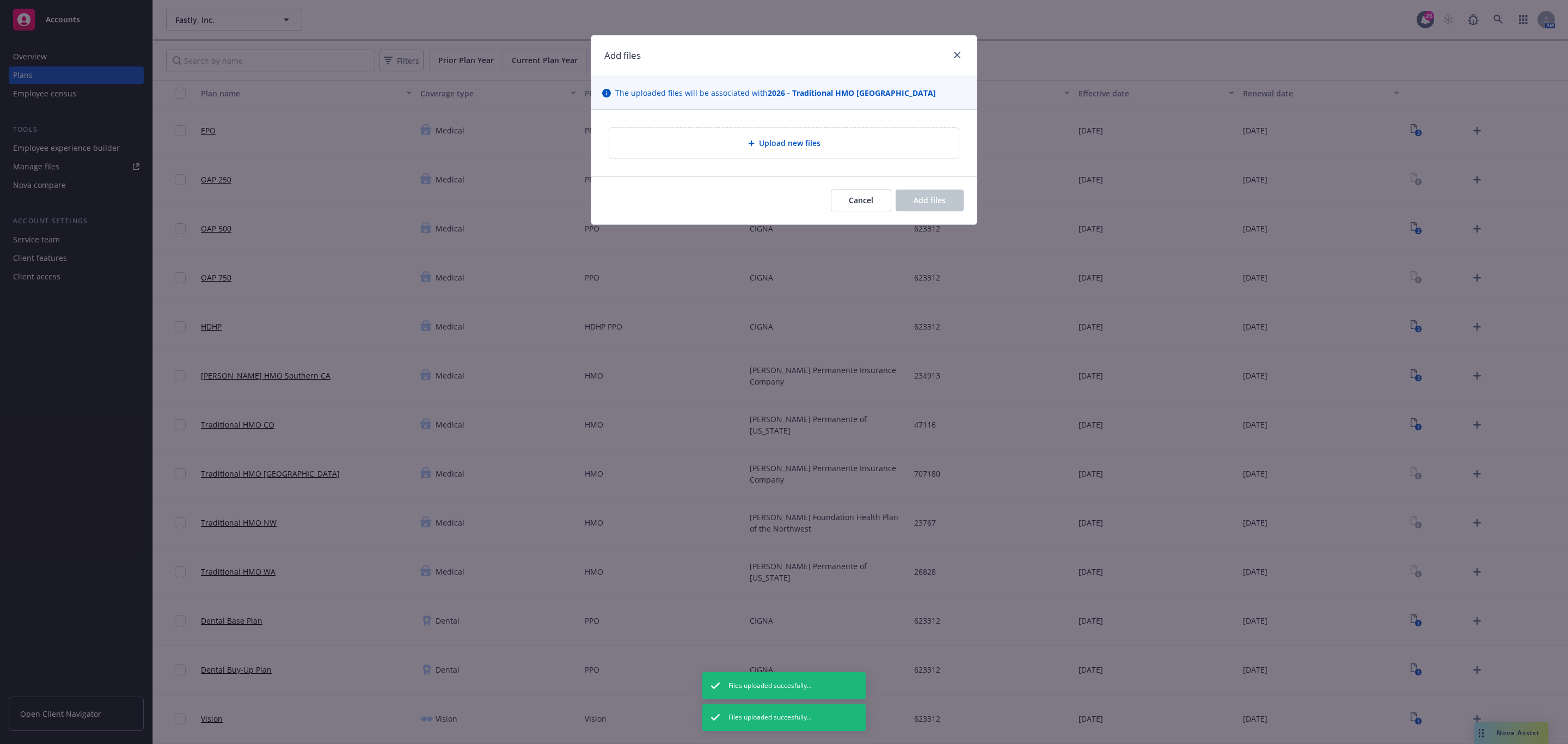
click at [814, 133] on div "Upload new files" at bounding box center [784, 143] width 350 height 30
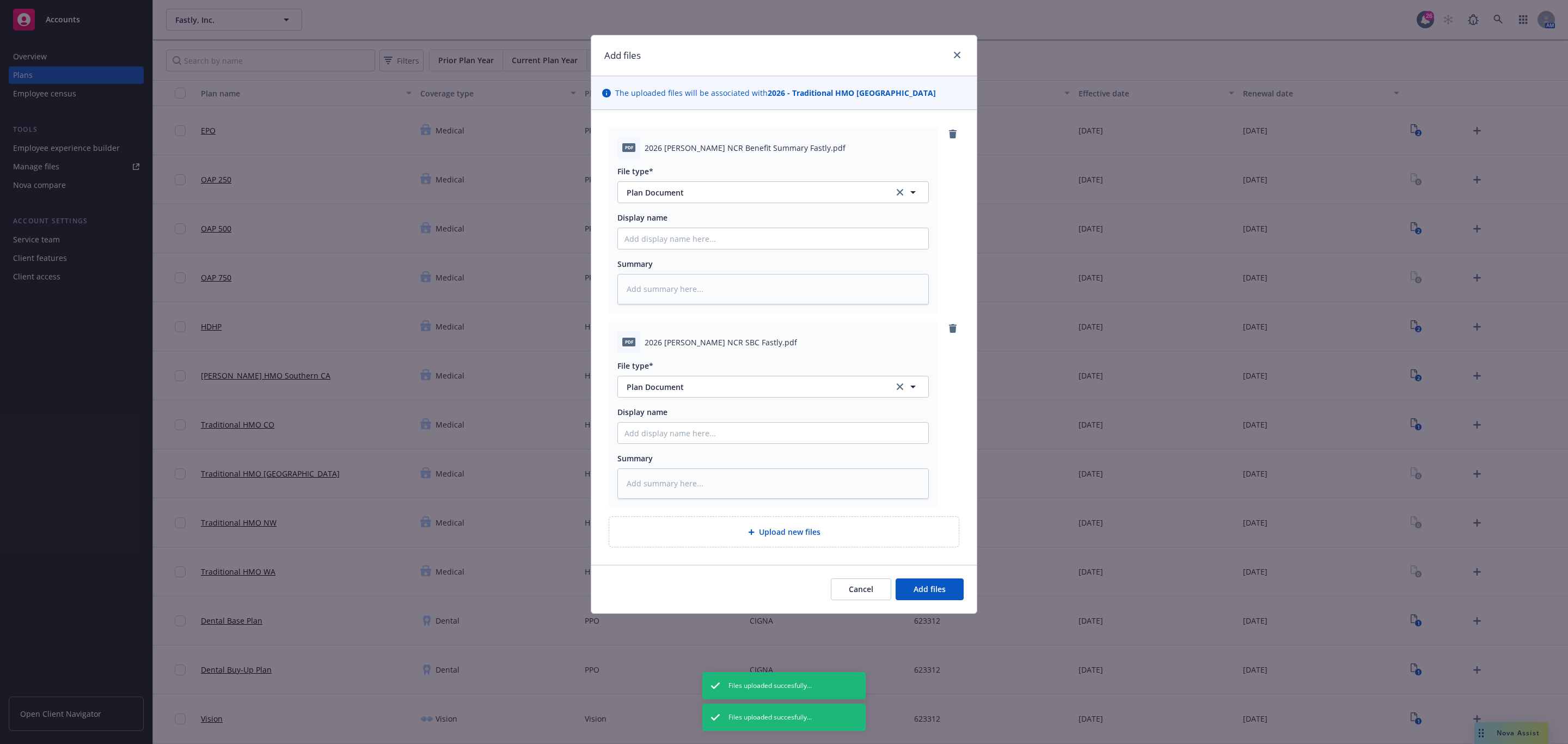
click at [925, 603] on div "Cancel Add files" at bounding box center [784, 589] width 386 height 49
click at [911, 594] on button "Add files" at bounding box center [929, 589] width 68 height 22
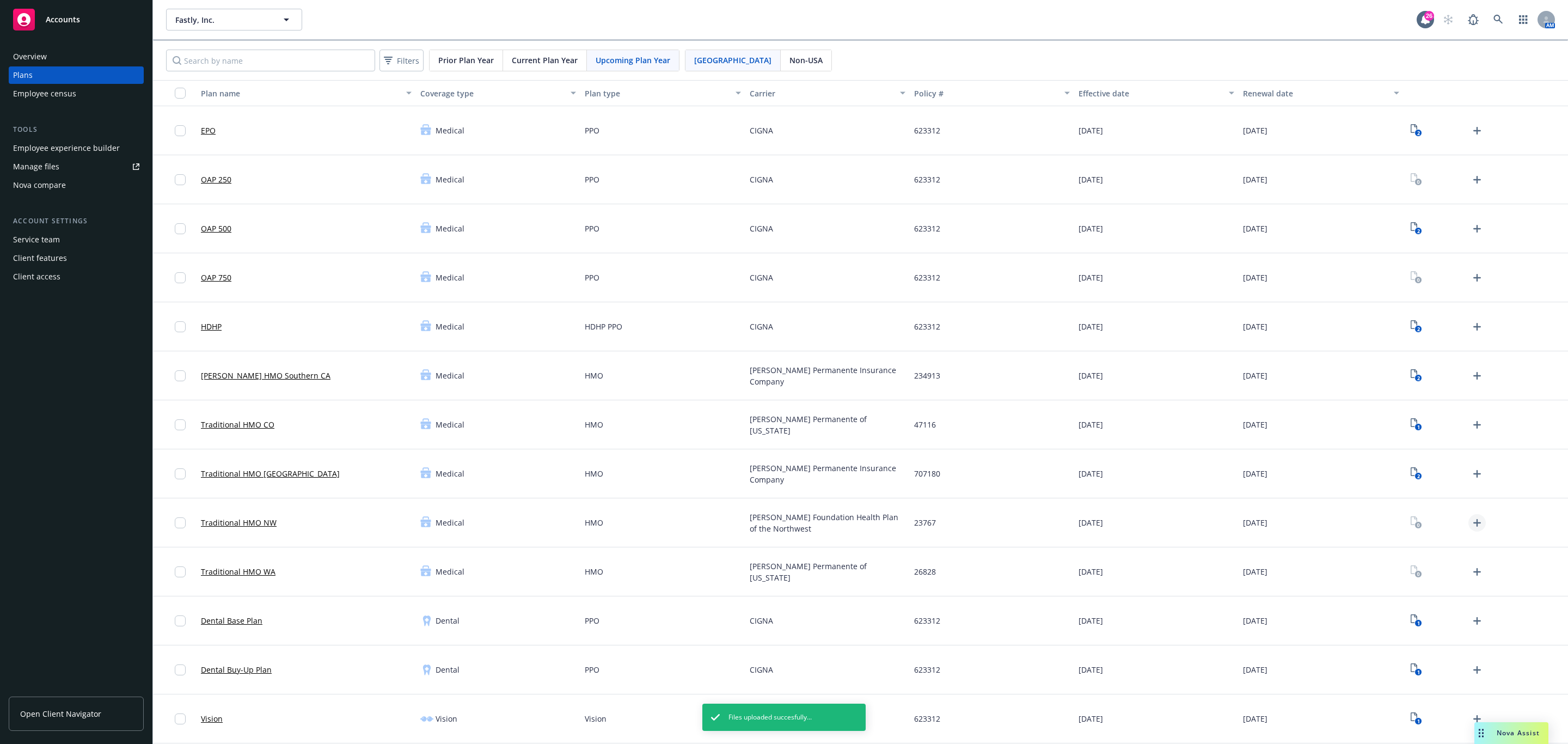
click at [1470, 526] on icon "Upload Plan Documents" at bounding box center [1476, 523] width 13 height 13
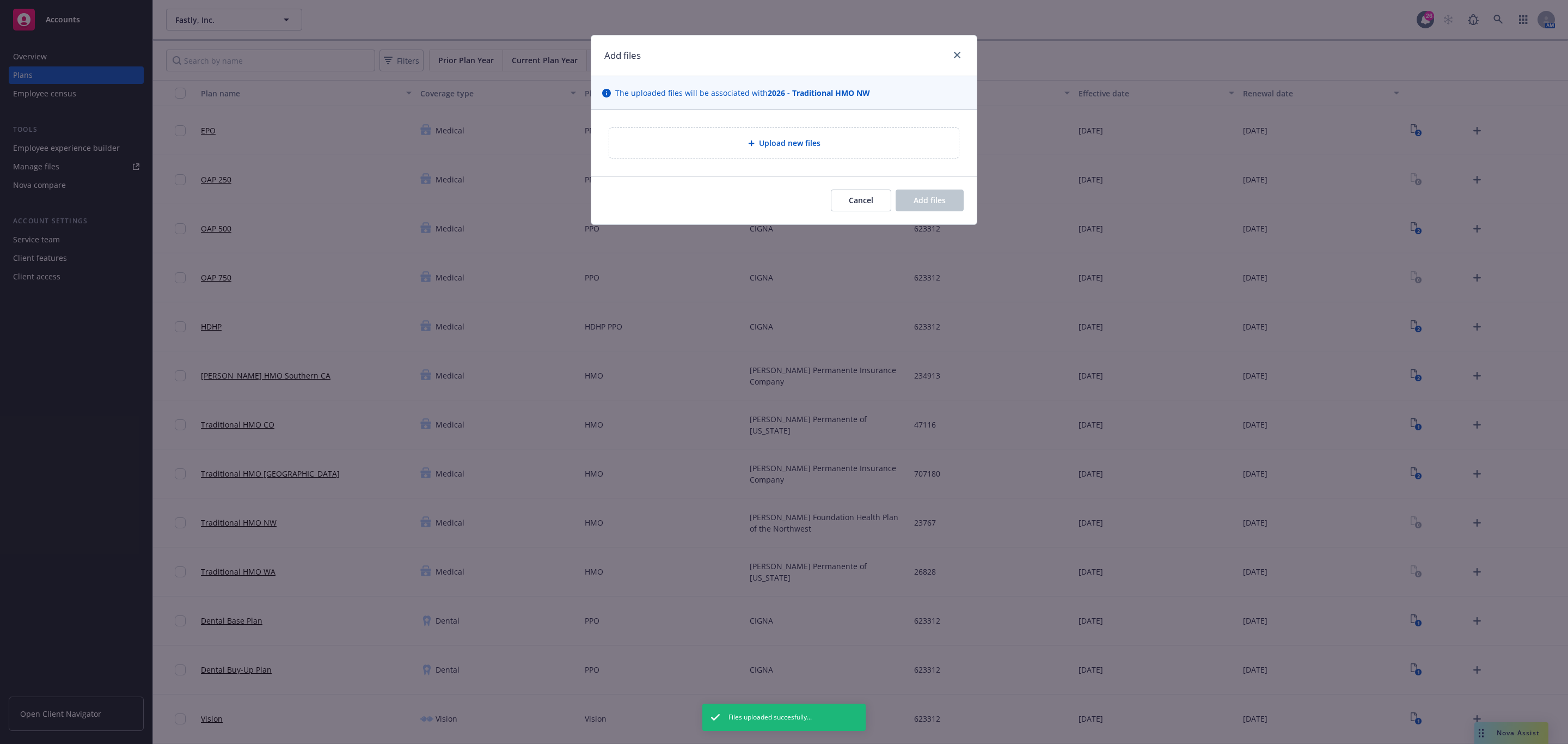
click at [863, 122] on div "Upload new files" at bounding box center [784, 143] width 386 height 66
click at [847, 162] on div "Upload new files" at bounding box center [784, 143] width 386 height 66
click at [854, 146] on div "Upload new files" at bounding box center [784, 143] width 332 height 13
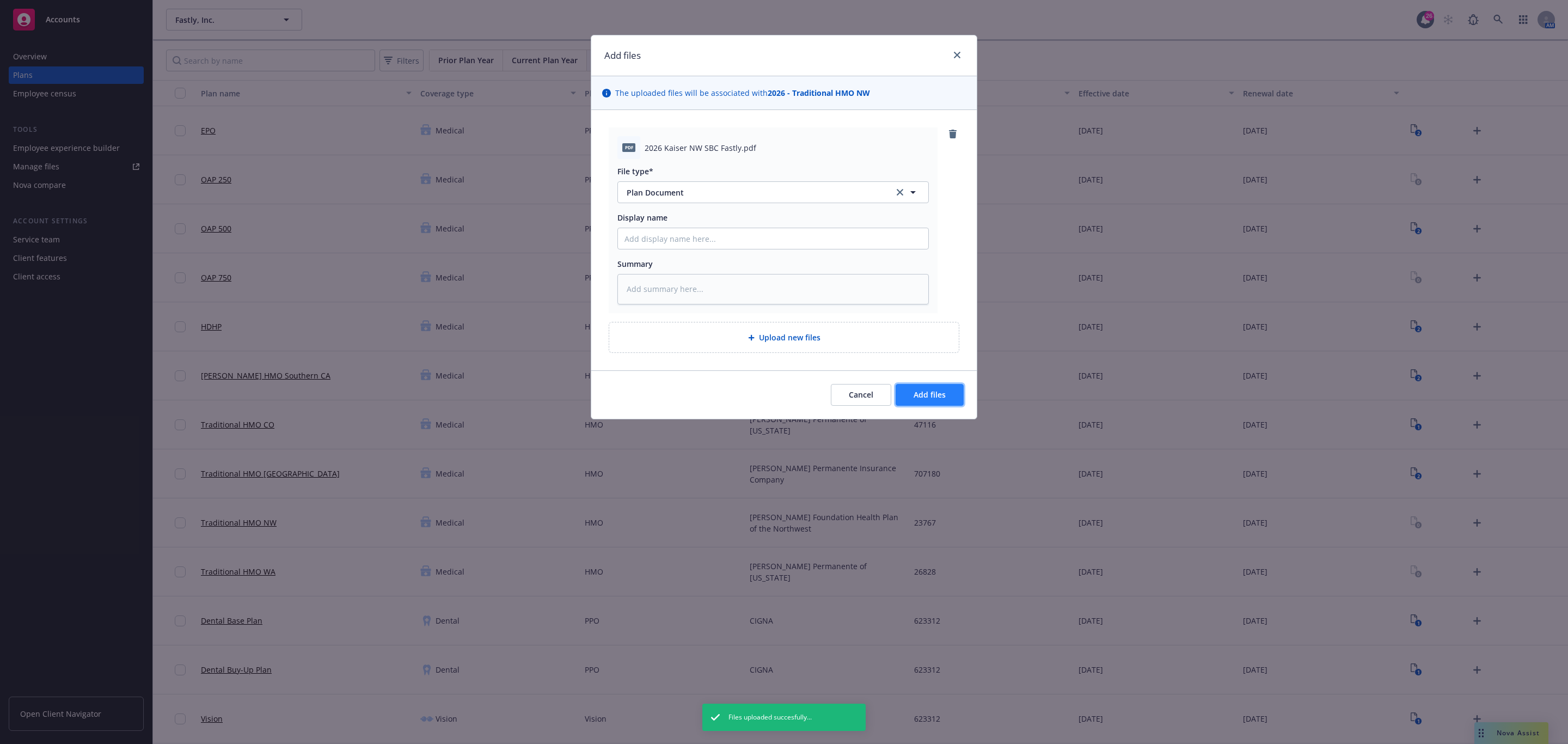
click at [943, 397] on span "Add files" at bounding box center [929, 395] width 32 height 11
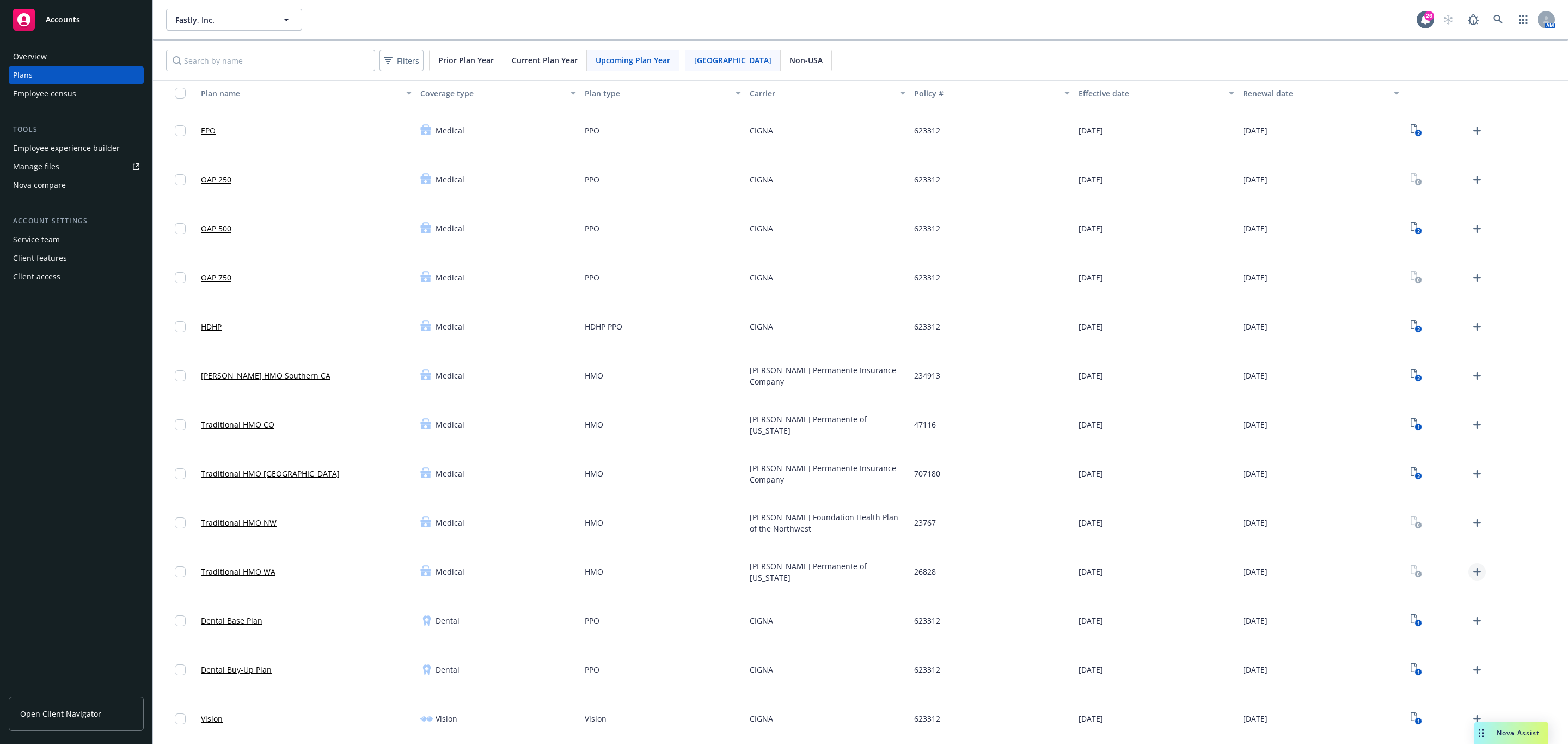
click at [1473, 572] on icon "Upload Plan Documents" at bounding box center [1477, 572] width 8 height 8
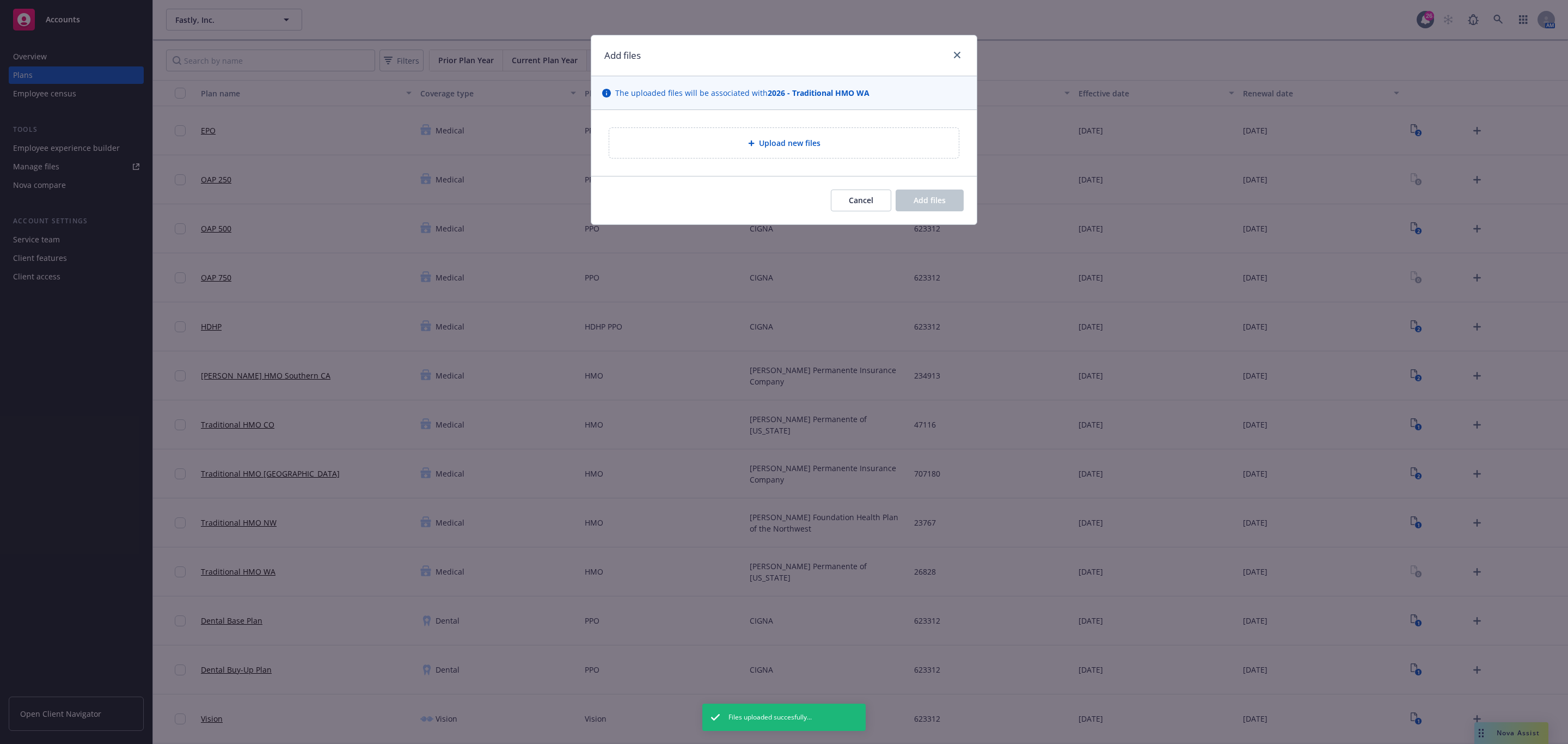
click at [880, 144] on div "Upload new files" at bounding box center [784, 143] width 332 height 13
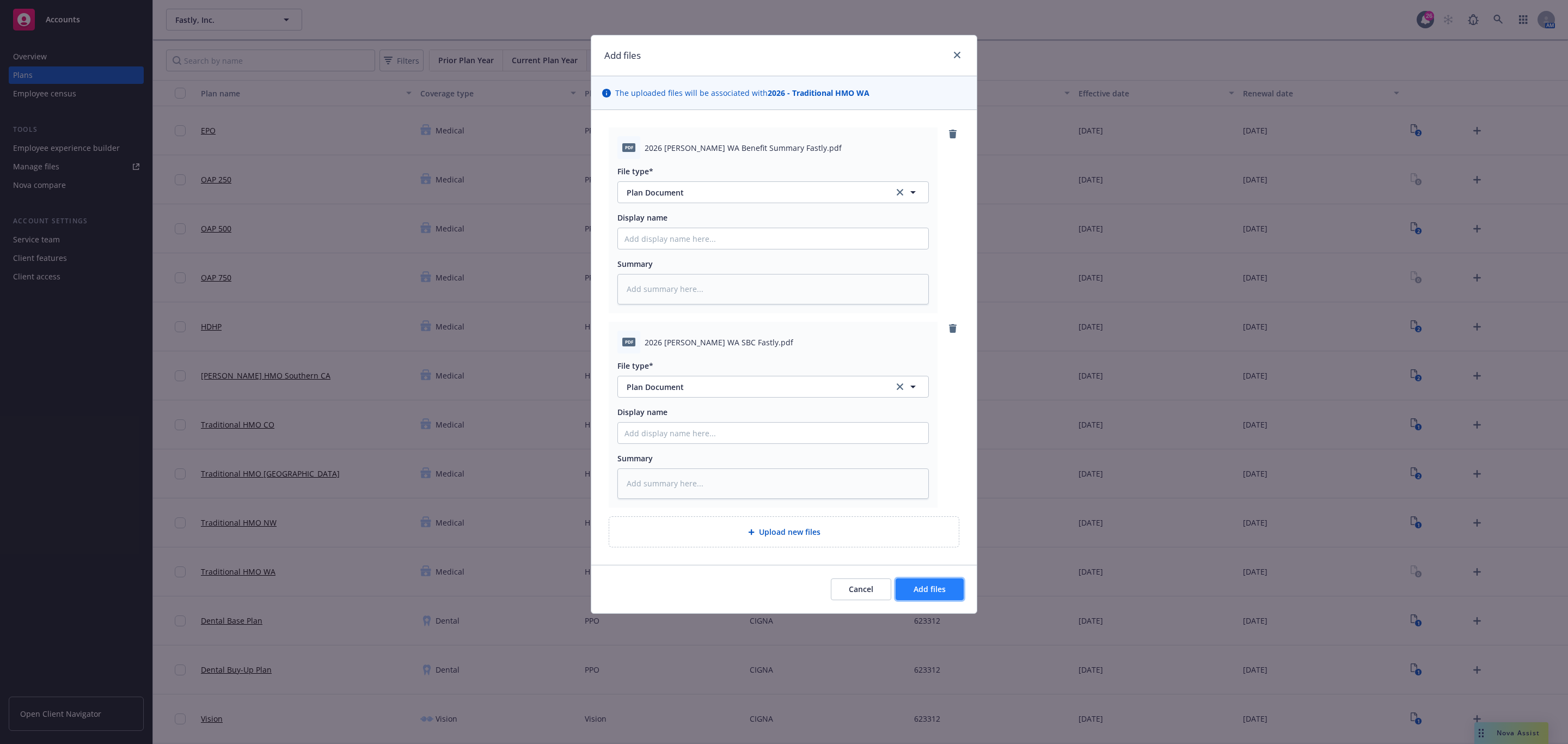
click at [931, 585] on span "Add files" at bounding box center [929, 589] width 32 height 11
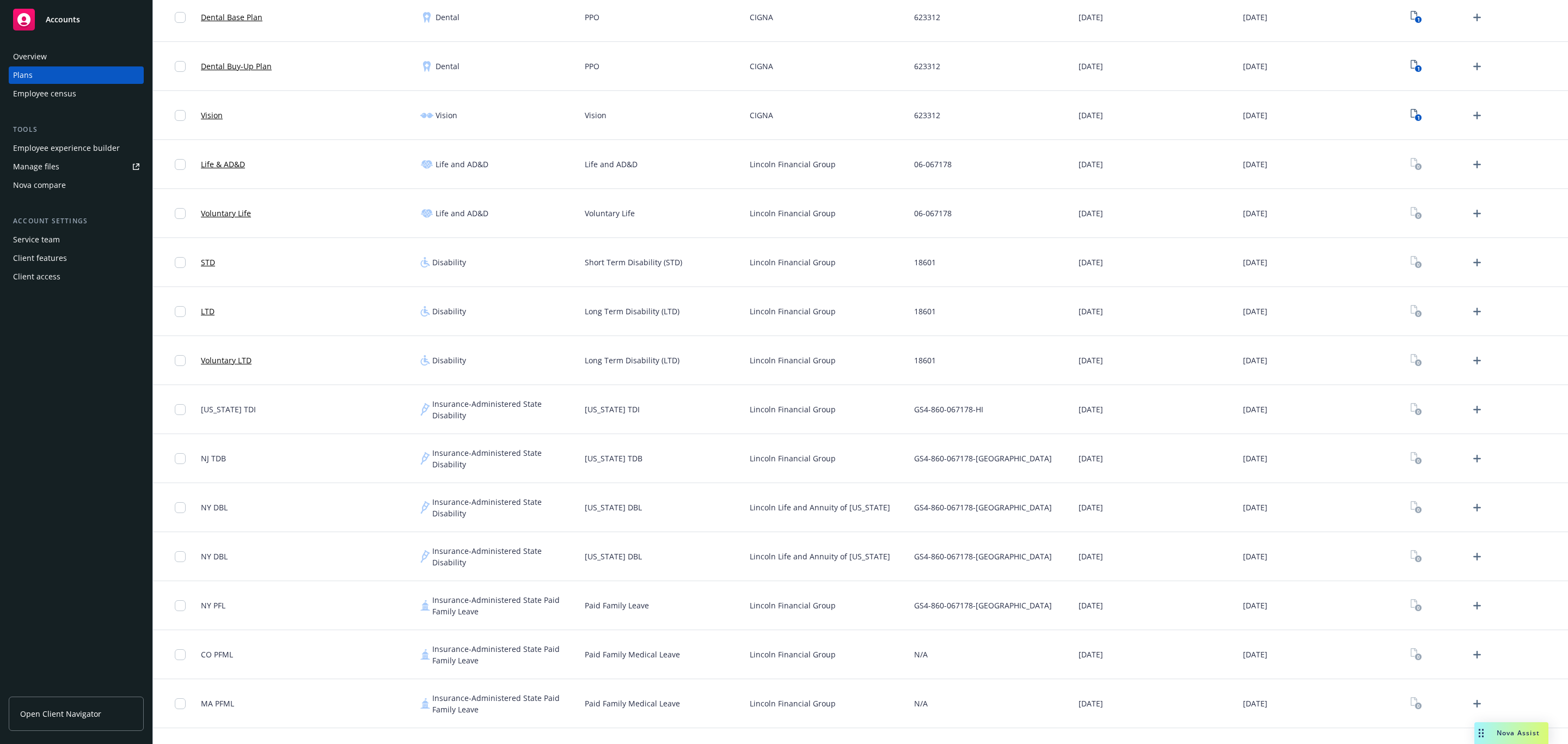
scroll to position [653, 0]
click at [1470, 608] on icon "Upload Plan Documents" at bounding box center [1476, 604] width 13 height 13
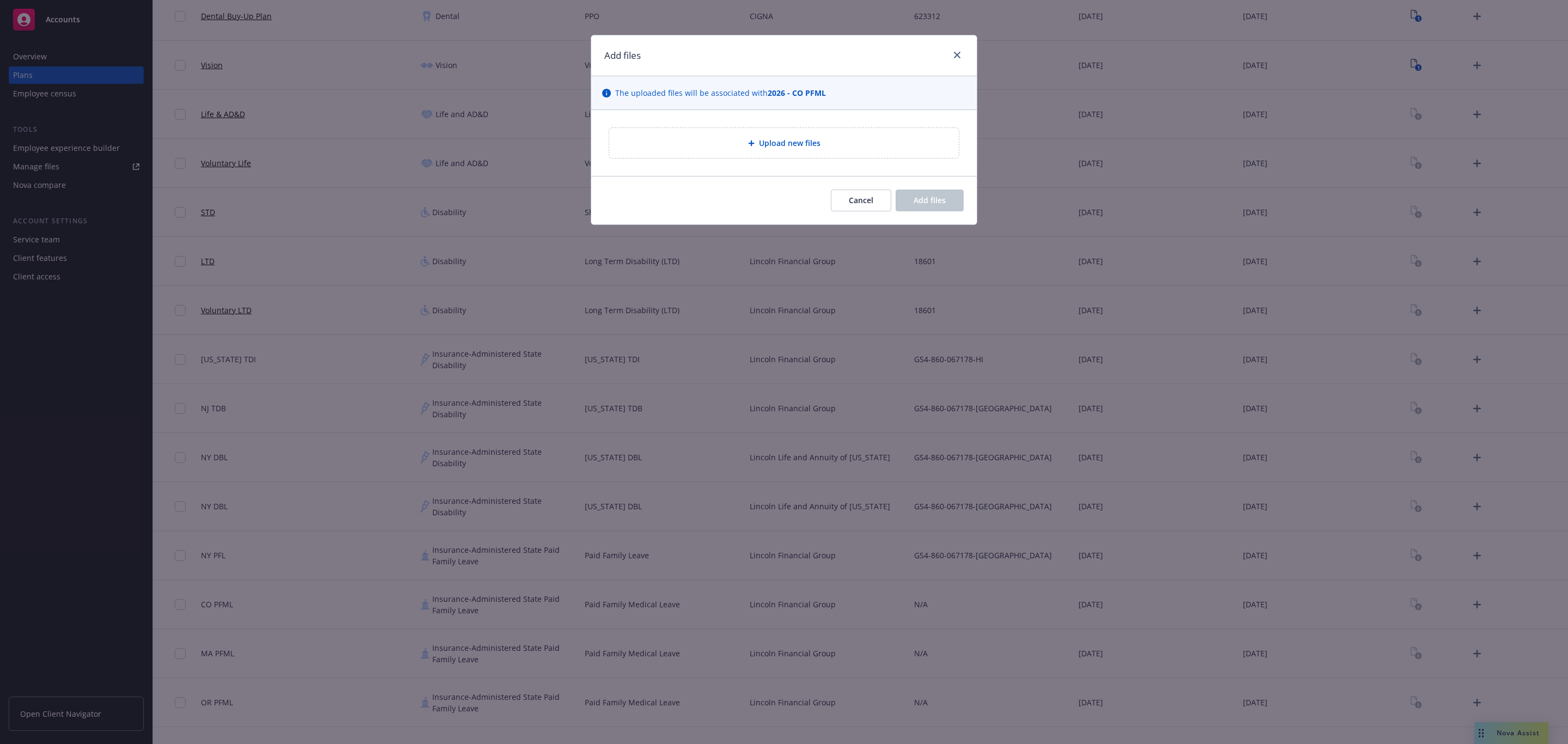
click at [865, 121] on div "Upload new files" at bounding box center [784, 143] width 386 height 66
click at [865, 139] on div "Upload new files" at bounding box center [784, 143] width 332 height 13
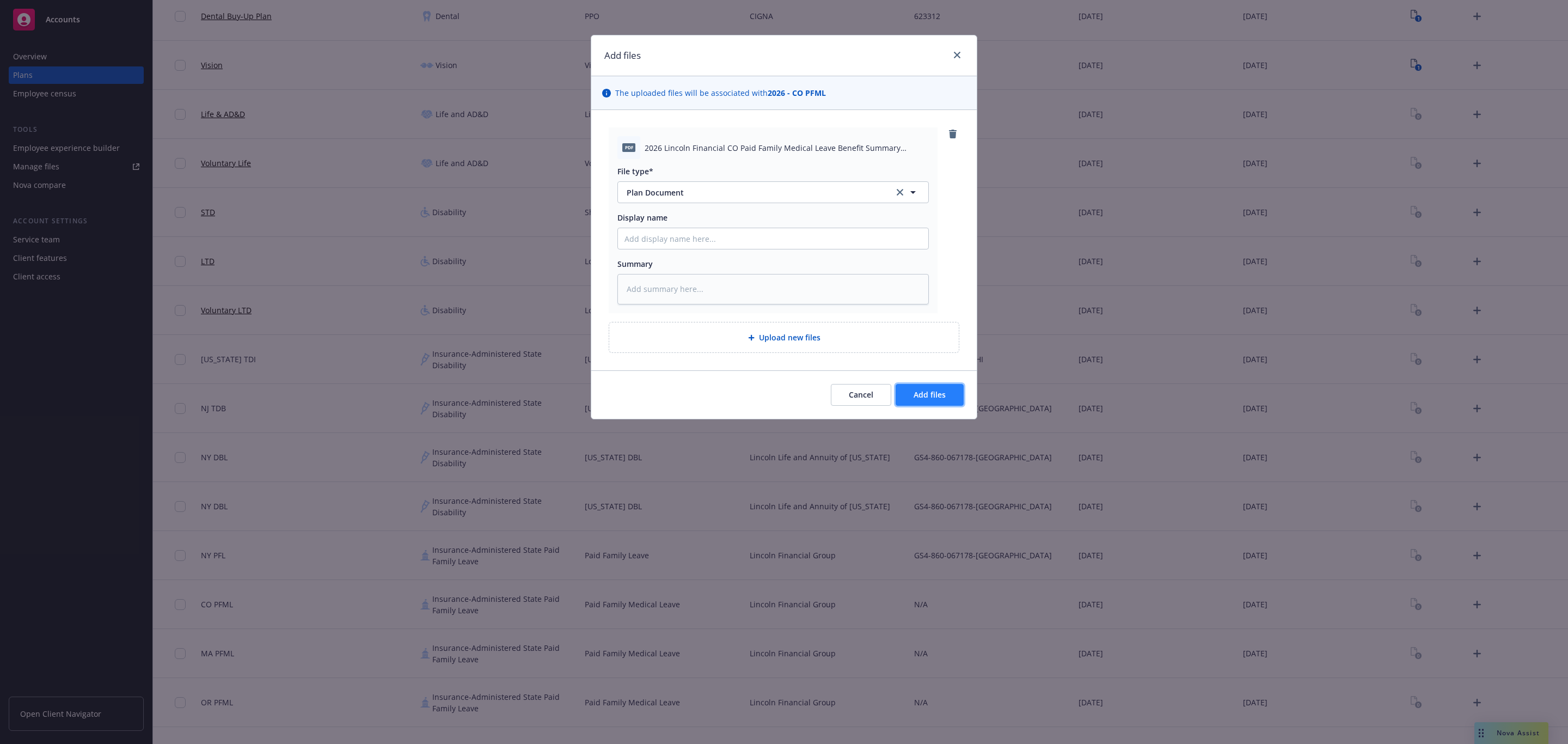
click at [939, 390] on button "Add files" at bounding box center [929, 394] width 68 height 22
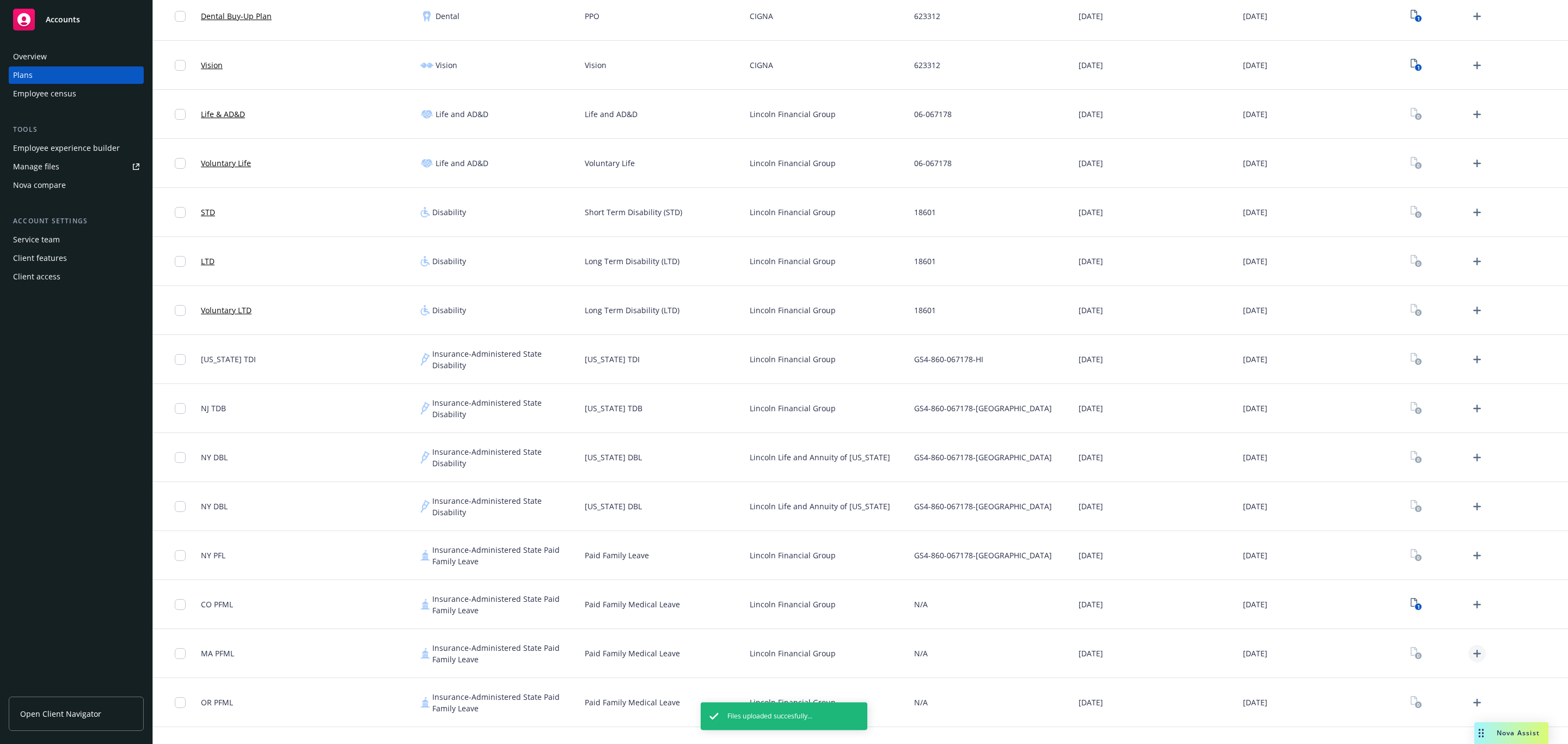
click at [1473, 653] on link "Upload Plan Documents" at bounding box center [1476, 653] width 17 height 17
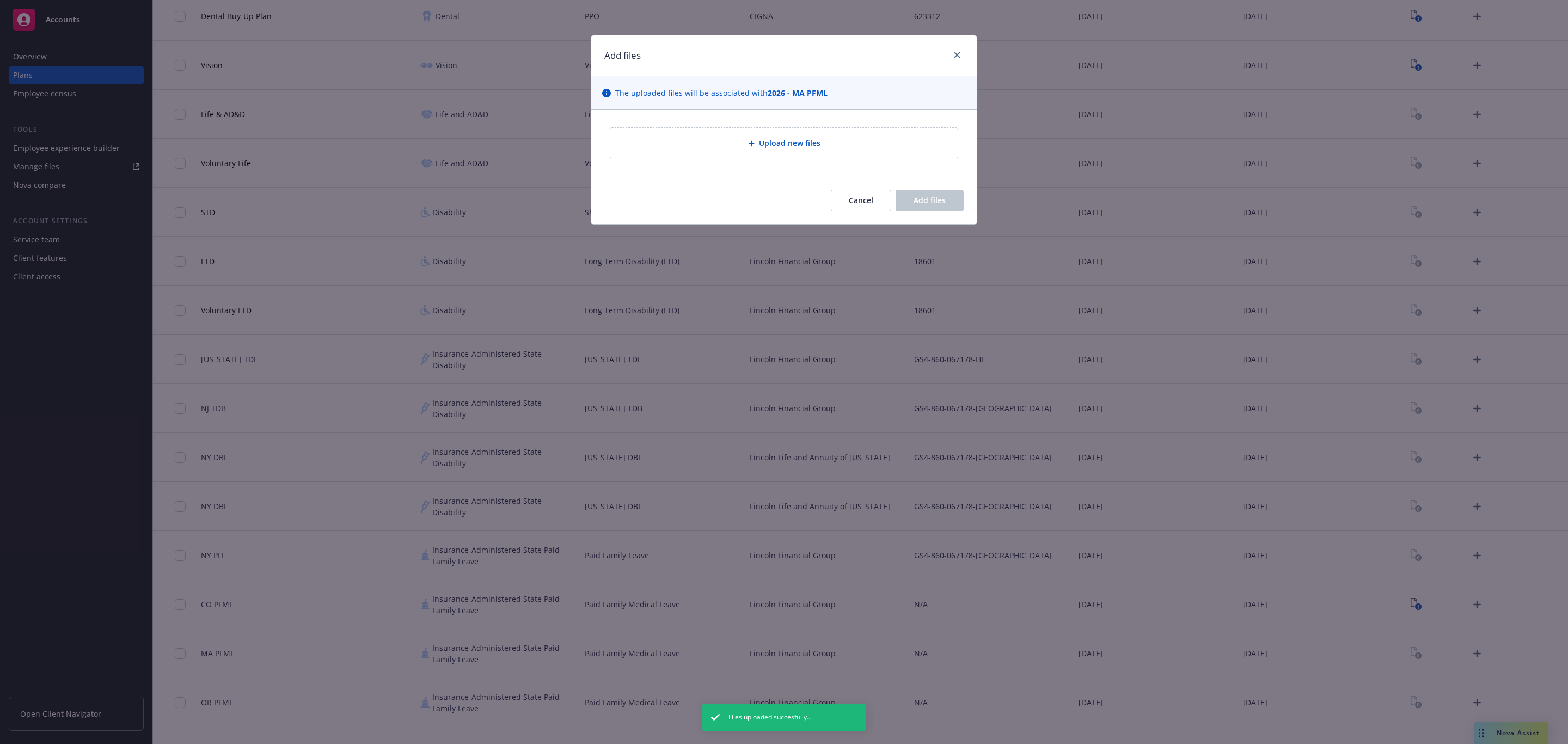
click at [895, 131] on div "Upload new files" at bounding box center [784, 143] width 386 height 66
click at [899, 138] on div "Upload new files" at bounding box center [784, 143] width 332 height 13
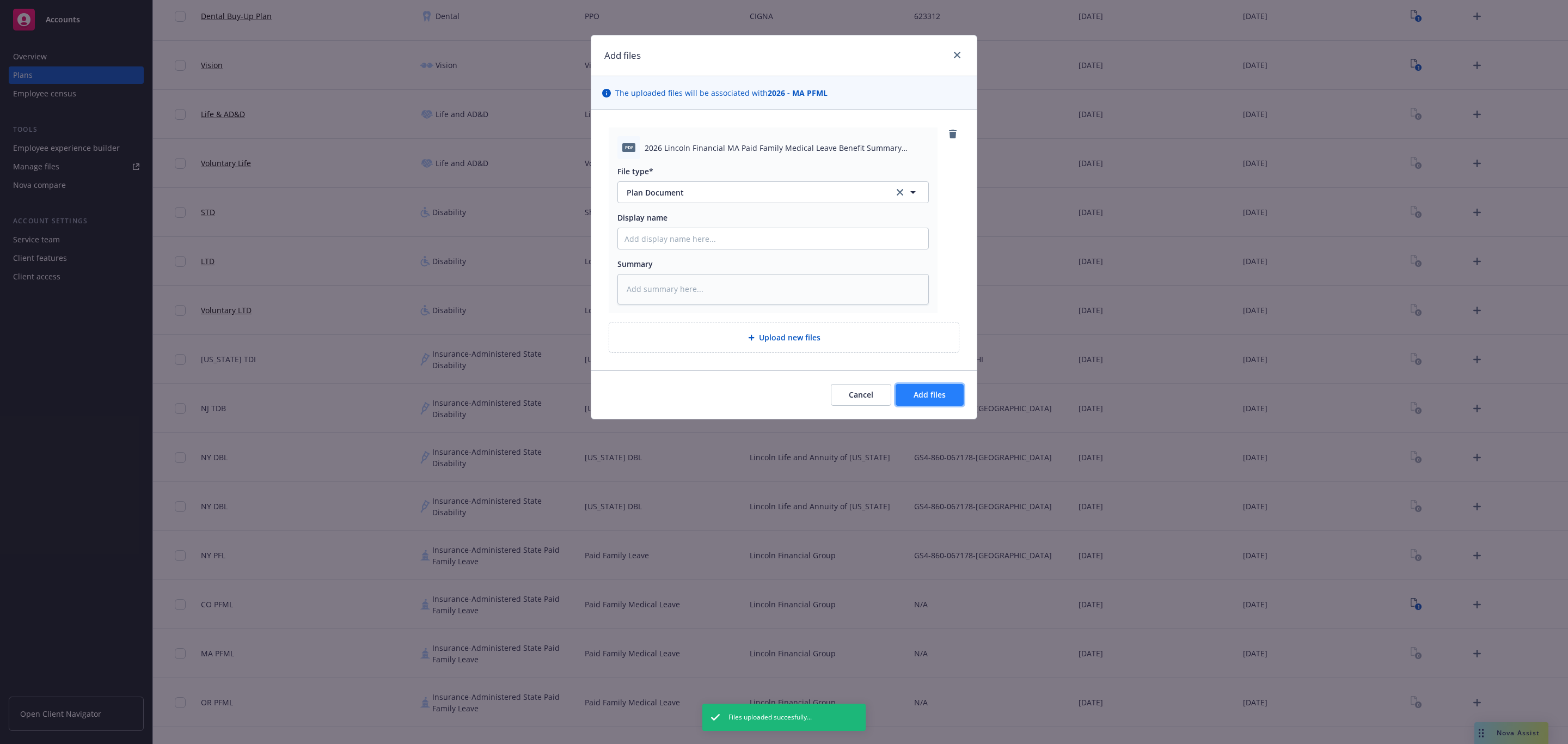
click at [951, 404] on button "Add files" at bounding box center [929, 394] width 68 height 22
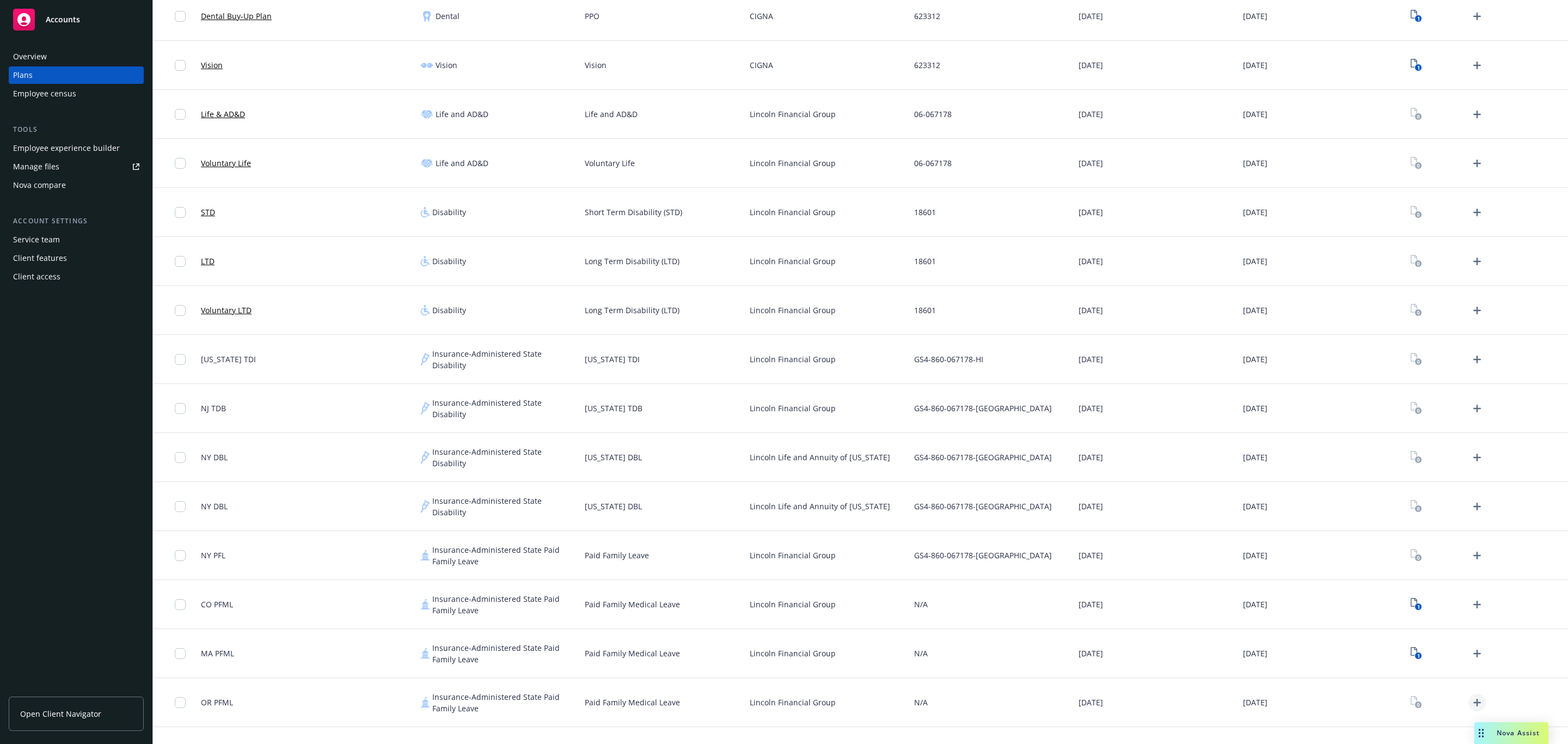
click at [1470, 700] on icon "Upload Plan Documents" at bounding box center [1476, 702] width 13 height 13
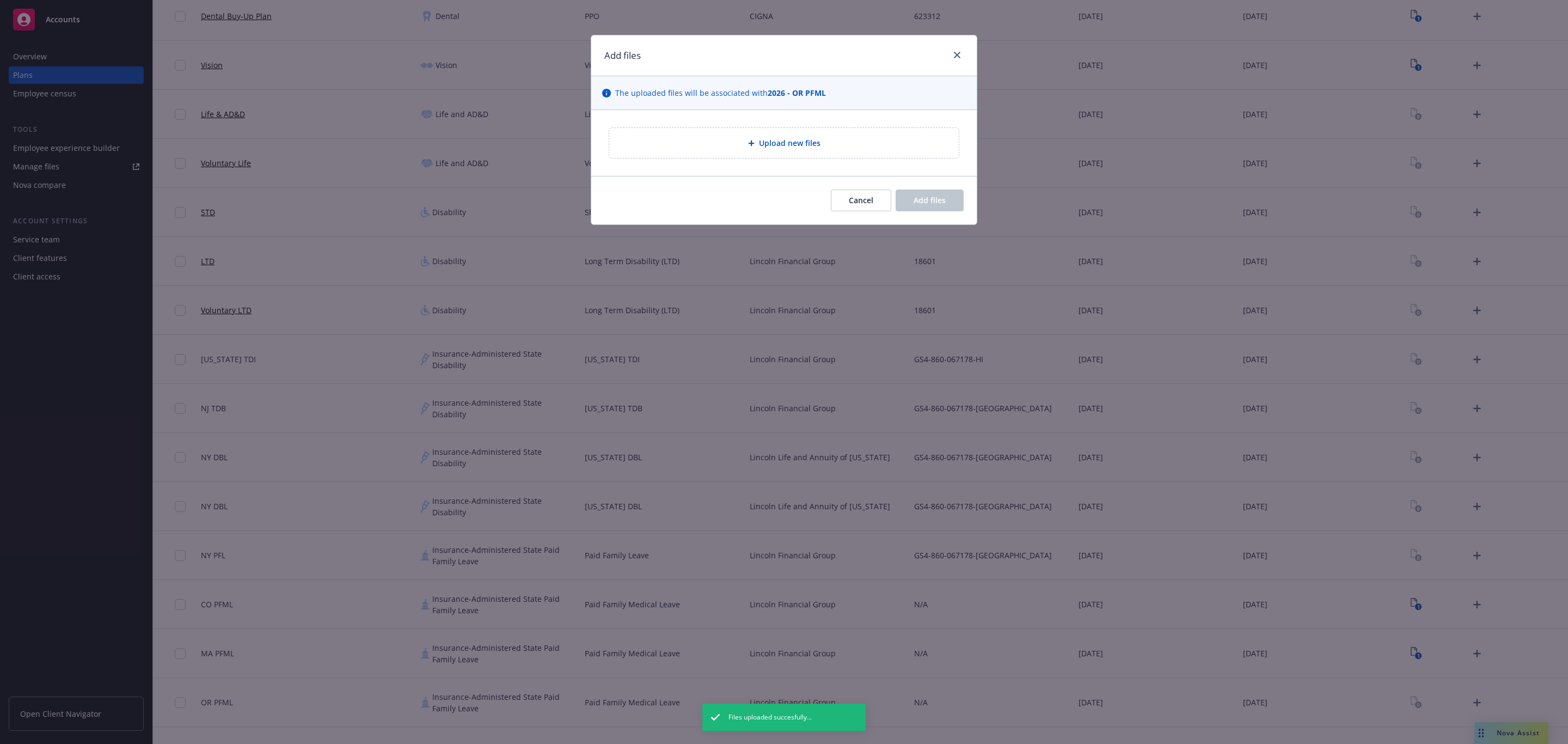
click at [817, 141] on span "Upload new files" at bounding box center [790, 143] width 62 height 11
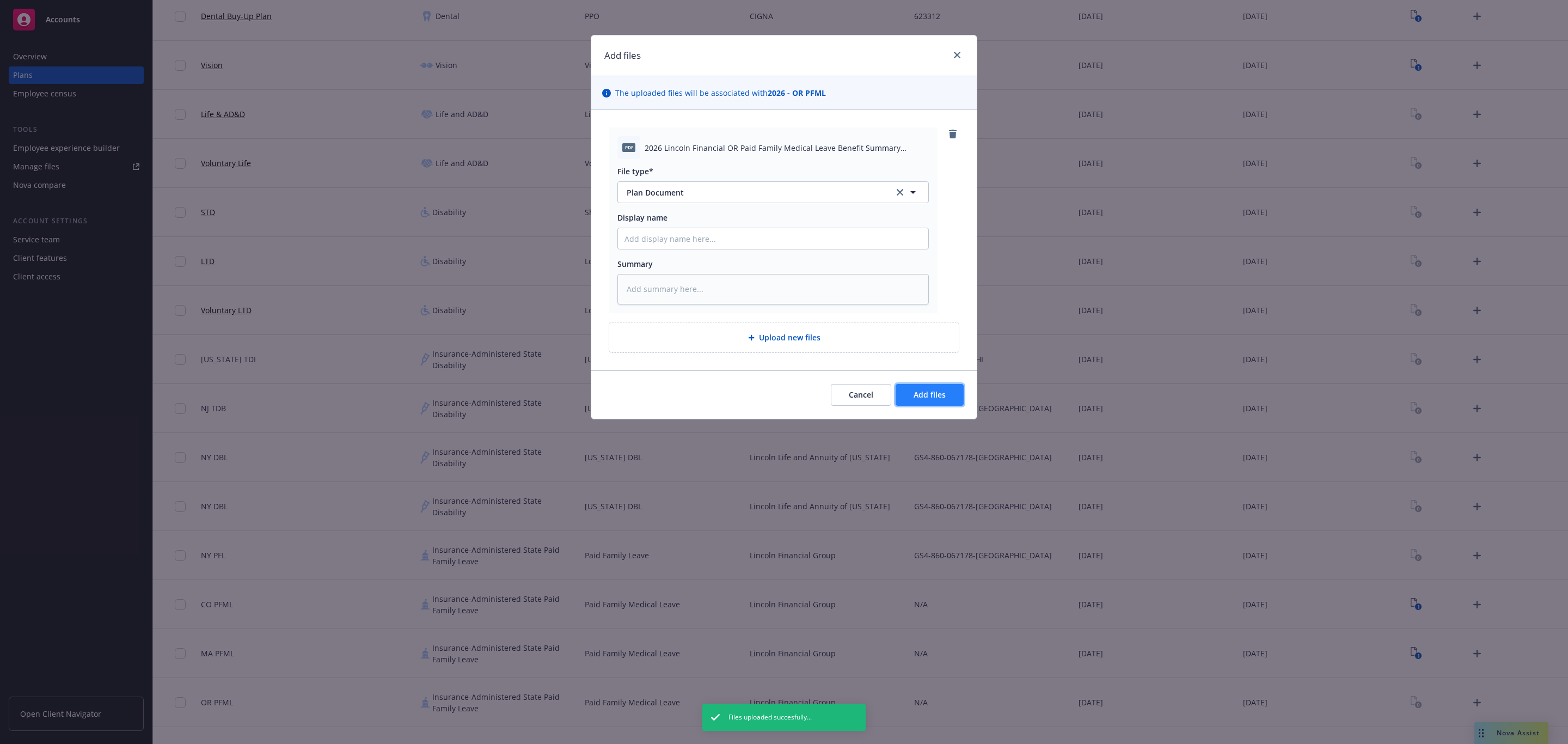
click at [937, 393] on span "Add files" at bounding box center [929, 395] width 32 height 11
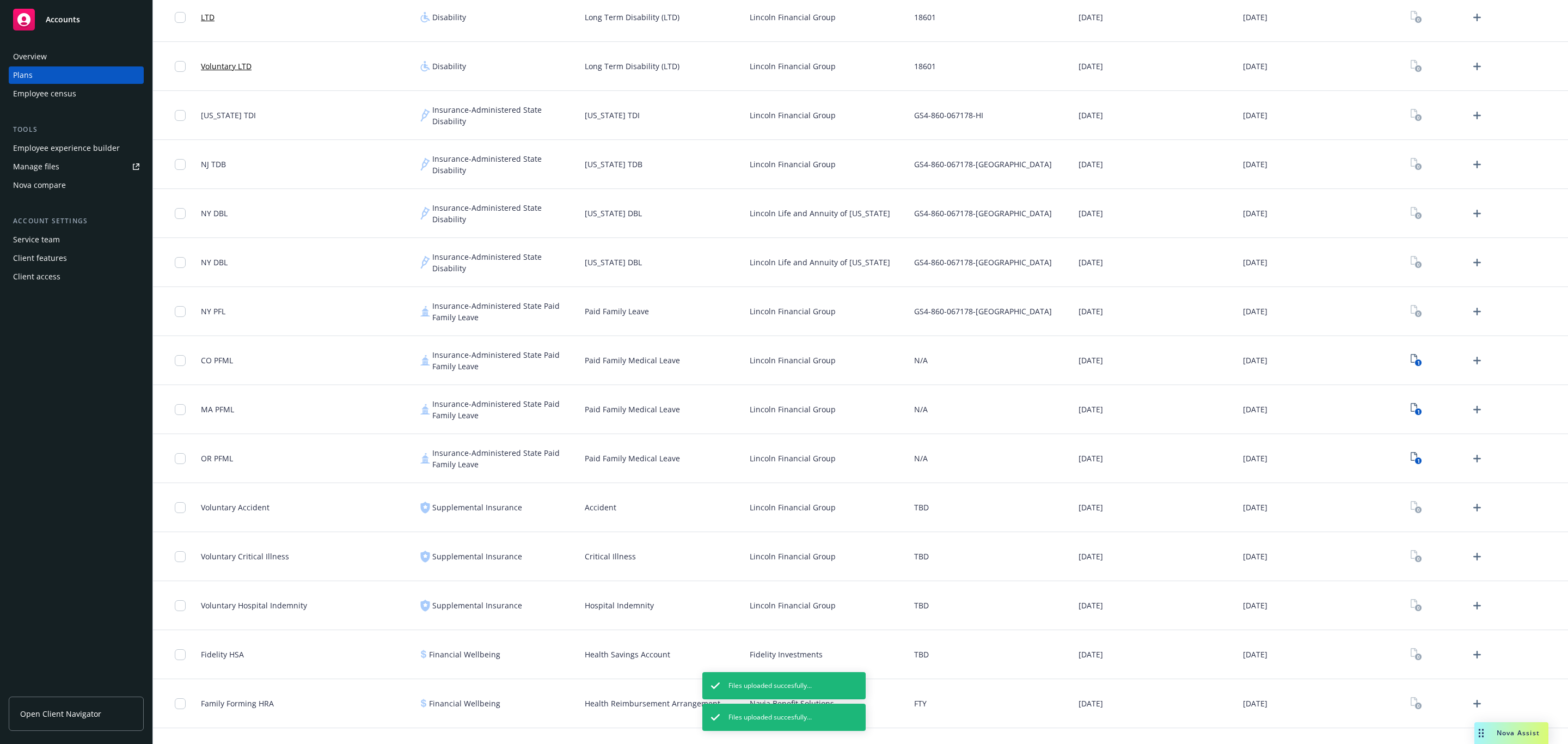
scroll to position [899, 0]
click at [1470, 507] on icon "Upload Plan Documents" at bounding box center [1476, 506] width 13 height 13
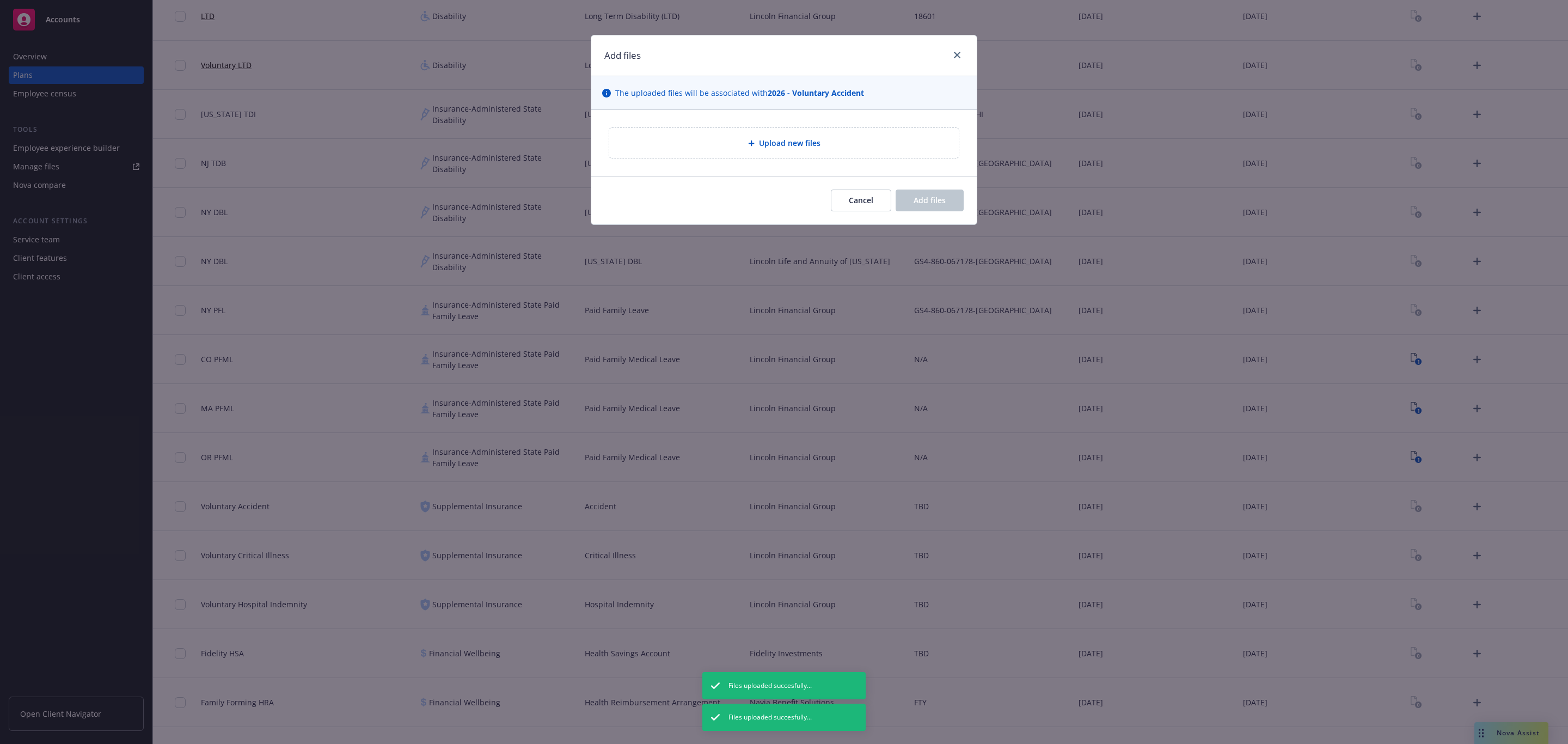
click at [786, 140] on span "Upload new files" at bounding box center [790, 143] width 62 height 11
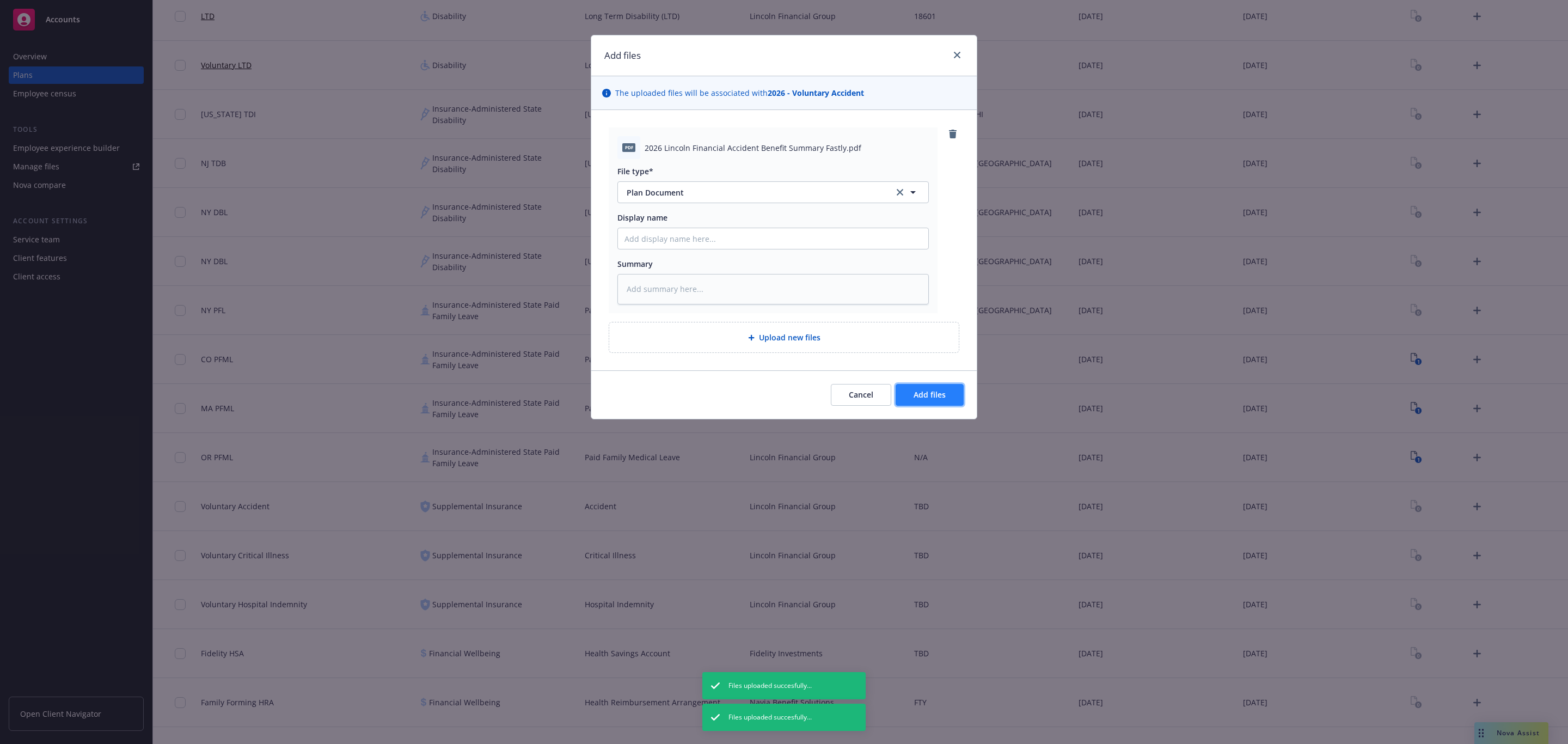
click at [922, 398] on span "Add files" at bounding box center [929, 395] width 32 height 11
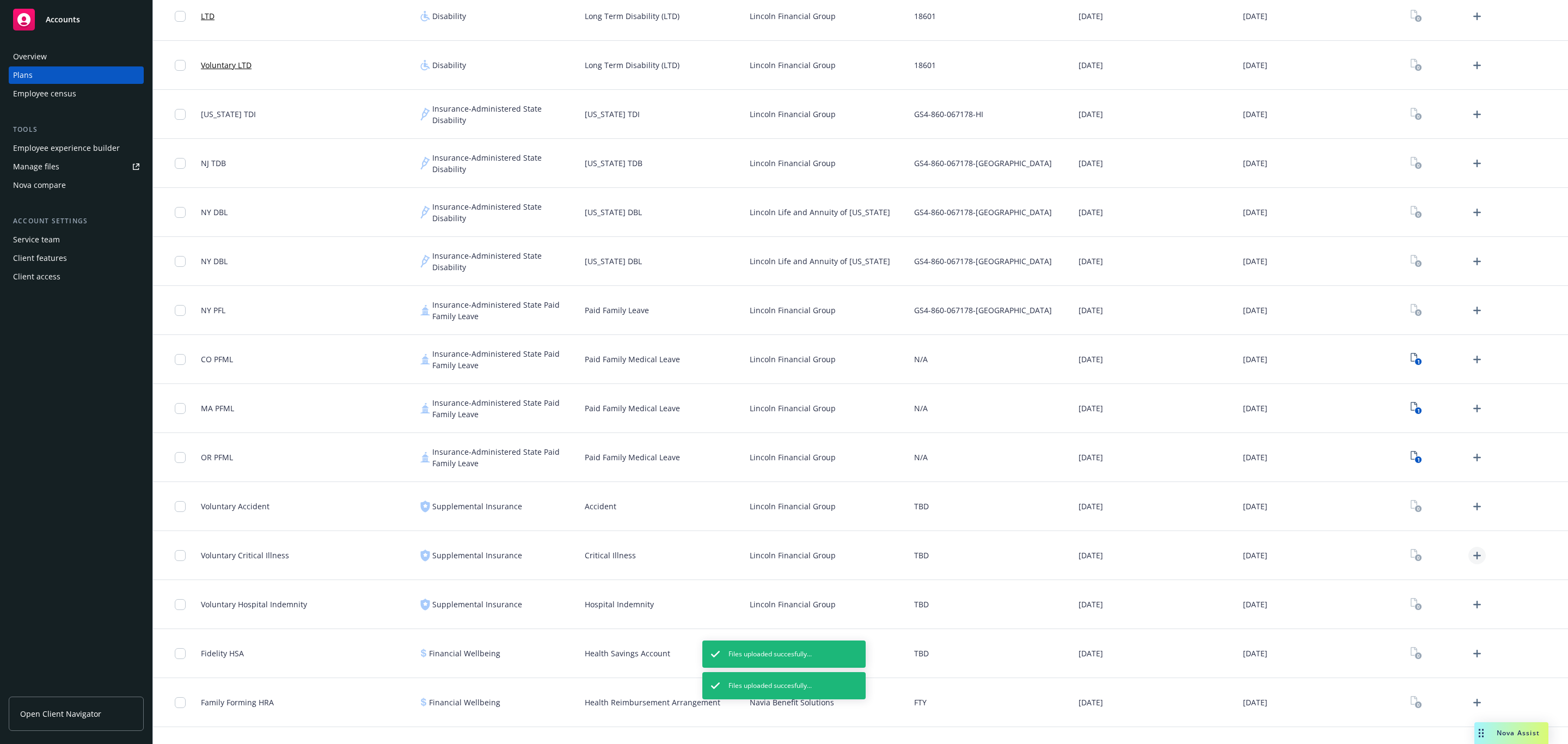
click at [1470, 559] on icon "Upload Plan Documents" at bounding box center [1476, 555] width 13 height 13
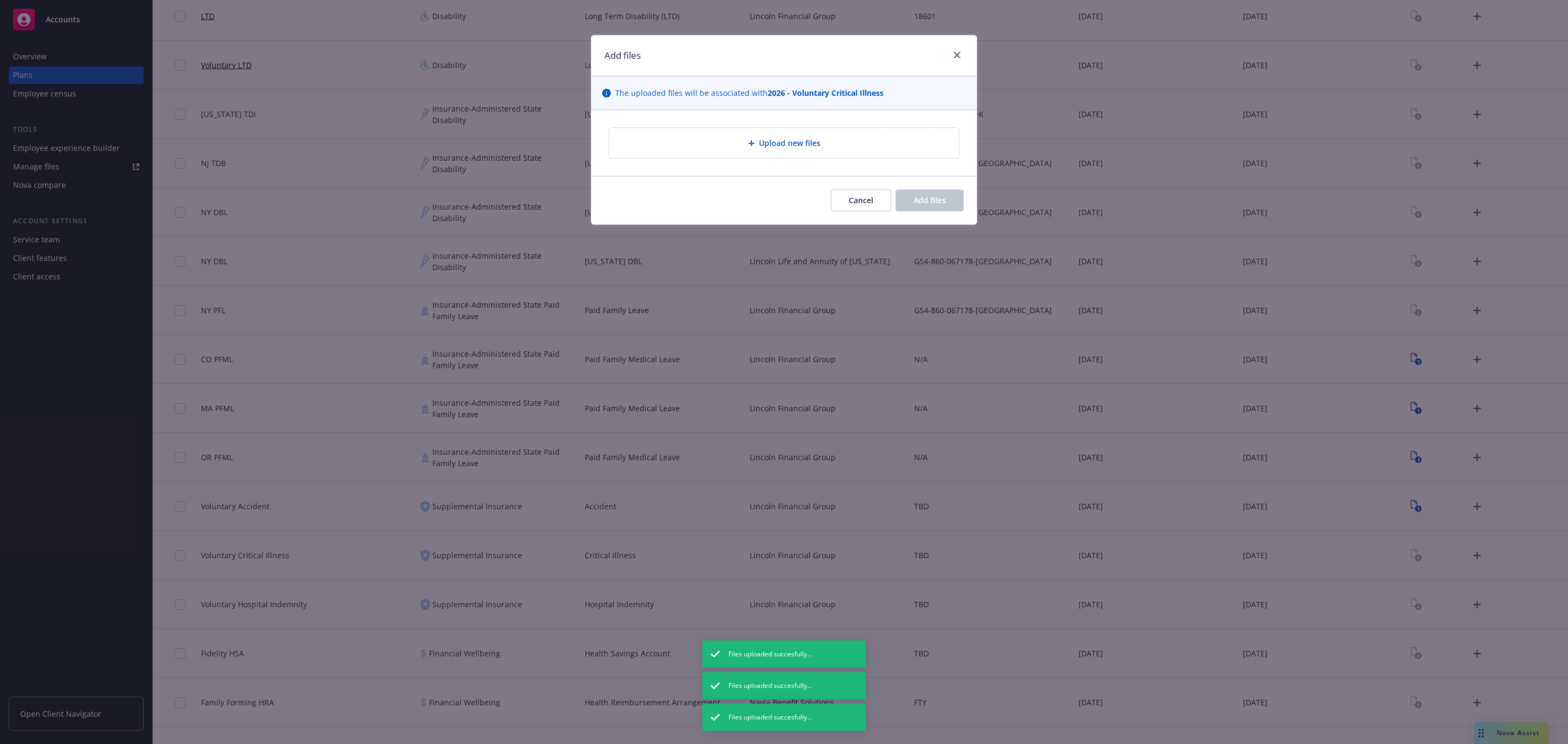
click at [808, 149] on span "Upload new files" at bounding box center [790, 143] width 62 height 11
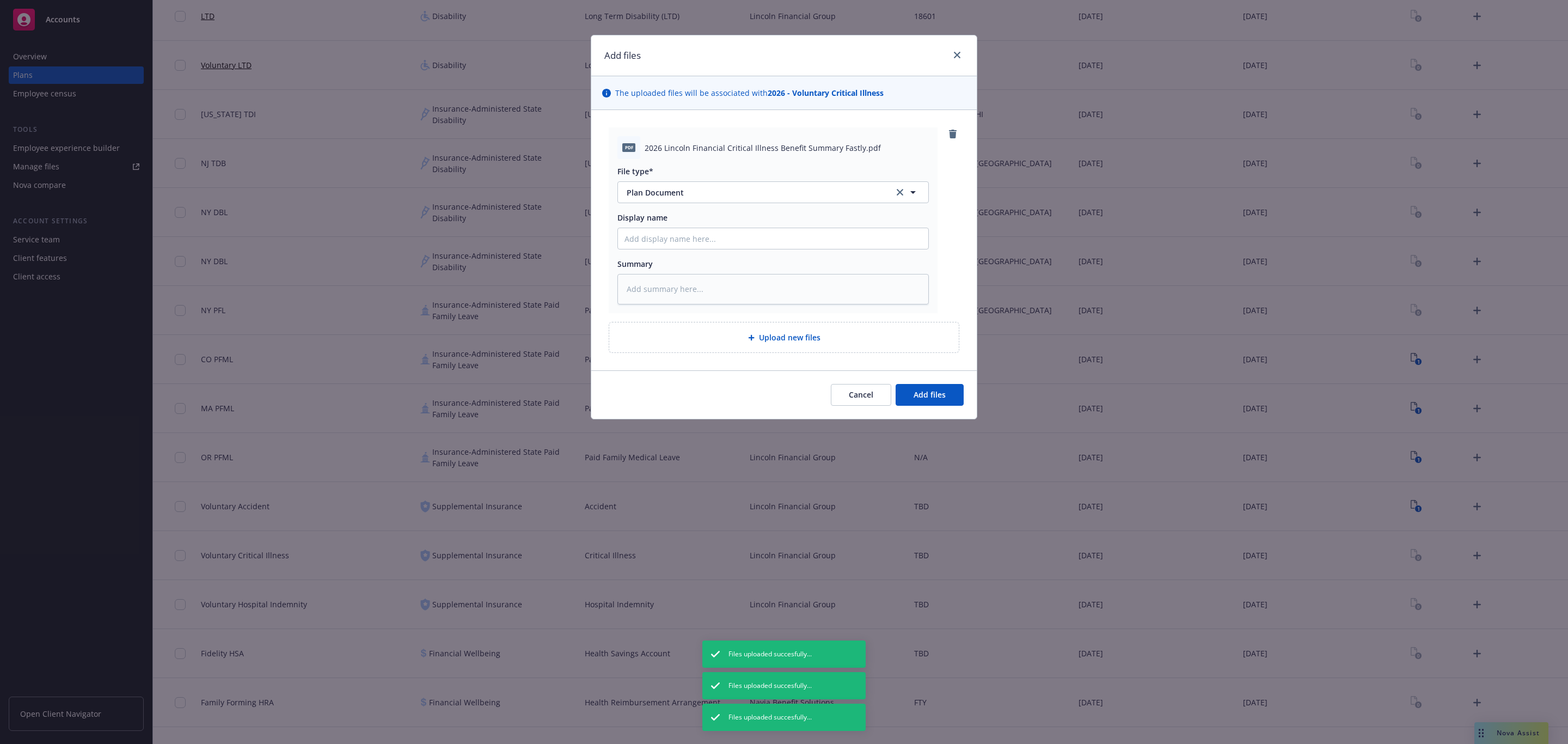
click at [925, 408] on div "Cancel Add files" at bounding box center [784, 394] width 386 height 49
click at [926, 405] on button "Add files" at bounding box center [929, 394] width 68 height 22
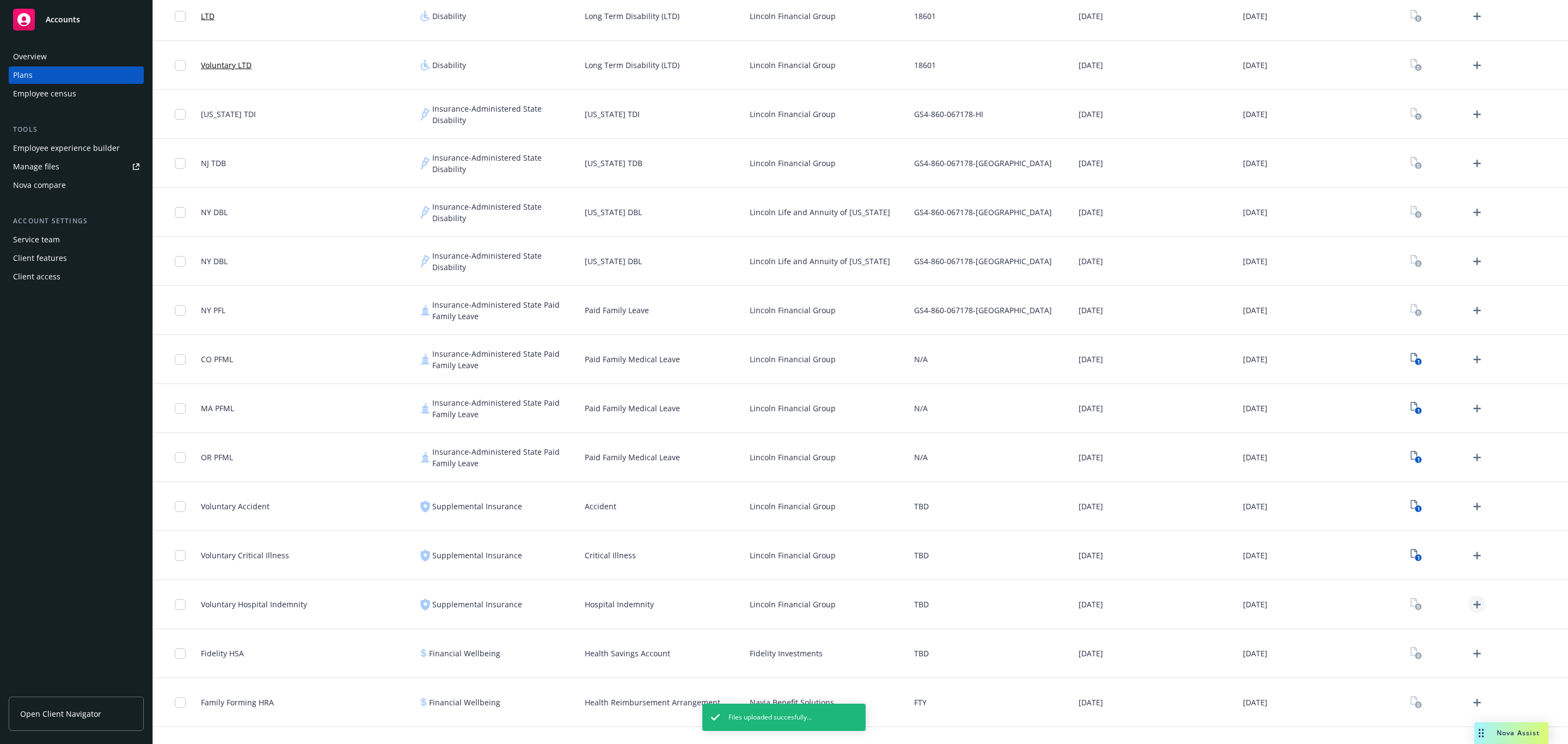
click at [1473, 602] on link "Upload Plan Documents" at bounding box center [1476, 604] width 17 height 17
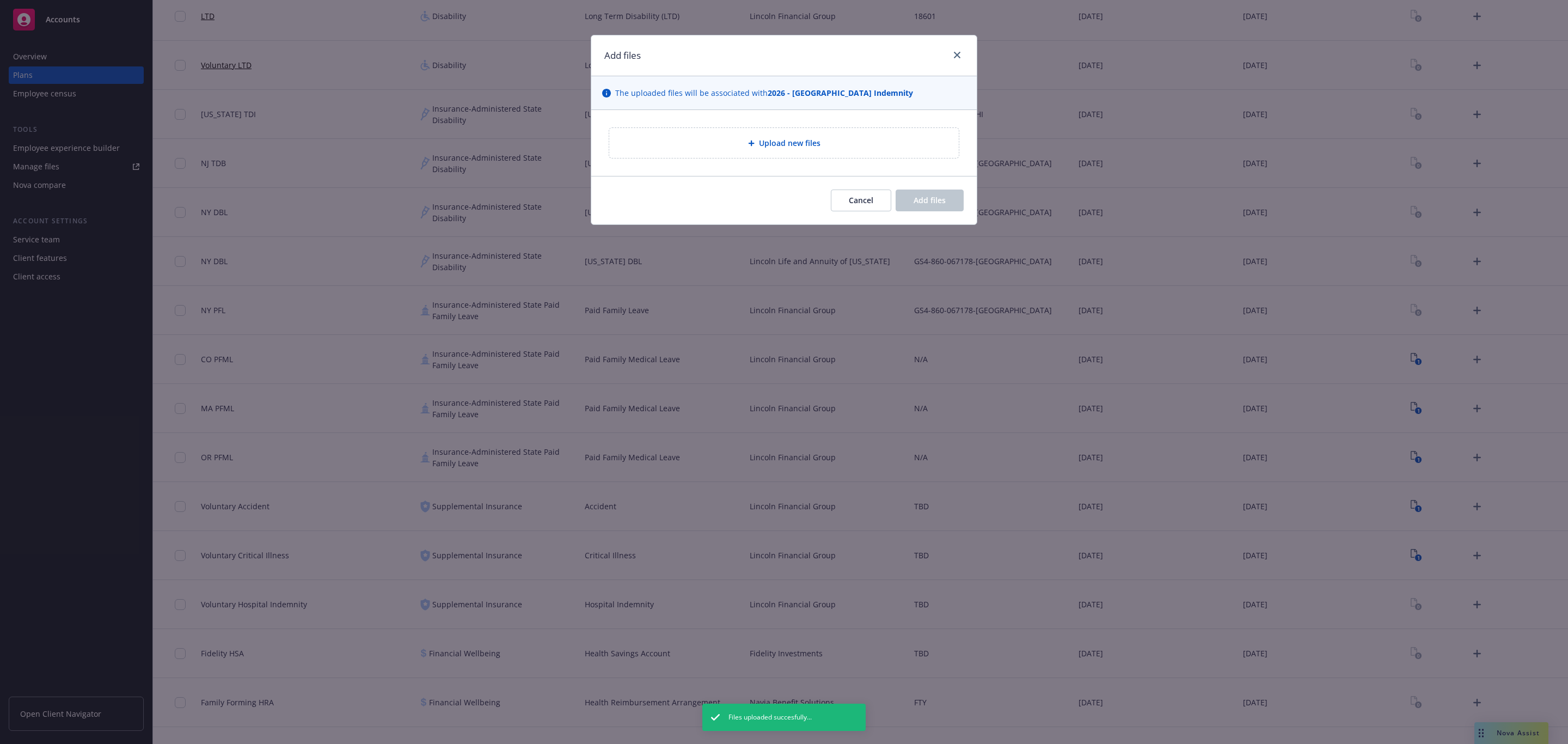
click at [890, 149] on div "Upload new files" at bounding box center [784, 143] width 332 height 13
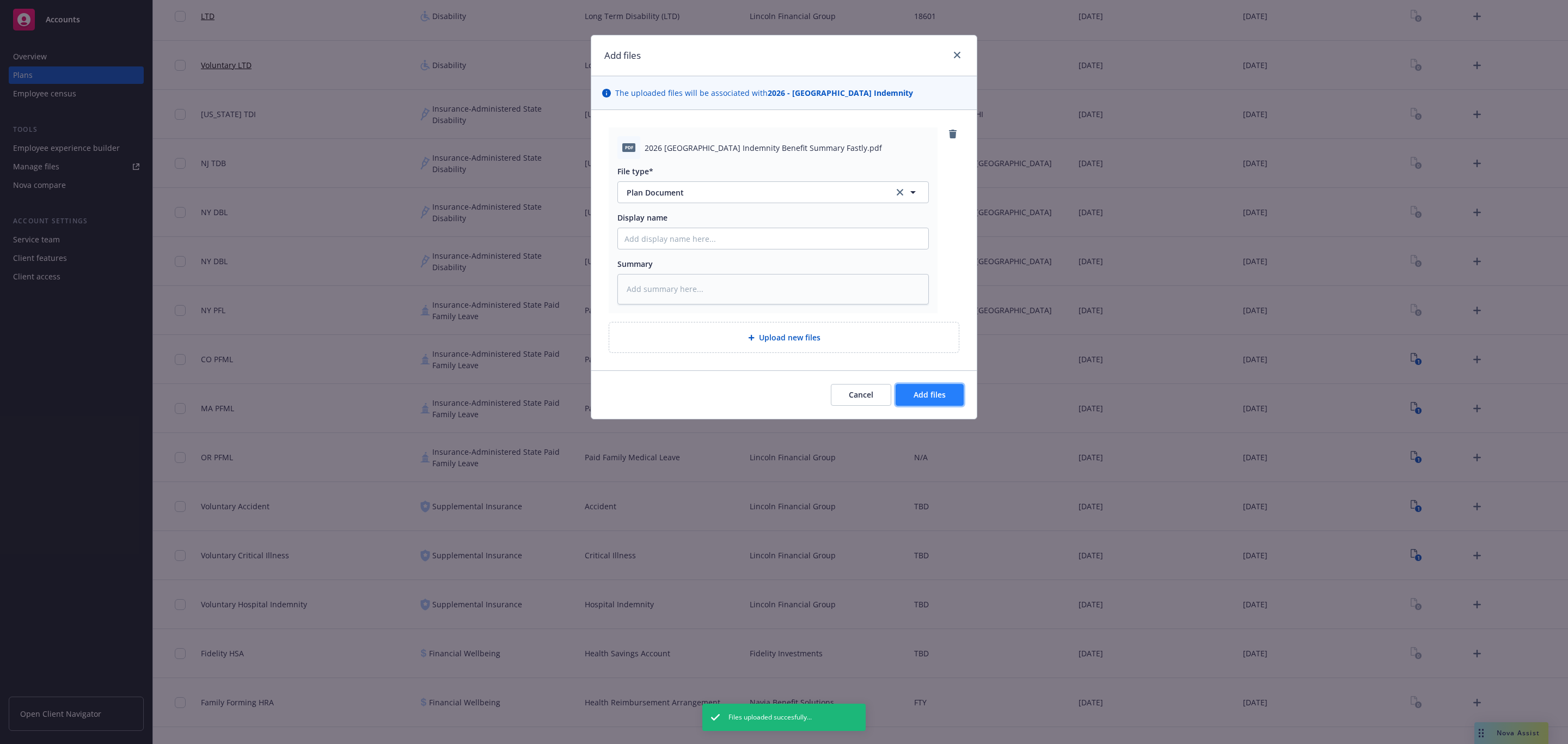
click at [937, 399] on span "Add files" at bounding box center [929, 395] width 32 height 11
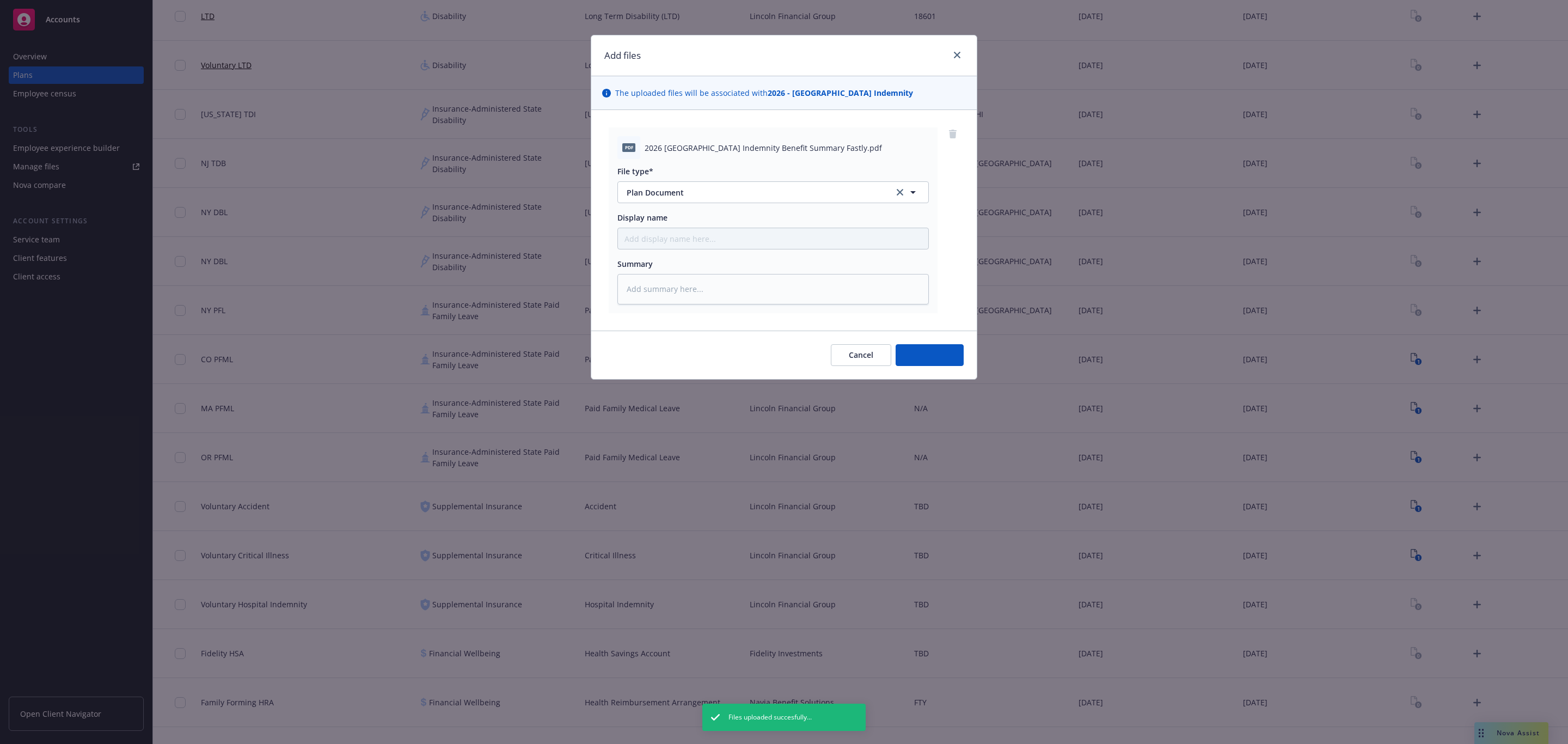
type textarea "x"
